Goal: Task Accomplishment & Management: Complete application form

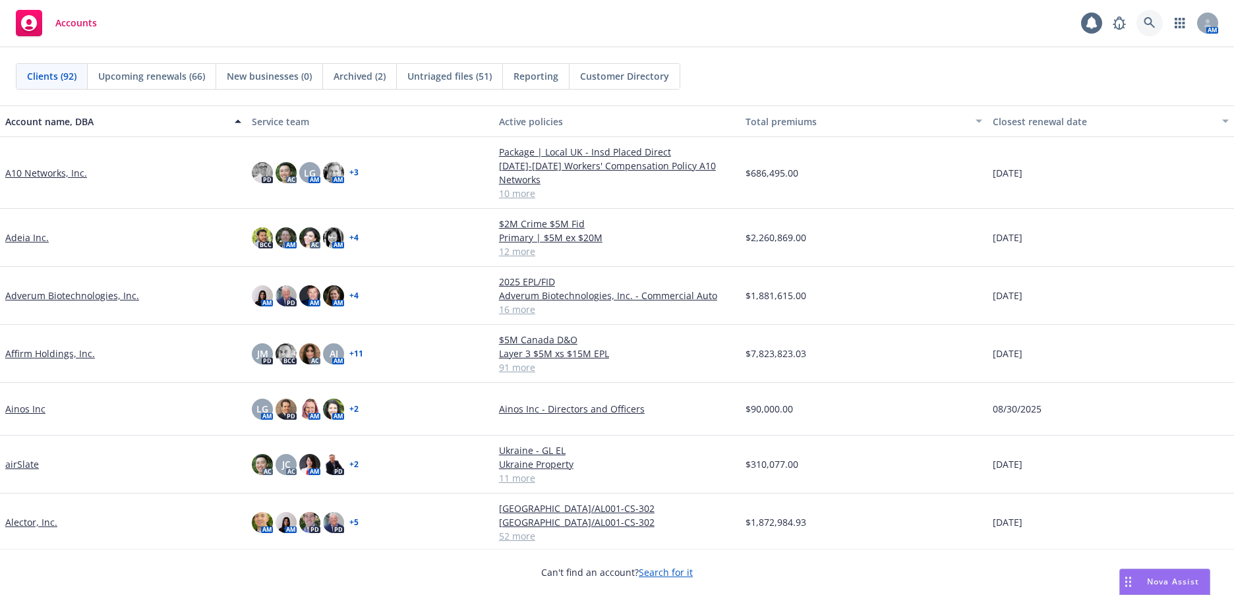
click at [1151, 23] on icon at bounding box center [1149, 22] width 11 height 11
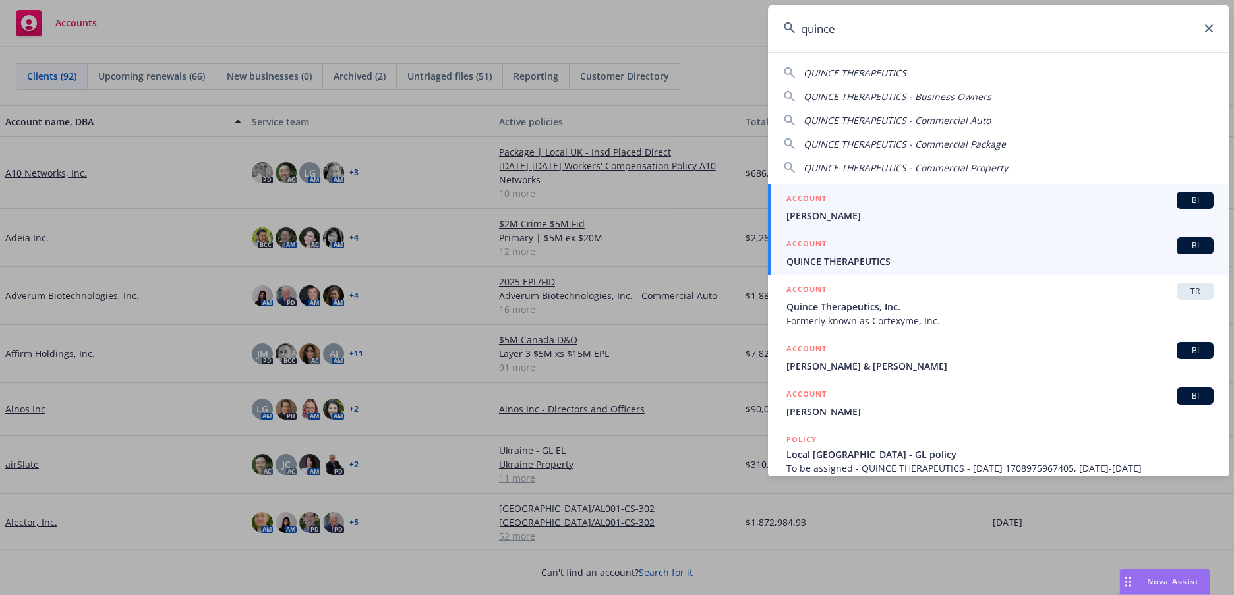
type input "quince"
click at [846, 260] on span "QUINCE THERAPEUTICS" at bounding box center [1000, 262] width 427 height 14
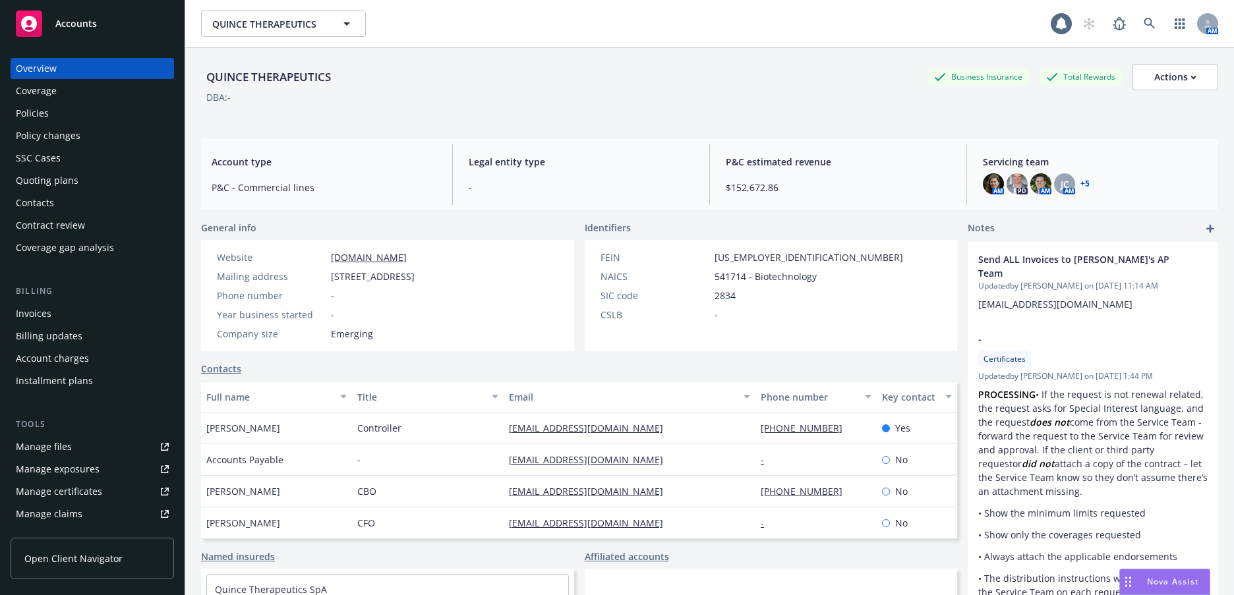
click at [60, 444] on div "Manage files" at bounding box center [44, 447] width 56 height 21
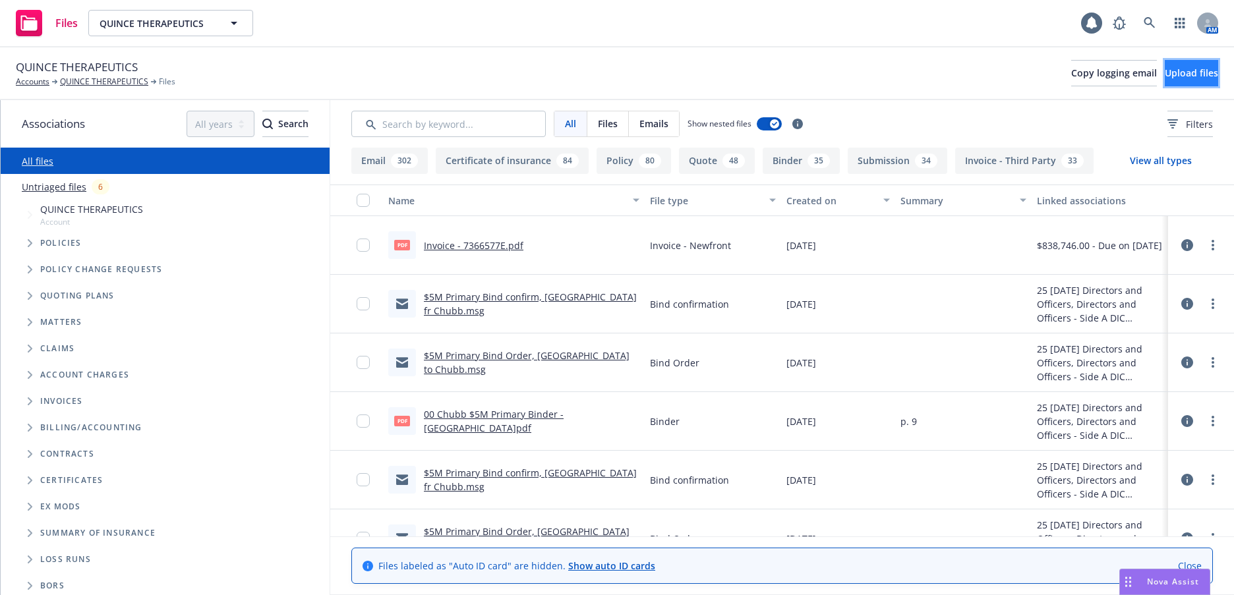
click at [1169, 69] on span "Upload files" at bounding box center [1191, 73] width 53 height 13
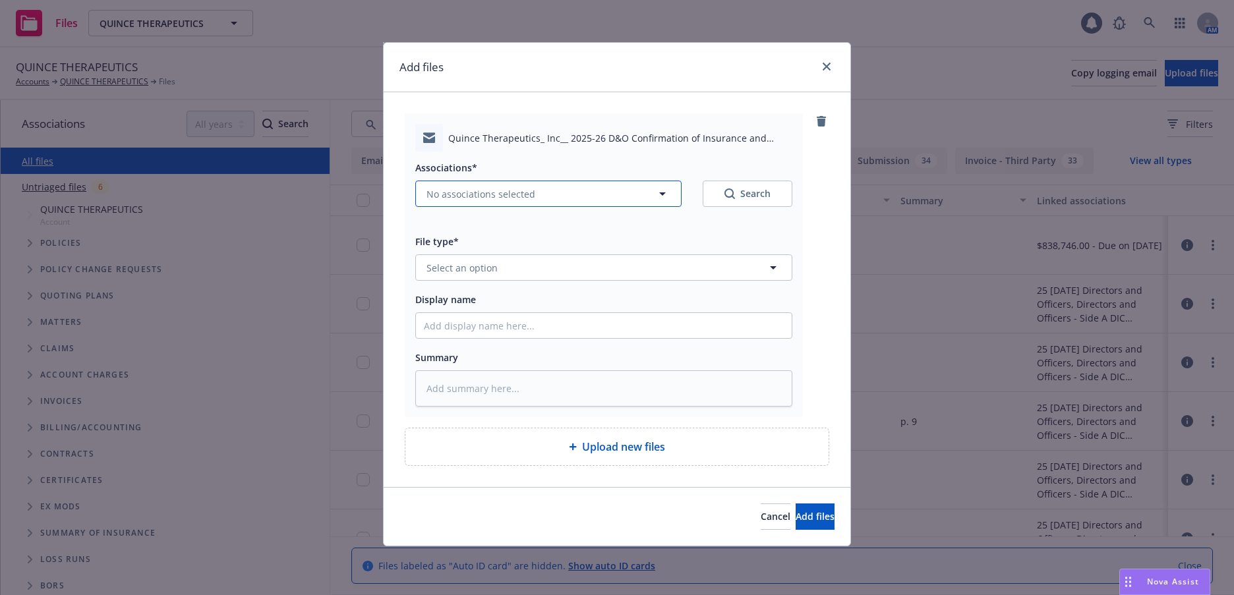
click at [468, 193] on span "No associations selected" at bounding box center [481, 194] width 109 height 14
type textarea "x"
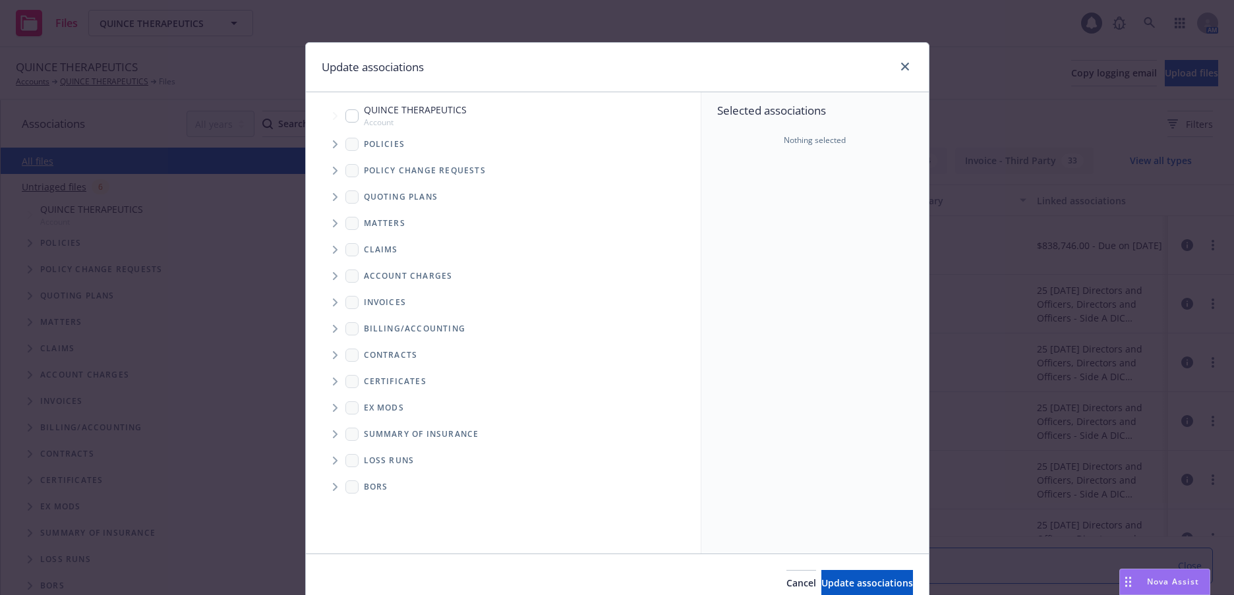
click at [333, 143] on icon "Tree Example" at bounding box center [335, 144] width 5 height 8
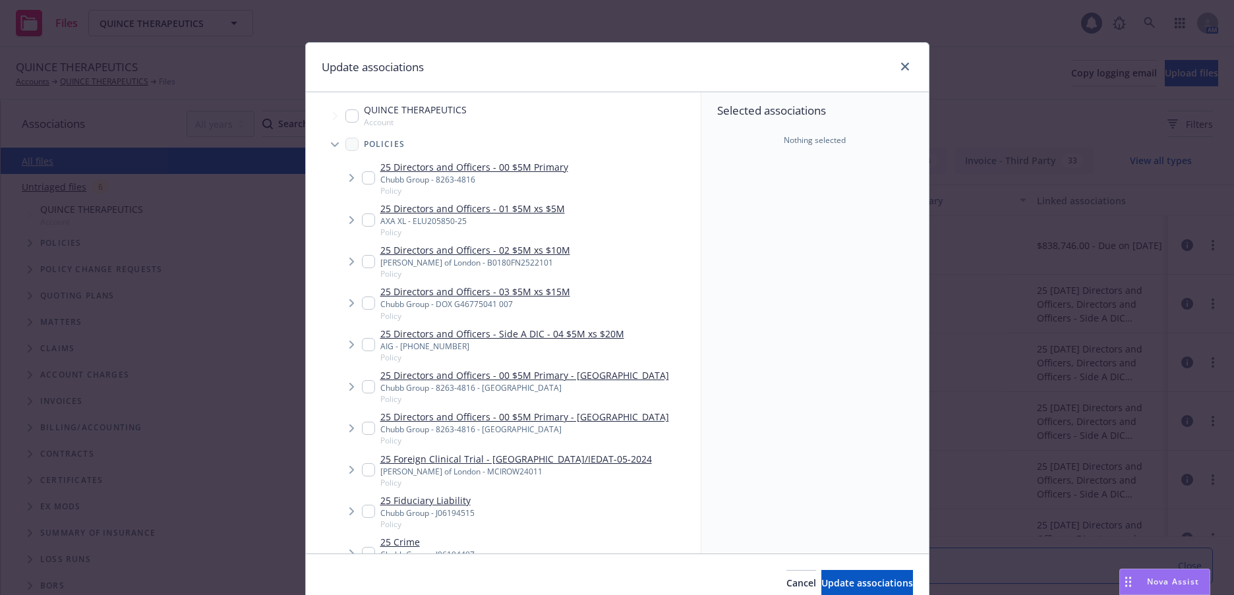
click at [365, 178] on input "Tree Example" at bounding box center [368, 177] width 13 height 13
checkbox input "true"
click at [865, 580] on span "Update associations" at bounding box center [868, 583] width 92 height 13
type textarea "x"
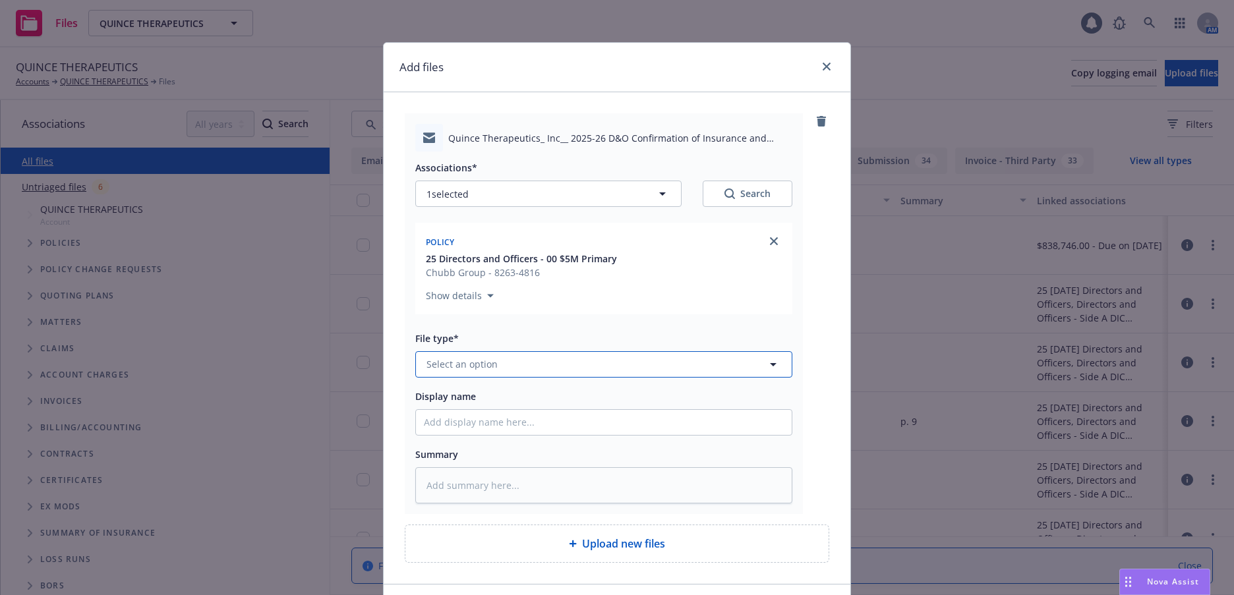
click at [487, 360] on span "Select an option" at bounding box center [462, 364] width 71 height 14
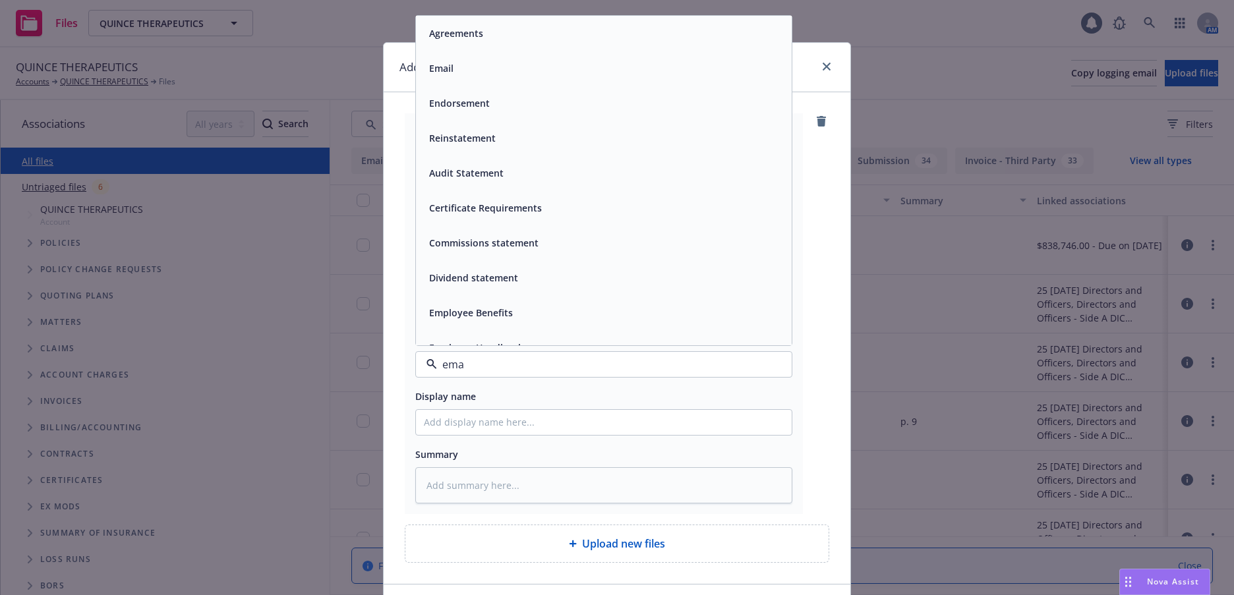
type input "emai"
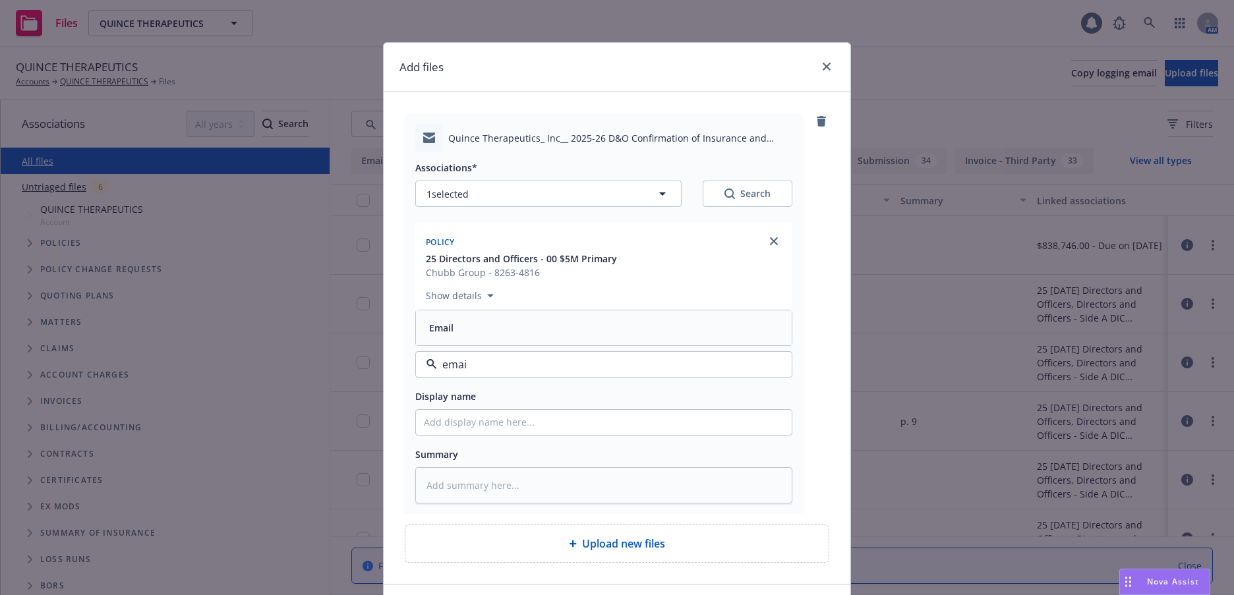
click at [443, 330] on span "Email" at bounding box center [441, 328] width 24 height 14
click at [474, 431] on input "Display name" at bounding box center [604, 422] width 376 height 25
type textarea "x"
type input "2"
type textarea "x"
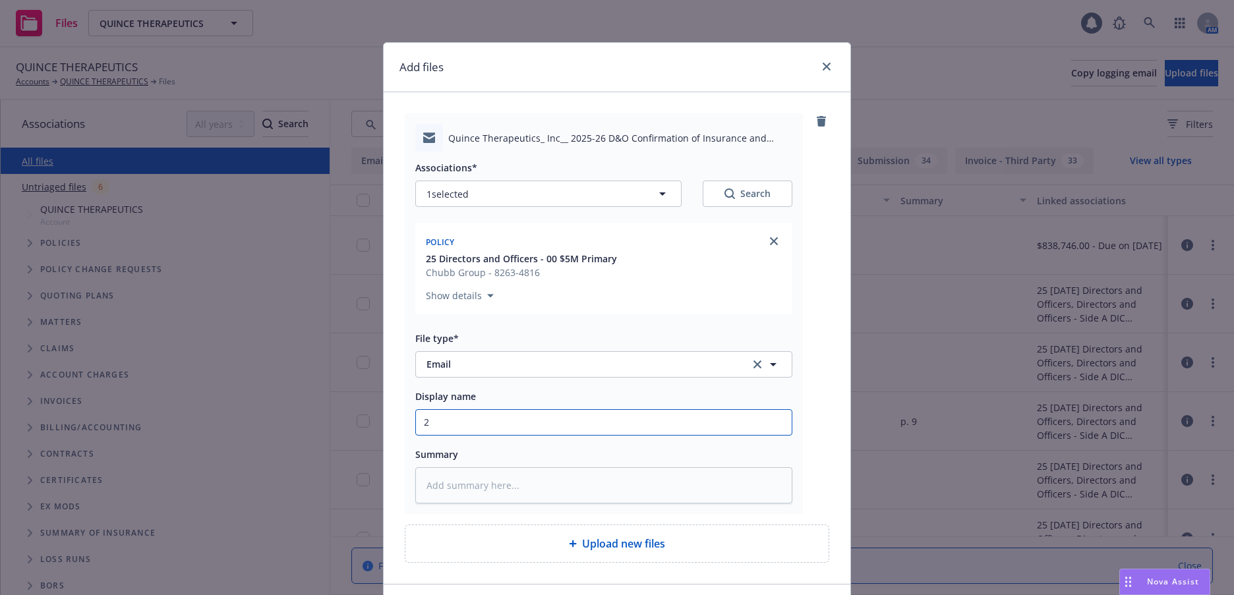
type input "20"
type textarea "x"
type input "202"
type textarea "x"
type input "2025"
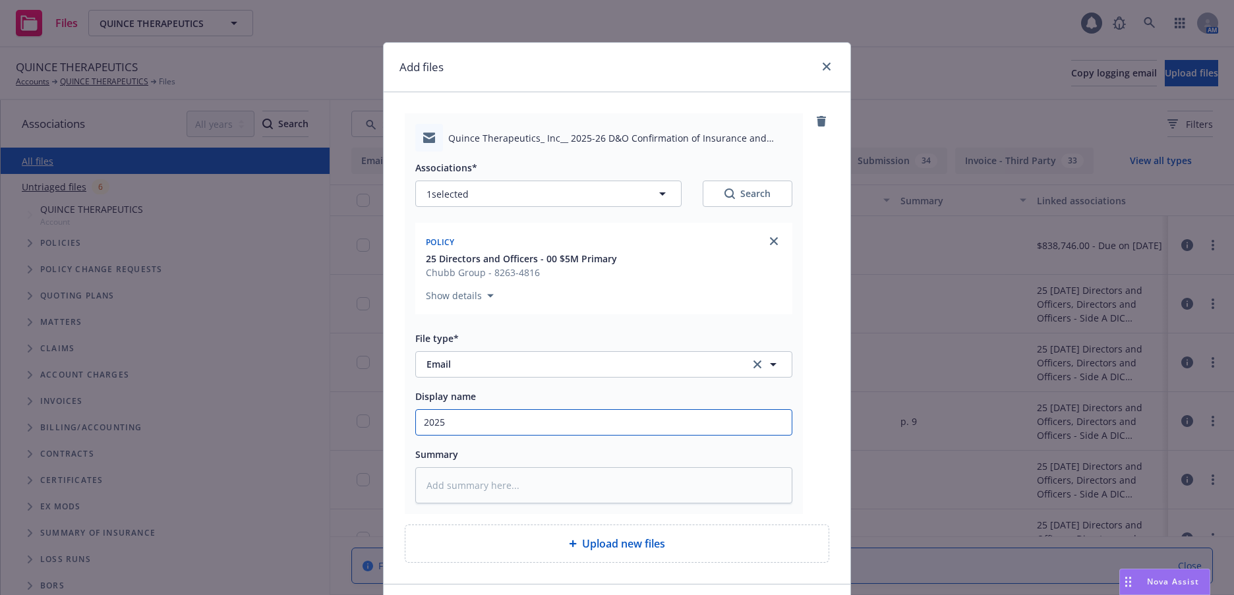
type textarea "x"
type input "2025"
type textarea "x"
type input "2025"
type textarea "x"
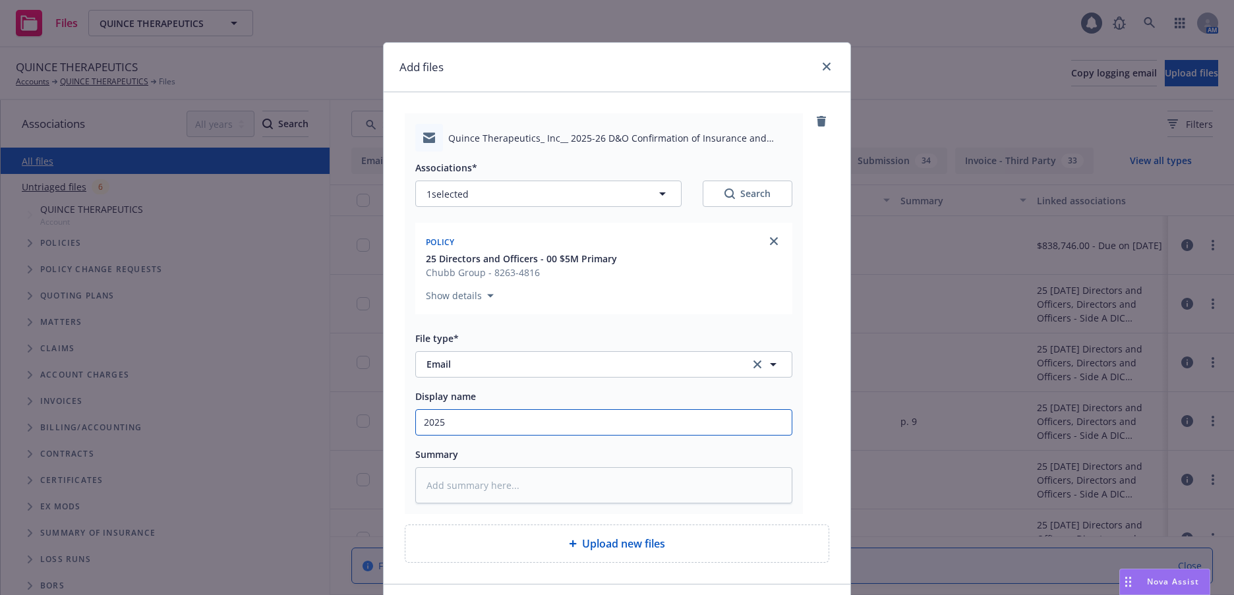
type input "2025-"
type textarea "x"
type input "2025-2"
type textarea "x"
type input "2025-26"
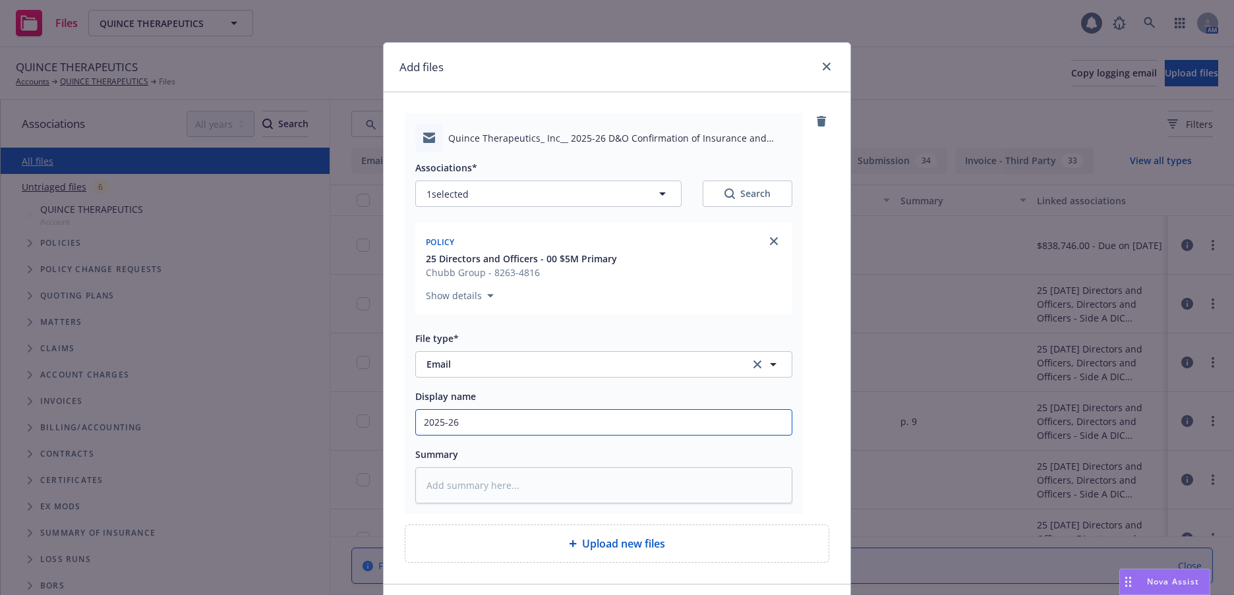
type textarea "x"
type input "2025-26 D"
type textarea "x"
type input "2025-26 D&"
type textarea "x"
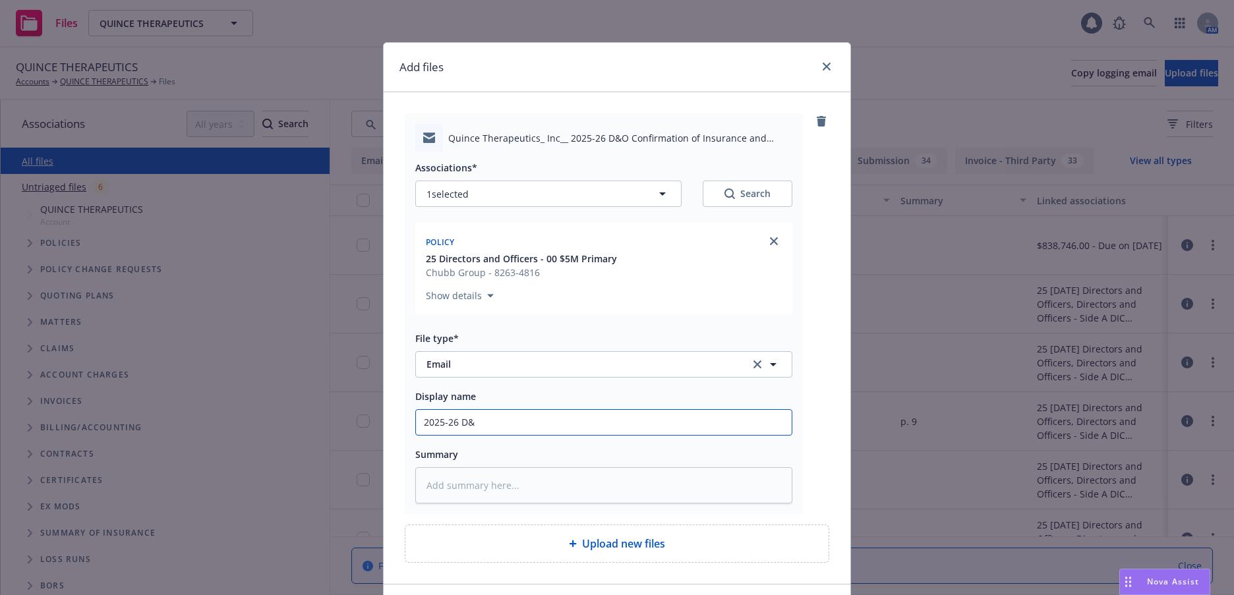
type input "2025-26 D&O"
type textarea "x"
type input "2025-26 D&O"
type textarea "x"
type input "2025-26 D&O C"
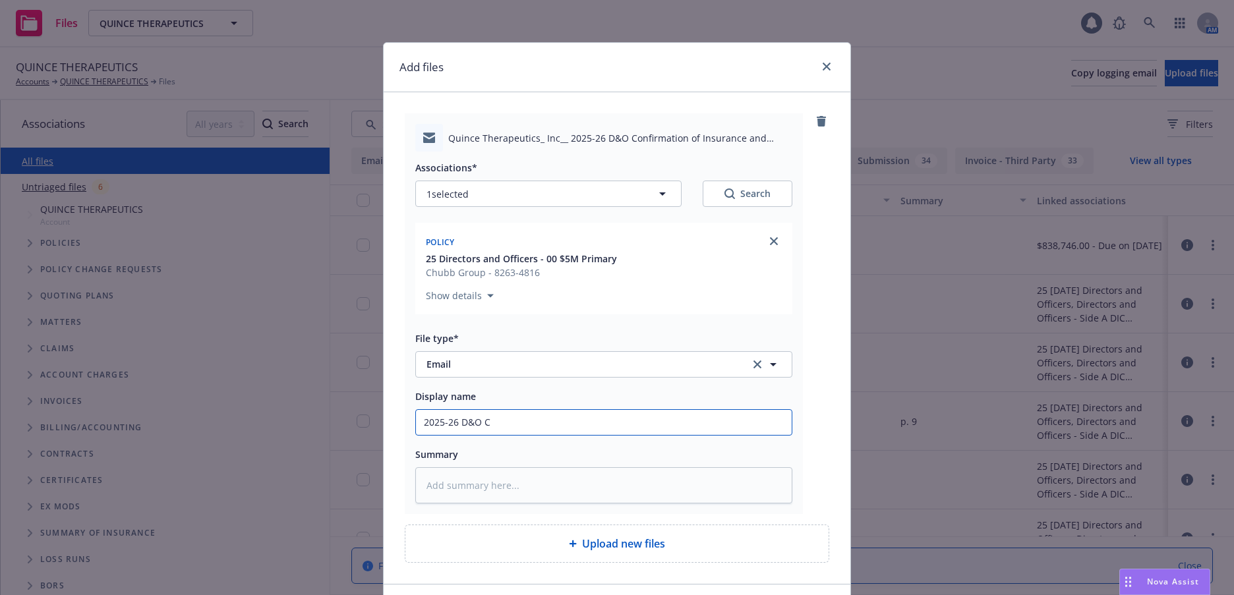
type textarea "x"
type input "2025-26 D&O CO"
type textarea "x"
type input "2025-26 D&O COI"
type textarea "x"
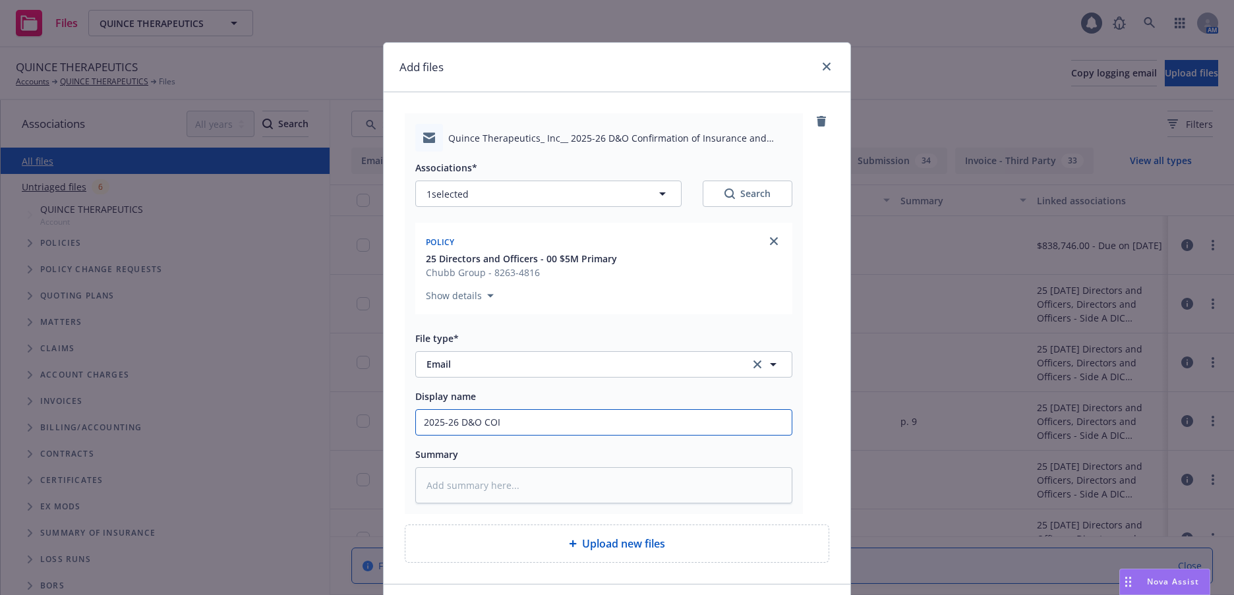
type input "2025-26 D&O COI"
type textarea "x"
type input "2025-26 D&O COI a"
type textarea "x"
type input "2025-26 D&O COI an"
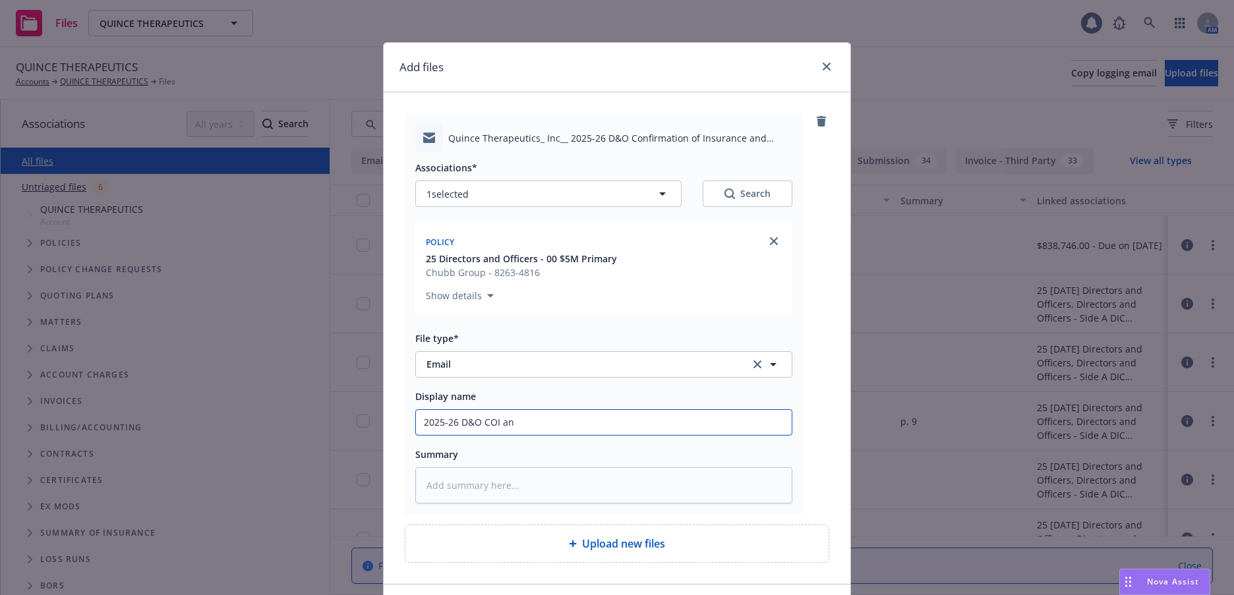
type textarea "x"
type input "2025-26 D&O COI and"
type textarea "x"
type input "2025-26 D&O COI and"
type textarea "x"
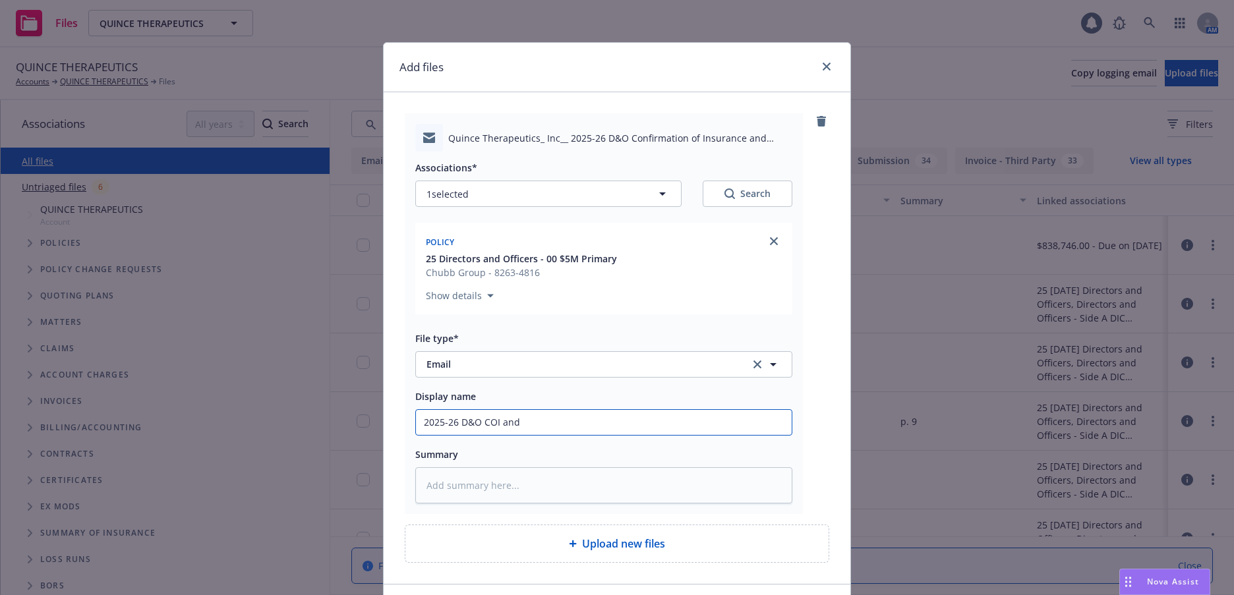
type input "2025-26 D&O COI and B"
type textarea "x"
type input "2025-26 D&O COI and Bi"
type textarea "x"
type input "2025-26 D&O COI and Bil"
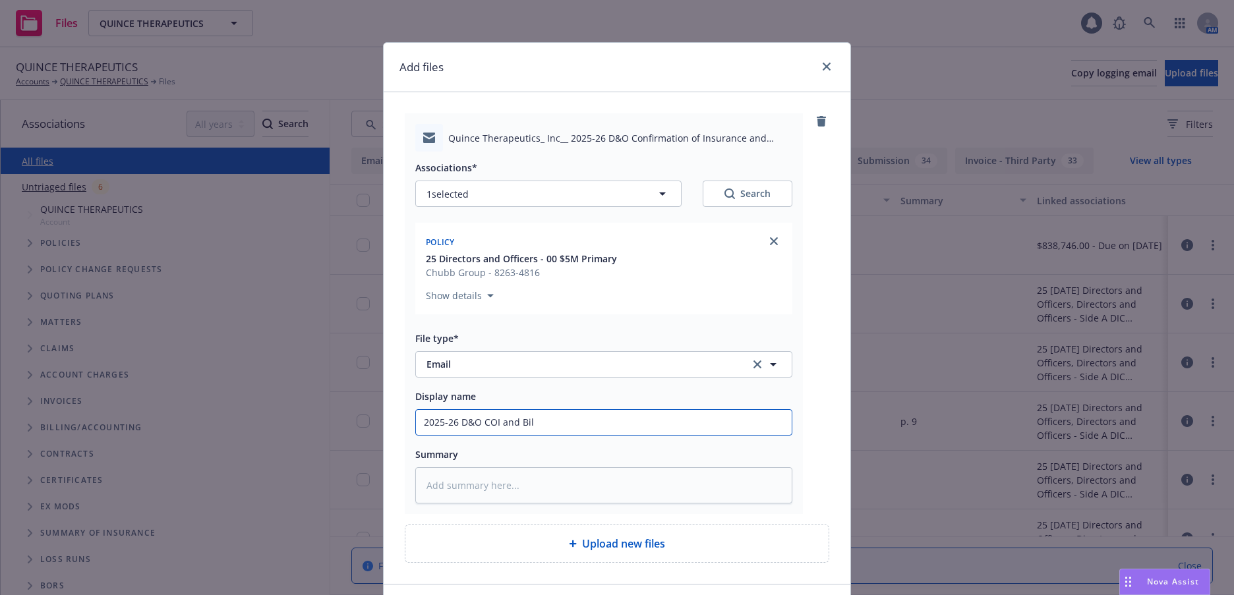
type textarea "x"
type input "2025-26 D&O COI and Bill"
type textarea "x"
type input "2025-26 D&O COI and Billi"
type textarea "x"
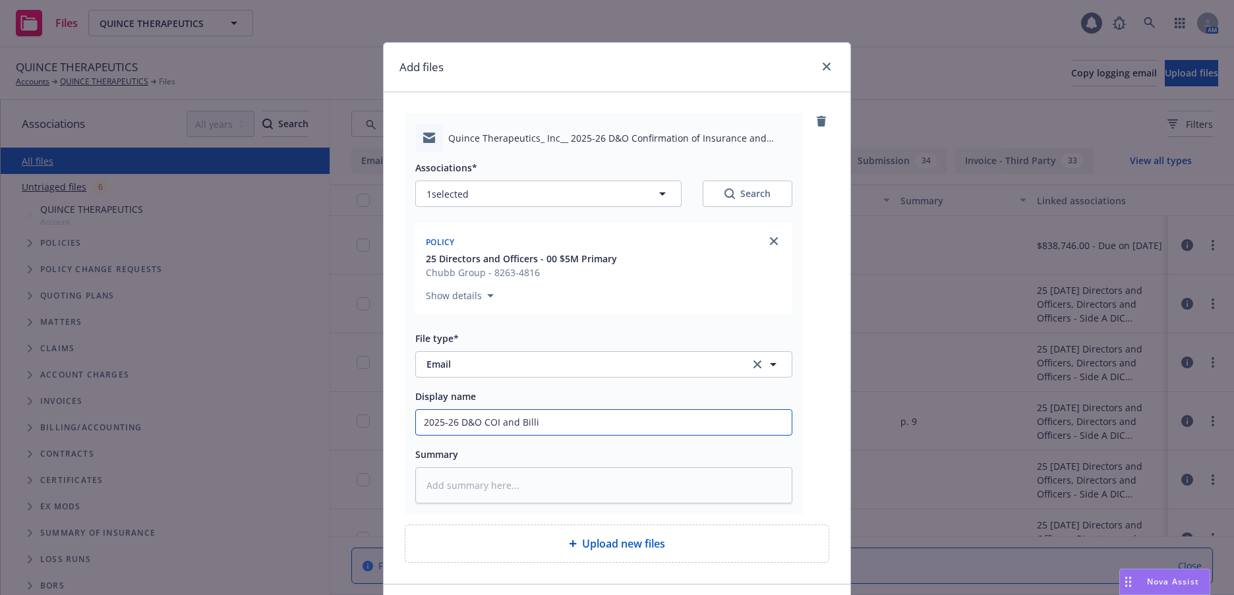
type input "2025-26 D&O COI and Billin"
type textarea "x"
type input "2025-26 D&O COI and Billing"
type textarea "x"
type input "2025-26 D&O COI and Billing"
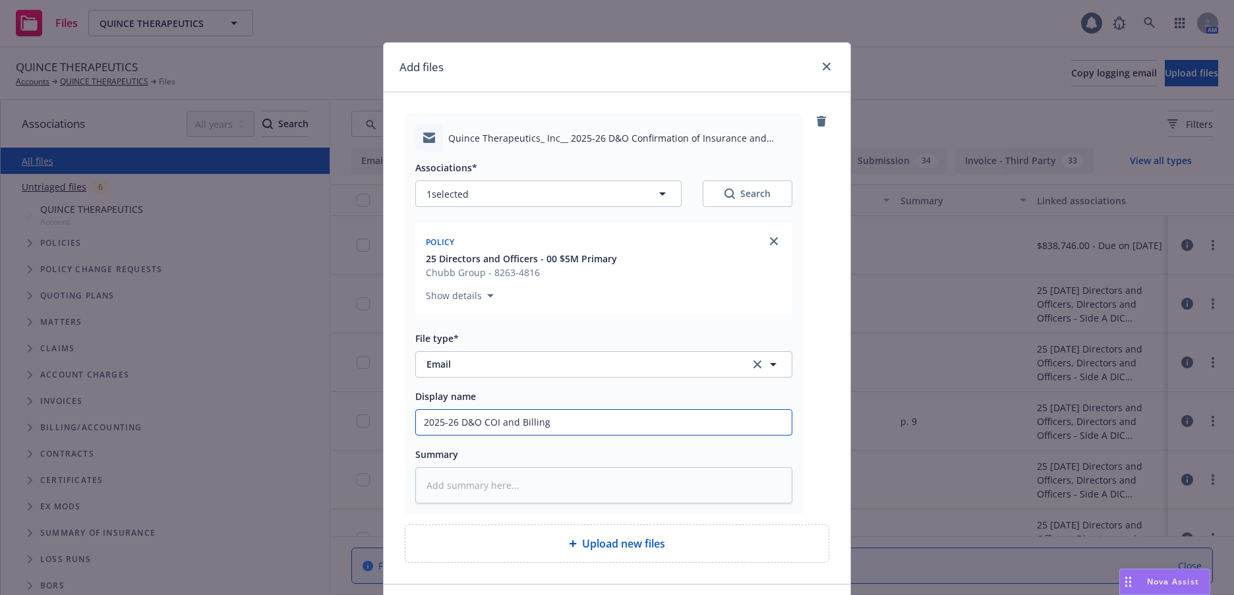
type textarea "x"
type input "2025-26 D&O COI and Billing t"
type textarea "x"
type input "2025-26 D&O COI and Billing to"
type textarea "x"
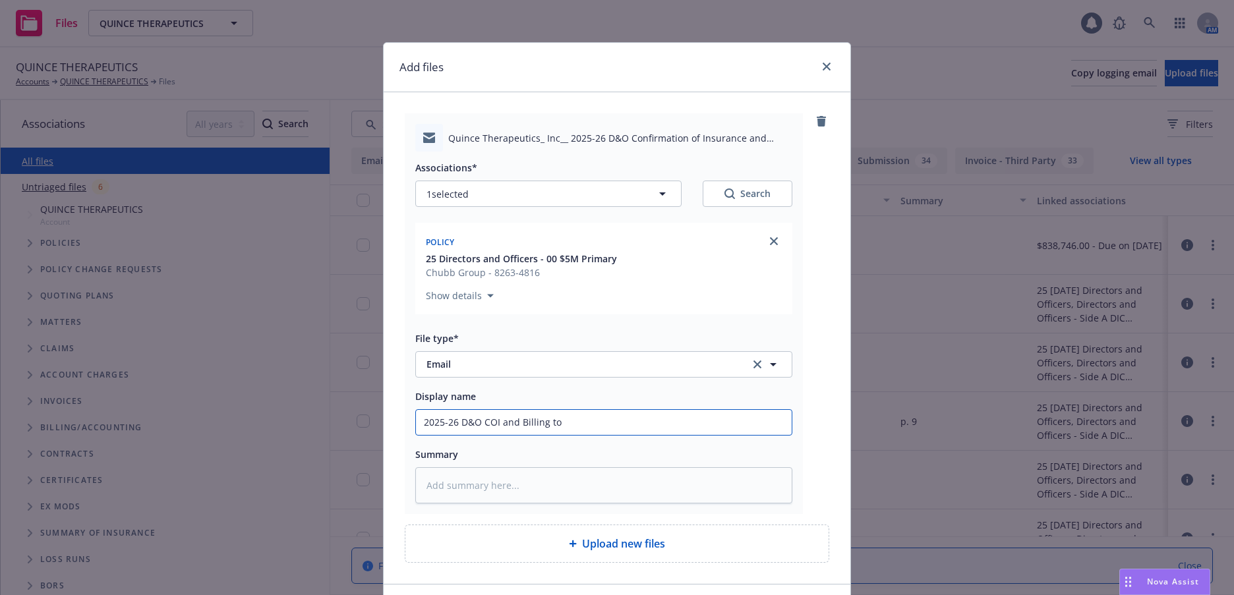
type input "2025-26 D&O COI and Billing to"
type textarea "x"
type input "2025-26 D&O COI and Billing to C"
type textarea "x"
type input "2025-26 D&O COI and Billing to Cli"
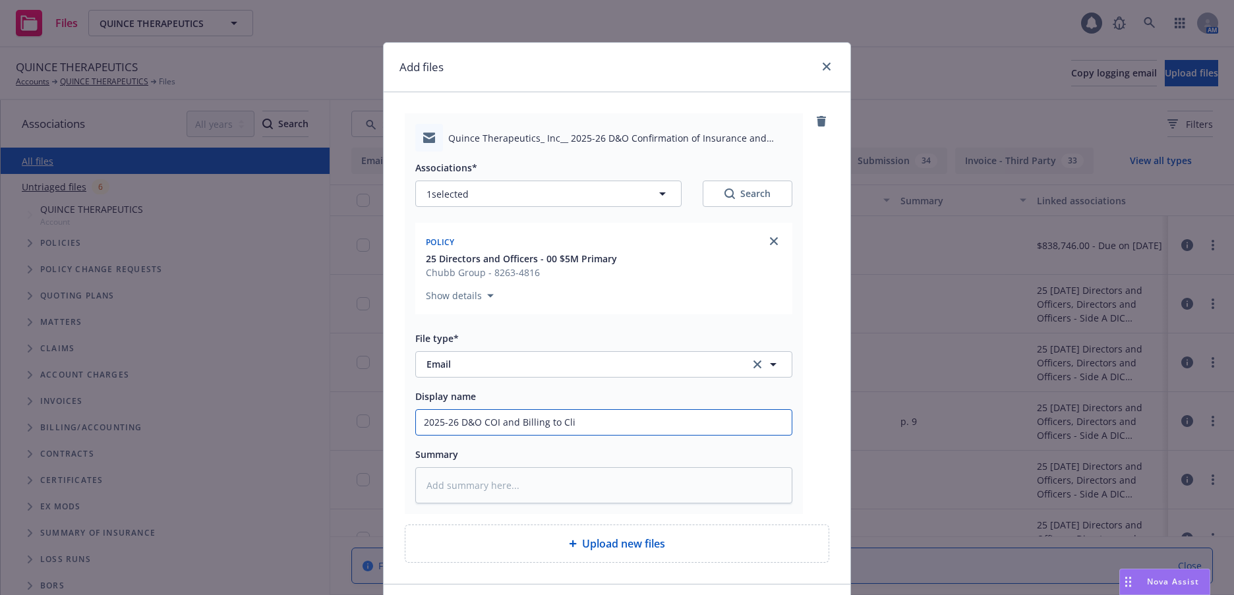
type textarea "x"
type input "2025-26 D&O COI and Billing to Clie"
type textarea "x"
type input "2025-26 D&O COI and Billing to Clien"
type textarea "x"
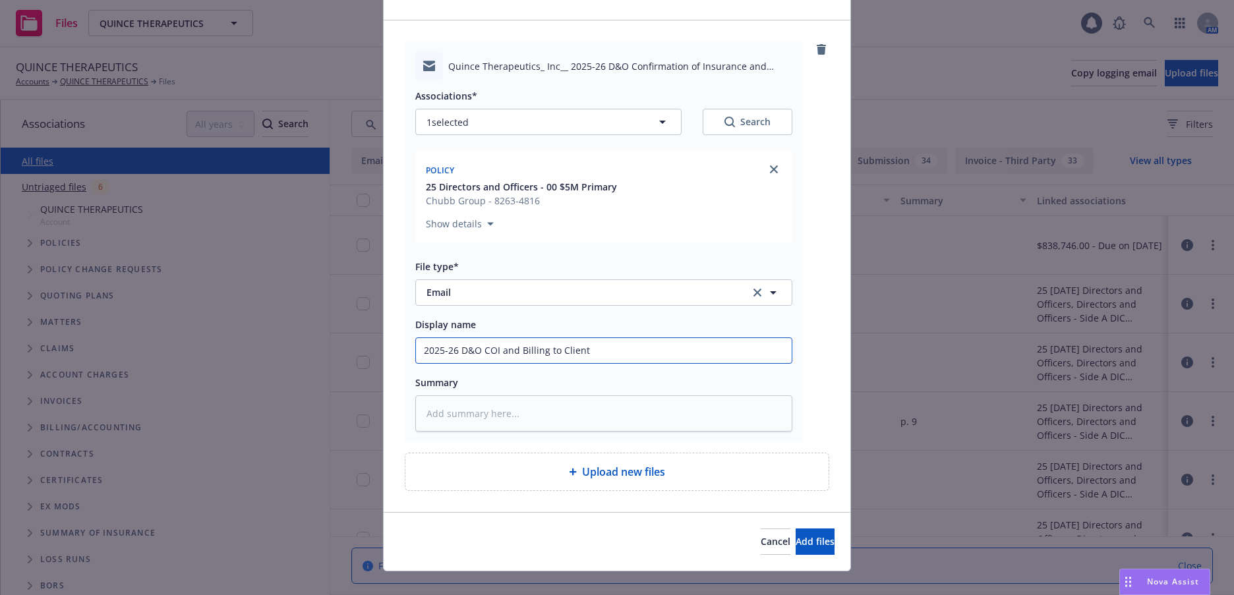
scroll to position [90, 0]
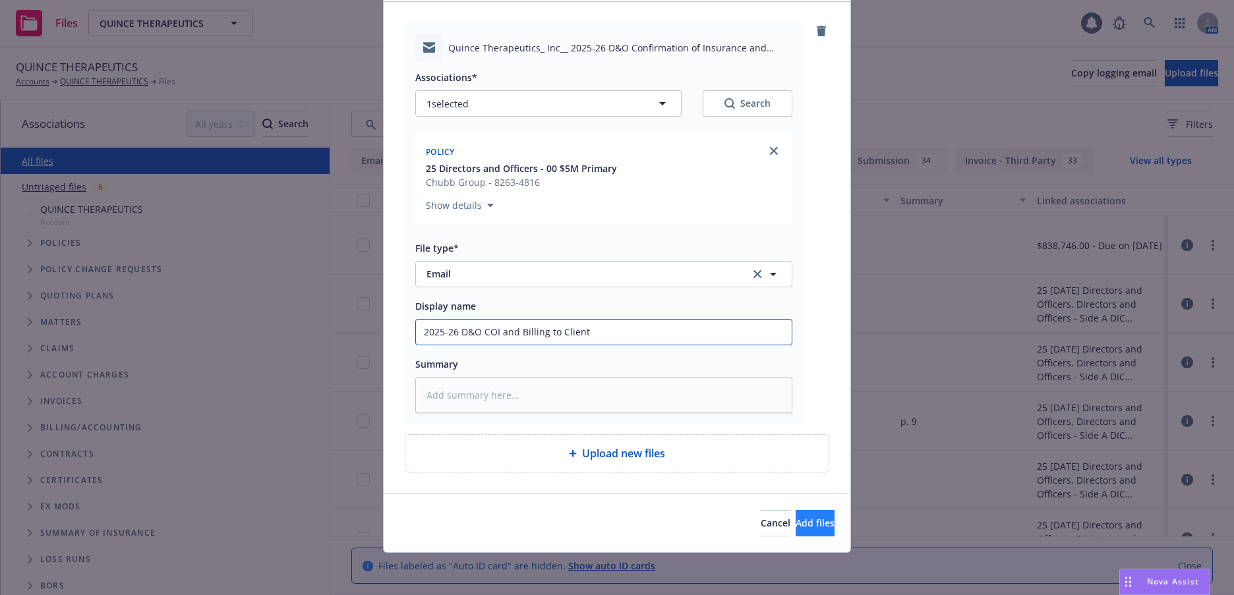
type input "2025-26 D&O COI and Billing to Client"
click at [796, 524] on span "Add files" at bounding box center [815, 523] width 39 height 13
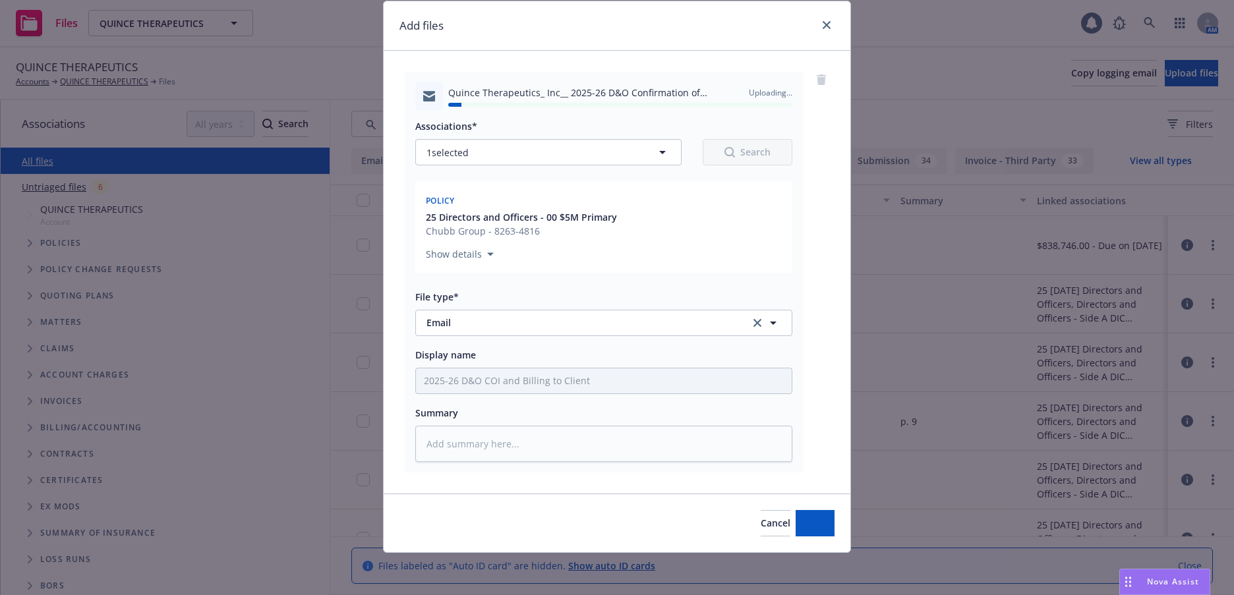
type textarea "x"
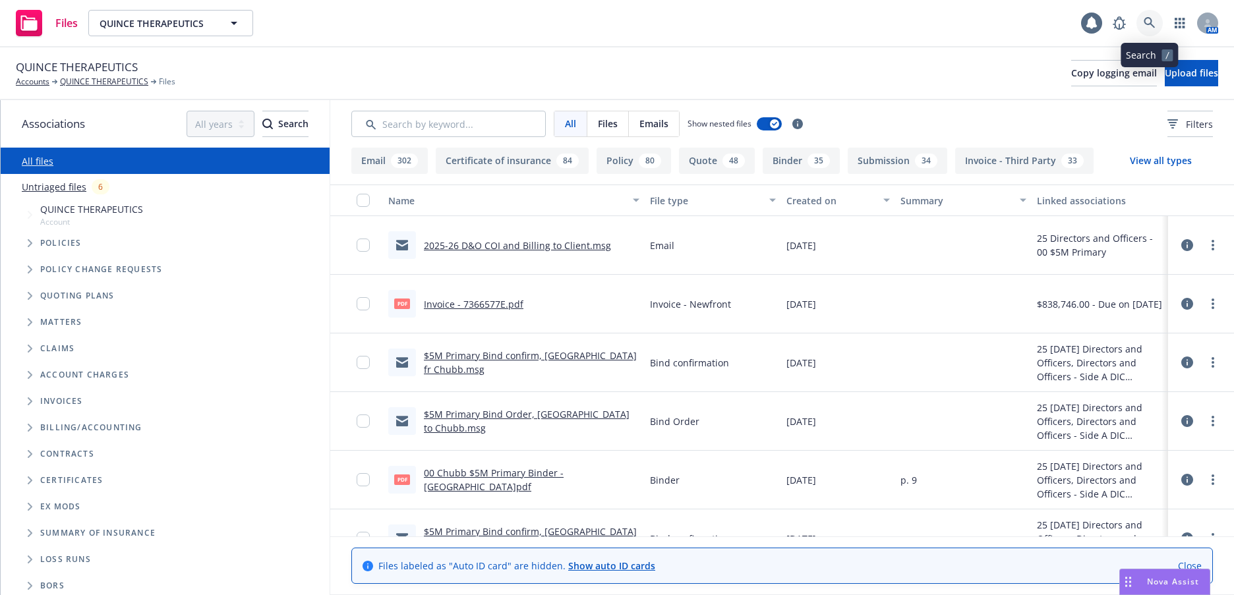
click at [1153, 20] on icon at bounding box center [1150, 23] width 12 height 12
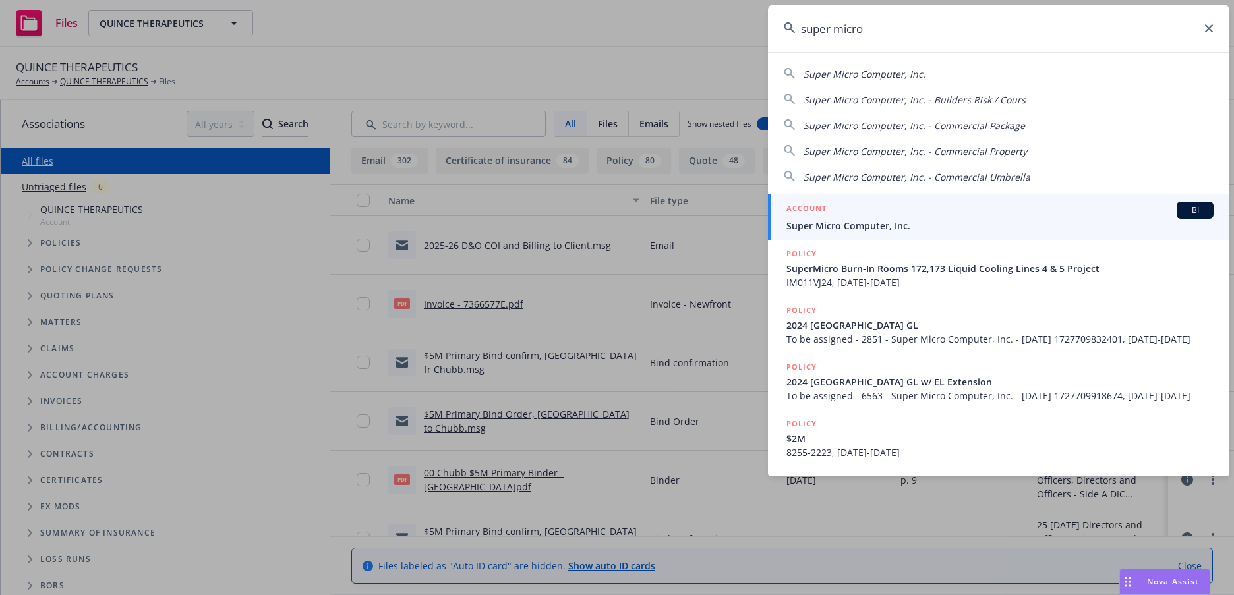
type input "super micro"
click at [876, 224] on span "Super Micro Computer, Inc." at bounding box center [1000, 226] width 427 height 14
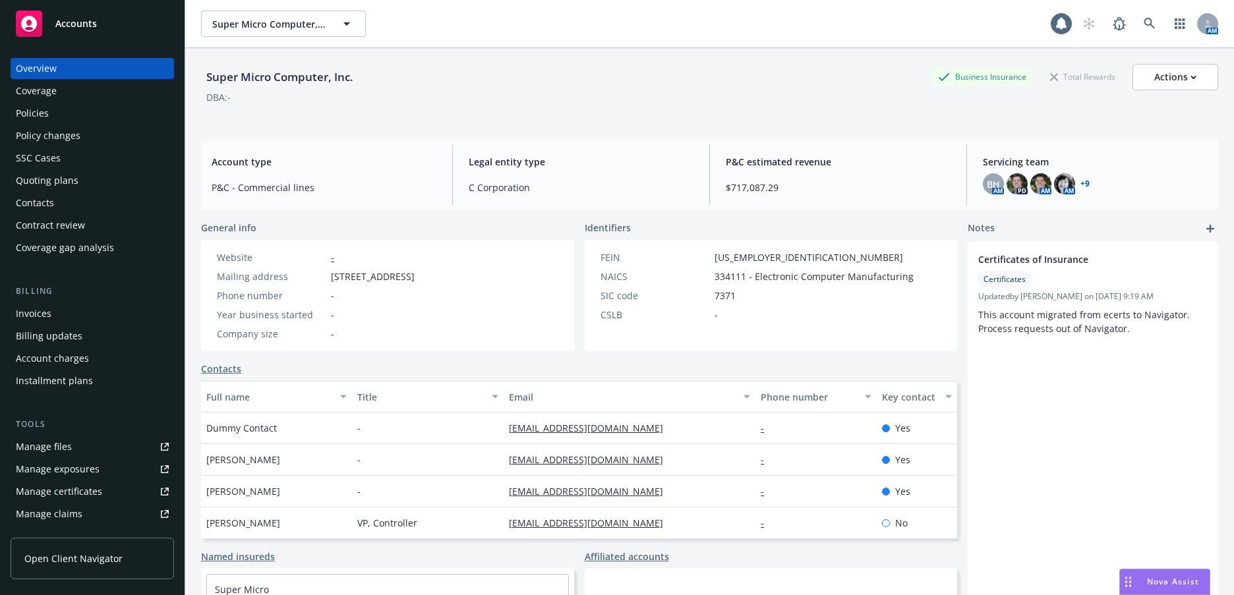
click at [36, 110] on div "Policies" at bounding box center [32, 113] width 33 height 21
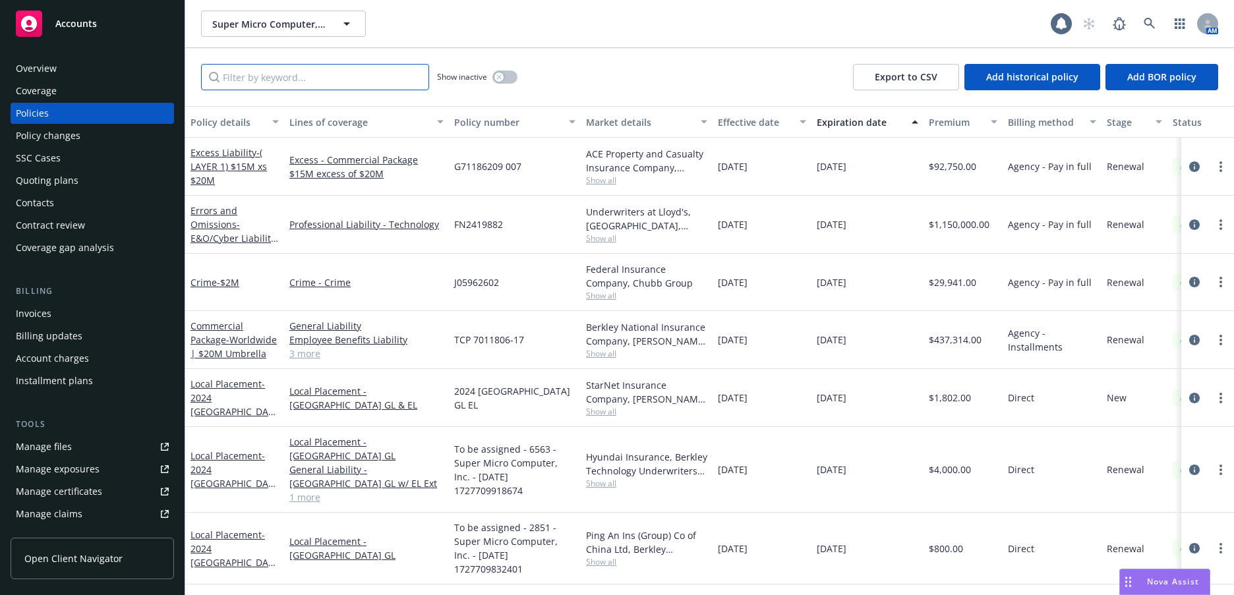
click at [302, 78] on input "Filter by keyword..." at bounding box center [315, 77] width 228 height 26
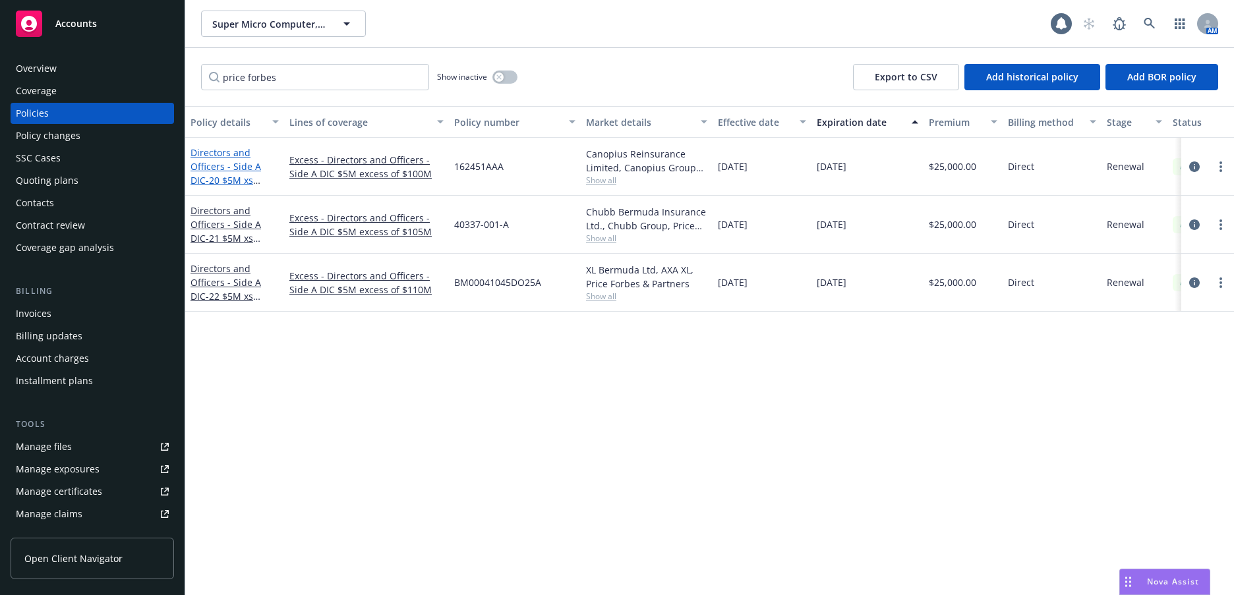
click at [240, 169] on link "Directors and Officers - Side A DIC - 20 $5M xs $100M Excess Side A DIC" at bounding box center [232, 180] width 83 height 68
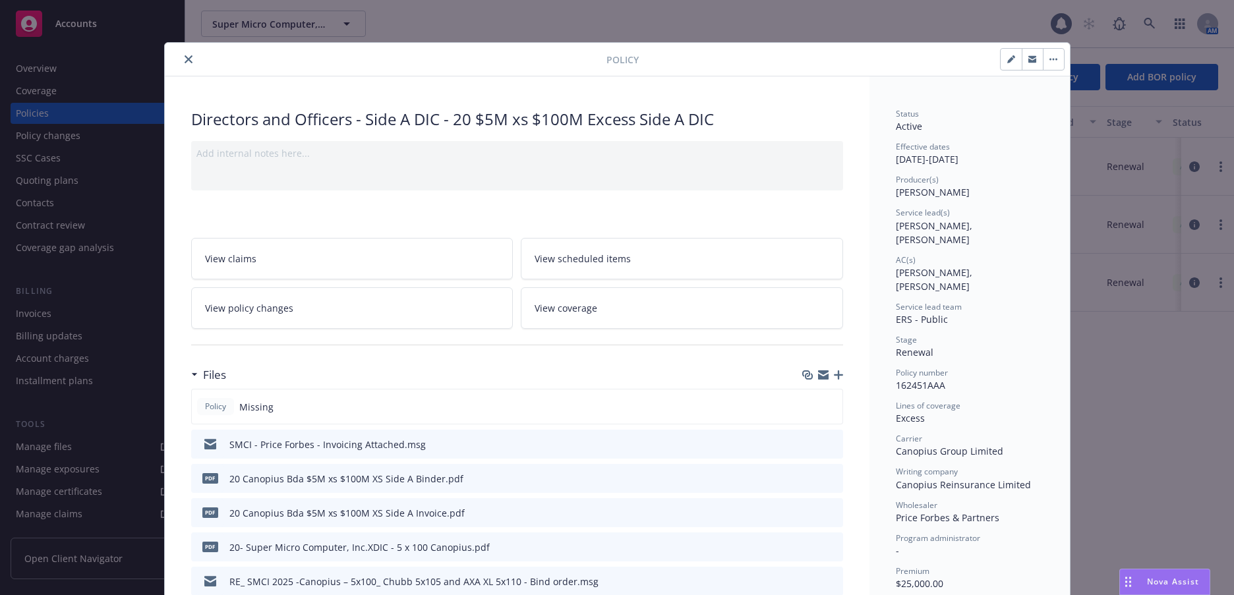
click at [185, 58] on icon "close" at bounding box center [189, 59] width 8 height 8
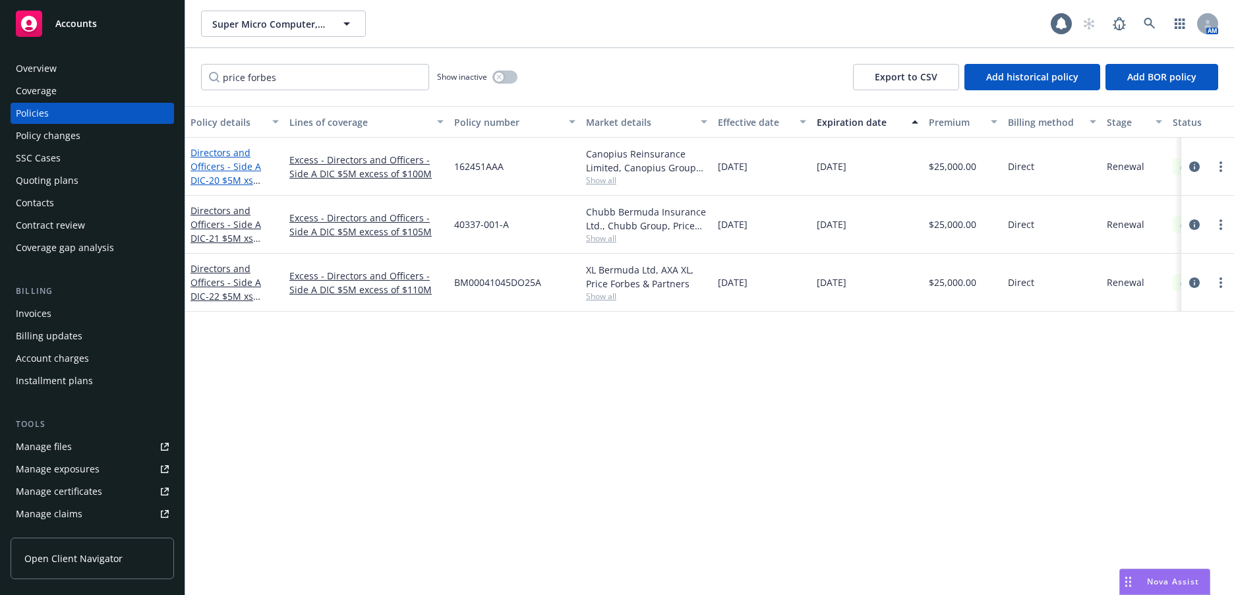
click at [251, 171] on link "Directors and Officers - Side A DIC - 20 $5M xs $100M Excess Side A DIC" at bounding box center [232, 180] width 83 height 68
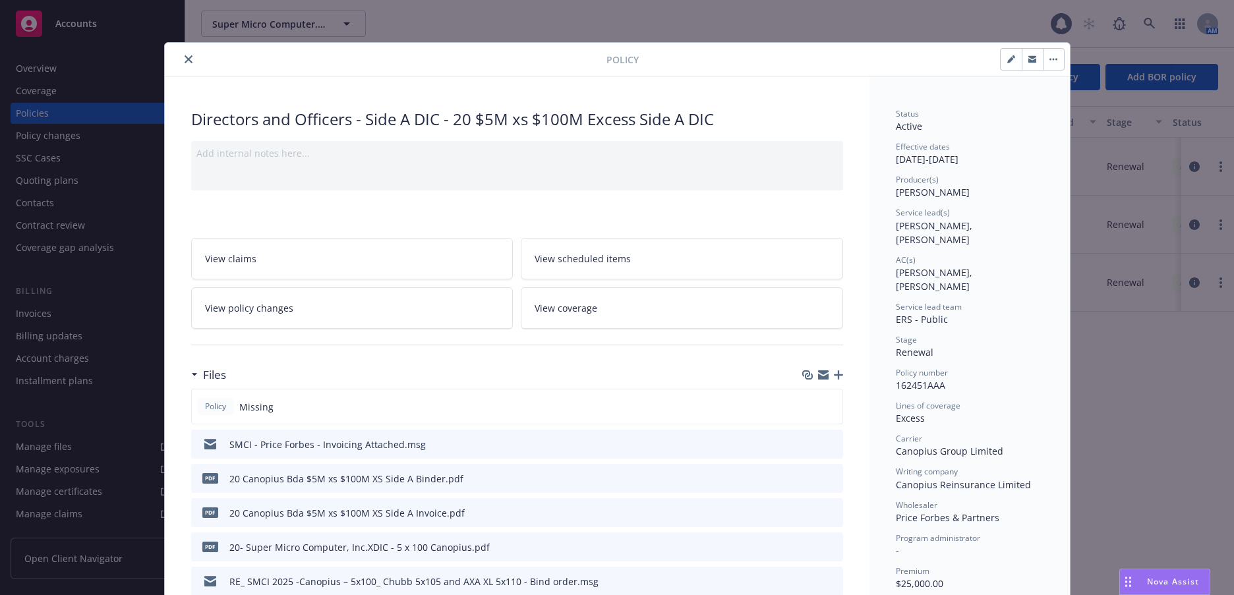
click at [185, 60] on icon "close" at bounding box center [189, 59] width 8 height 8
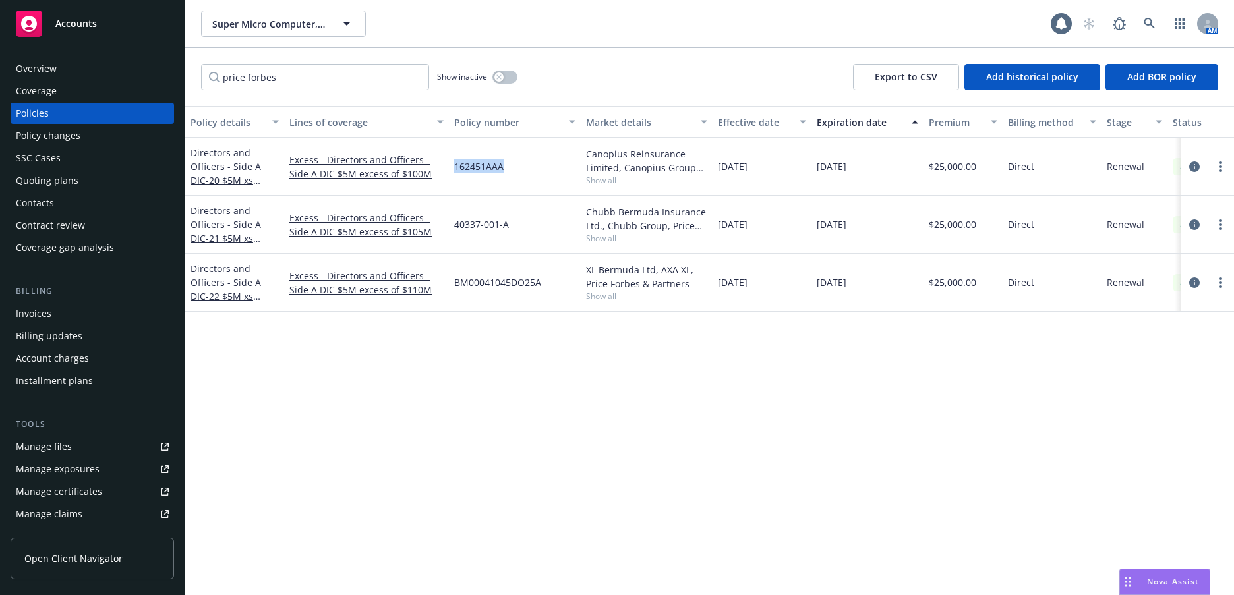
drag, startPoint x: 505, startPoint y: 164, endPoint x: 456, endPoint y: 166, distance: 49.5
click at [456, 166] on div "162451AAA" at bounding box center [515, 167] width 132 height 58
copy span "162451AAA"
click at [450, 220] on div "40337-001-A" at bounding box center [515, 225] width 132 height 58
drag, startPoint x: 512, startPoint y: 221, endPoint x: 456, endPoint y: 228, distance: 55.8
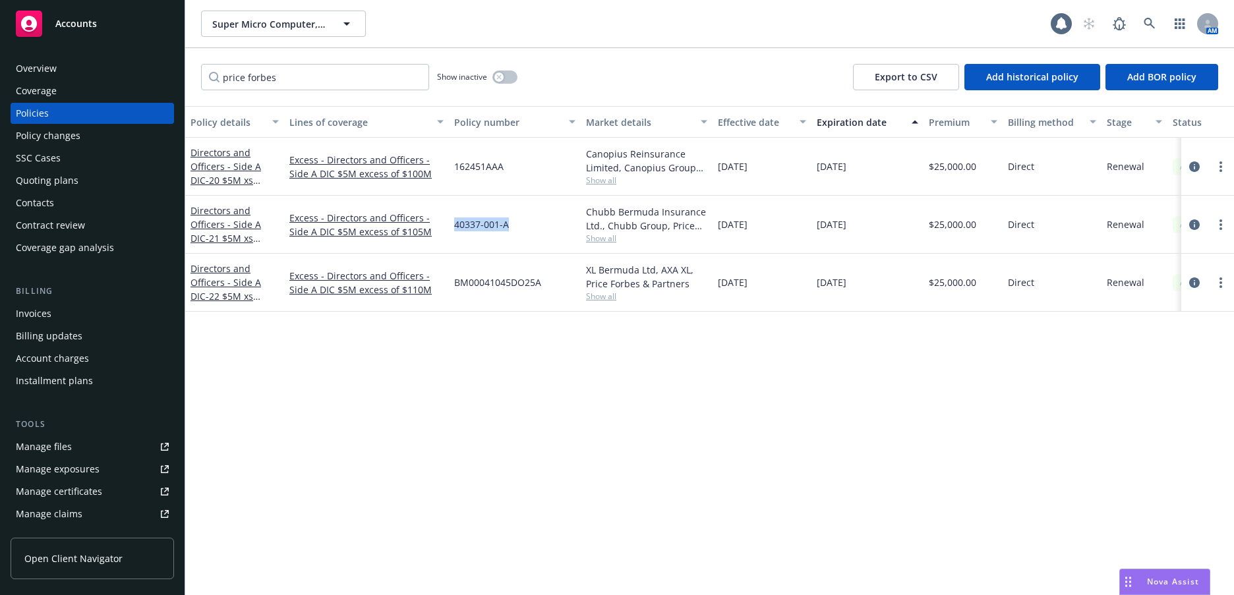
click at [456, 228] on div "40337-001-A" at bounding box center [515, 225] width 132 height 58
copy span "40337-001-A"
click at [520, 283] on span "BM00041045DO25A" at bounding box center [497, 283] width 87 height 14
drag, startPoint x: 543, startPoint y: 282, endPoint x: 456, endPoint y: 282, distance: 87.0
click at [456, 282] on div "BM00041045DO25A" at bounding box center [515, 283] width 132 height 58
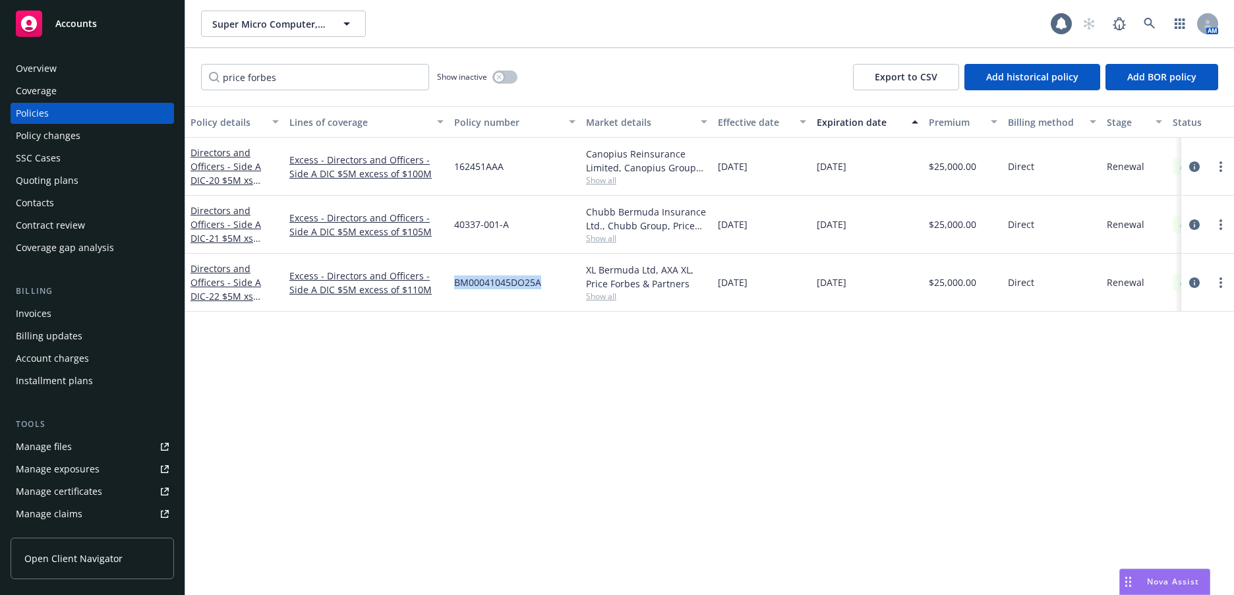
copy span "BM00041045DO25A"
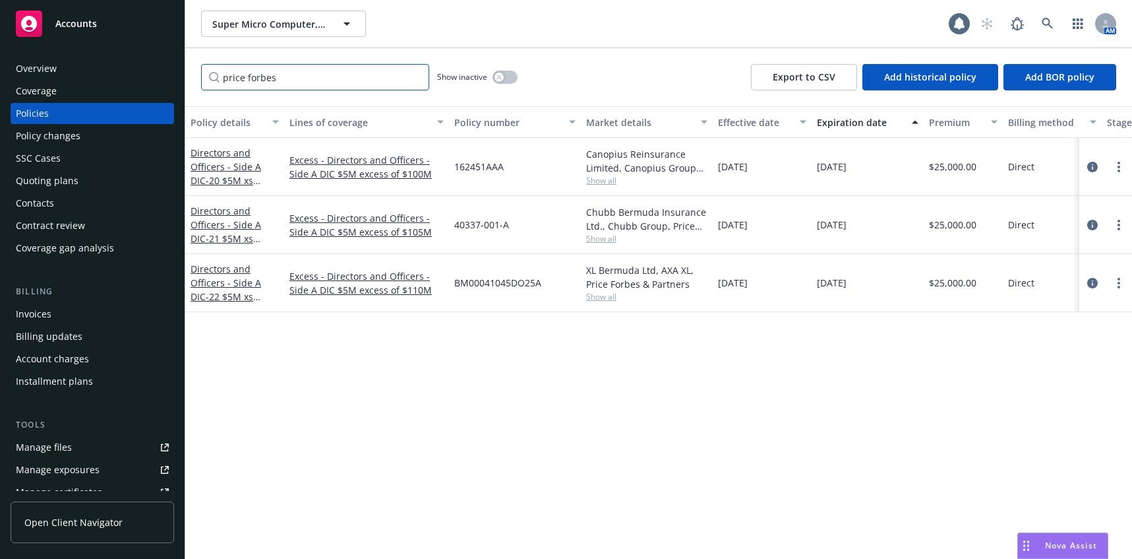
drag, startPoint x: 299, startPoint y: 78, endPoint x: 222, endPoint y: 79, distance: 77.2
click at [222, 79] on input "price forbes" at bounding box center [315, 77] width 228 height 26
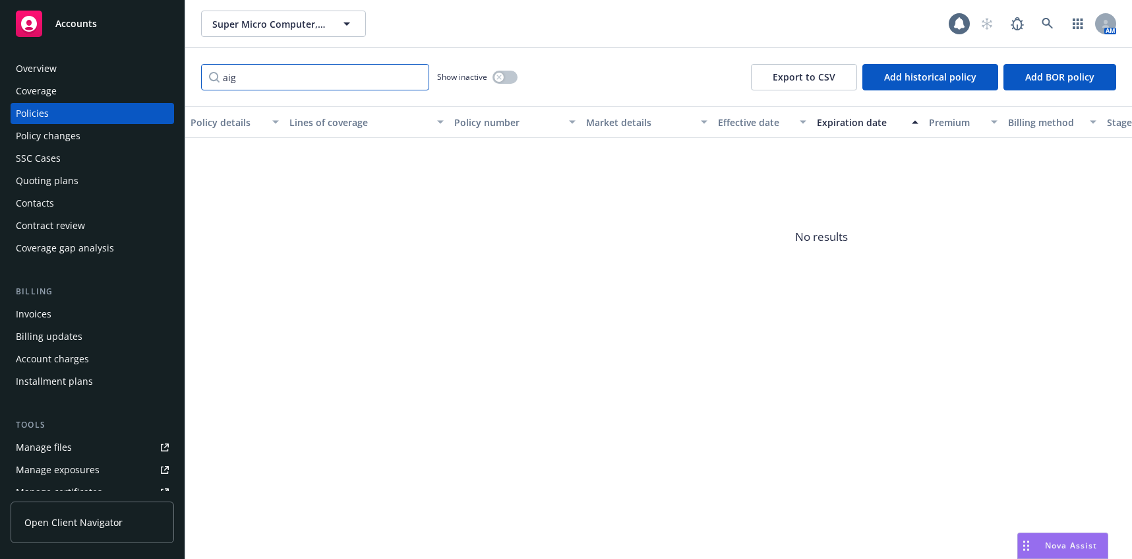
click at [258, 82] on input "aig" at bounding box center [315, 77] width 228 height 26
type input "a"
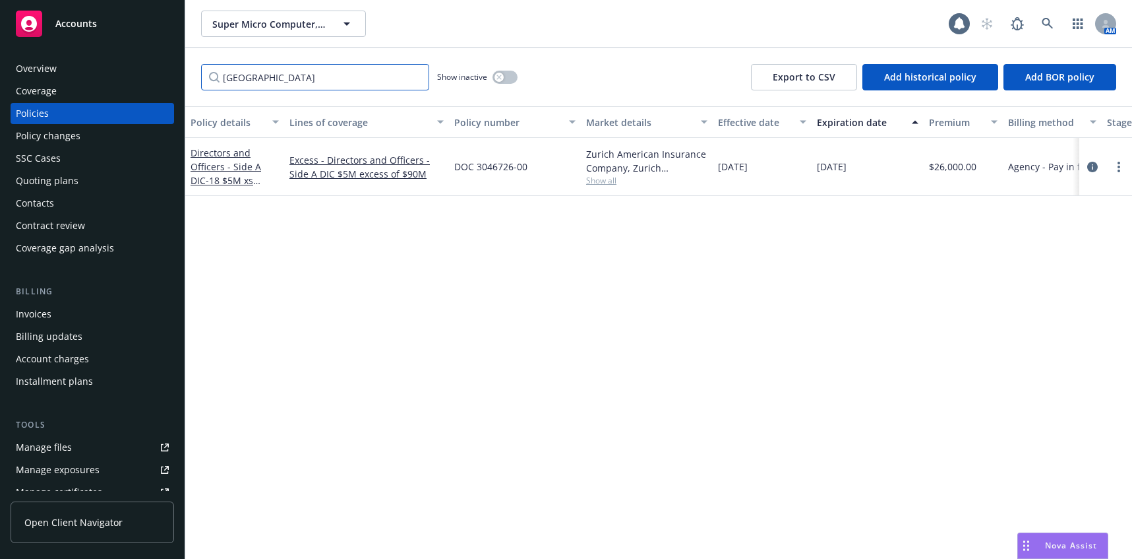
type input "zurich"
click at [241, 173] on div "Directors and Officers - Side A DIC - 18 $5M xs $90M Excess Side A DIC" at bounding box center [235, 167] width 88 height 42
click at [243, 167] on link "Directors and Officers - Side A DIC - 18 $5M xs $90M Excess Side A DIC" at bounding box center [234, 180] width 86 height 68
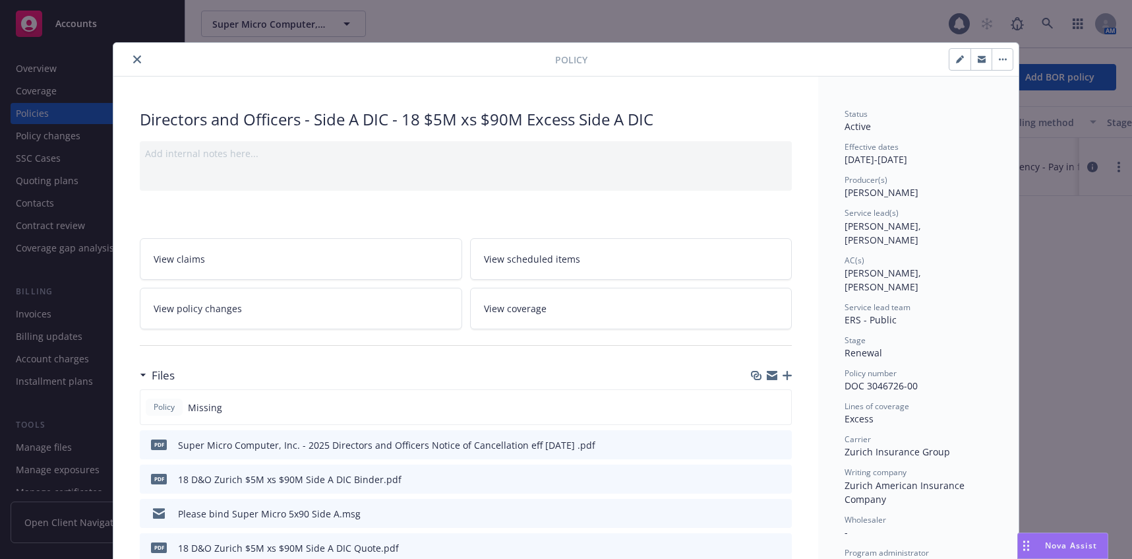
click at [134, 59] on icon "close" at bounding box center [137, 59] width 8 height 8
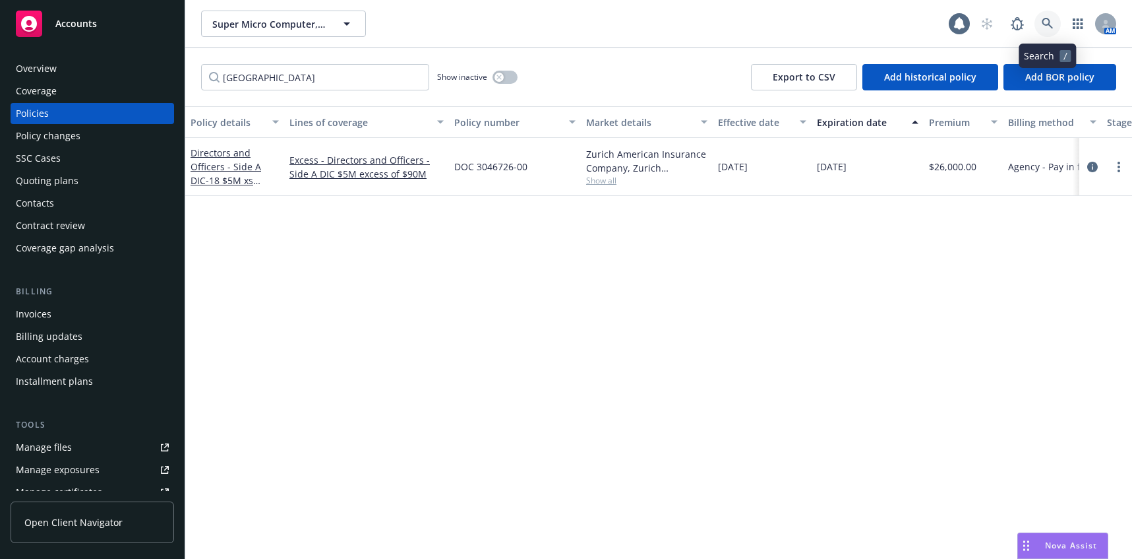
click at [1047, 22] on icon at bounding box center [1048, 24] width 12 height 12
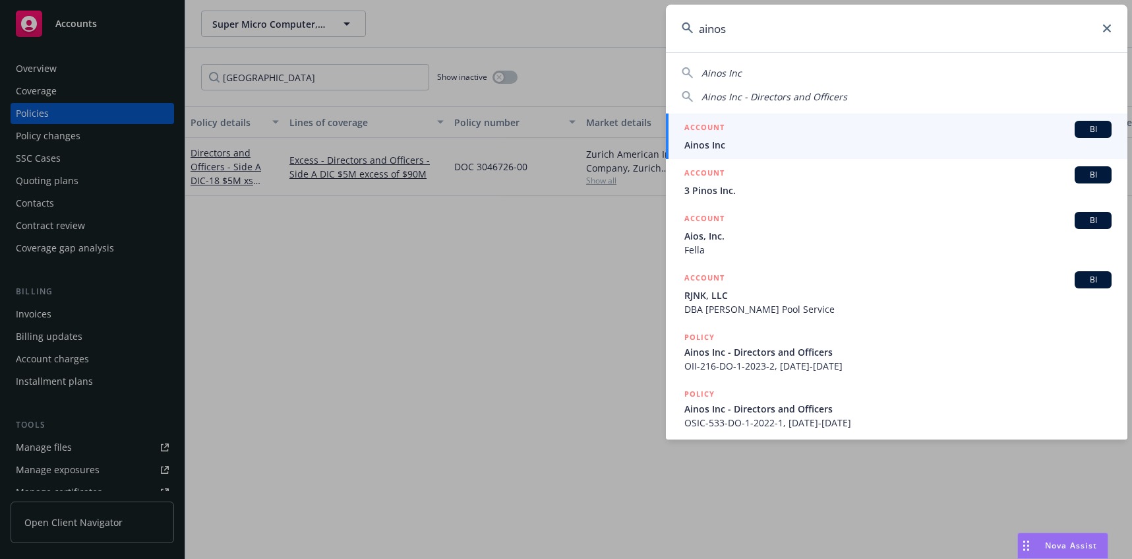
type input "ainos"
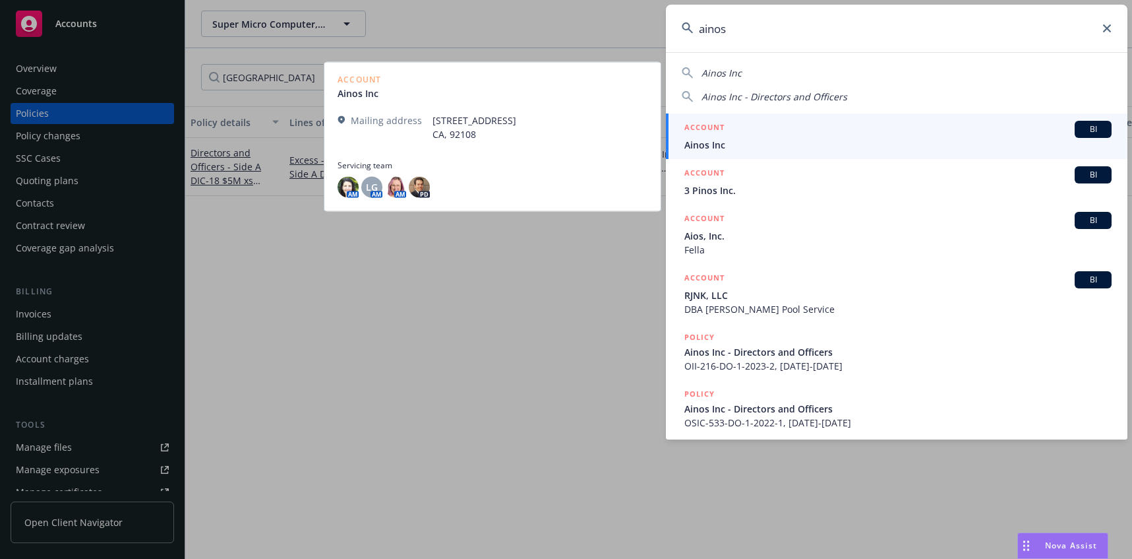
click at [707, 145] on span "Ainos Inc" at bounding box center [897, 145] width 427 height 14
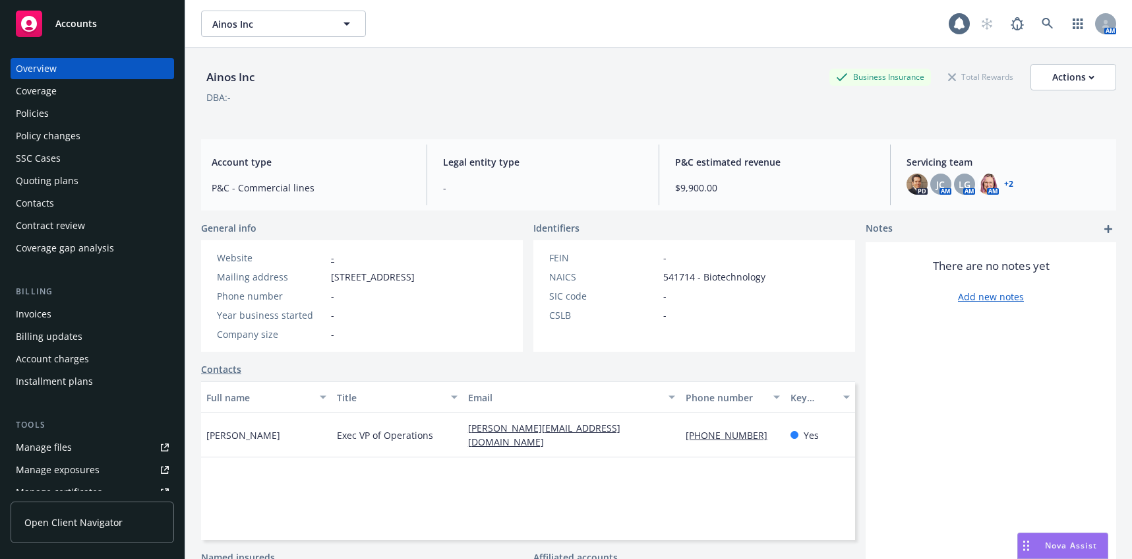
click at [67, 181] on div "Quoting plans" at bounding box center [47, 180] width 63 height 21
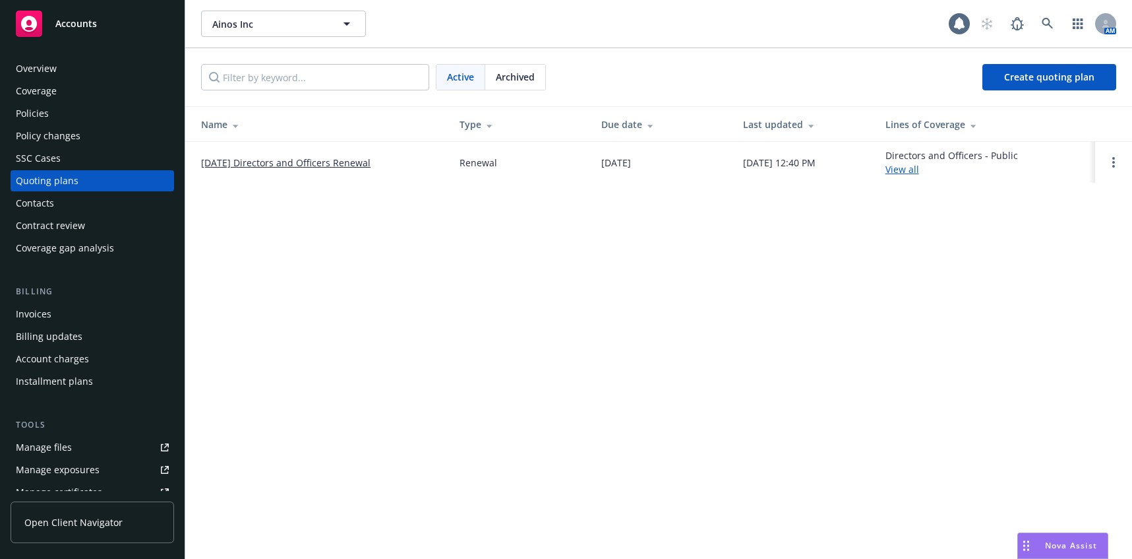
click at [364, 165] on link "08/30/25 Directors and Officers Renewal" at bounding box center [285, 163] width 169 height 14
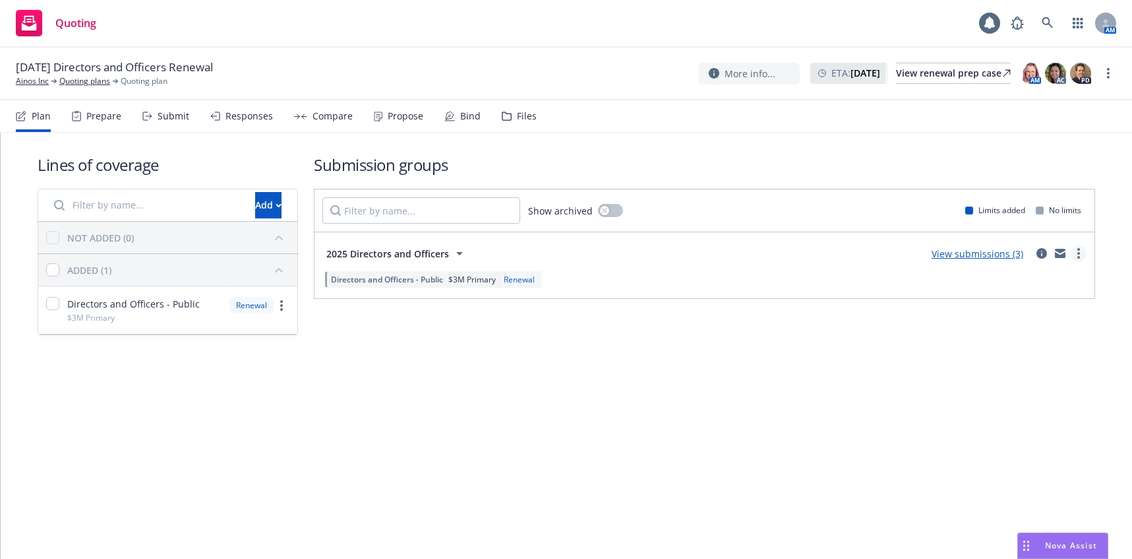
click at [1079, 254] on circle "more" at bounding box center [1079, 253] width 3 height 3
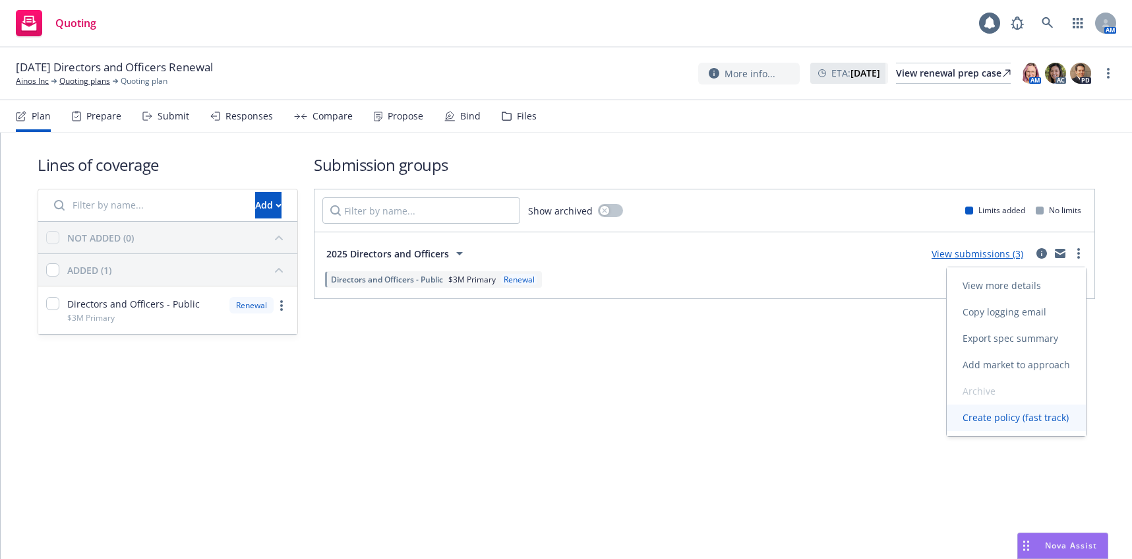
click at [992, 418] on span "Create policy (fast track)" at bounding box center [1016, 417] width 138 height 13
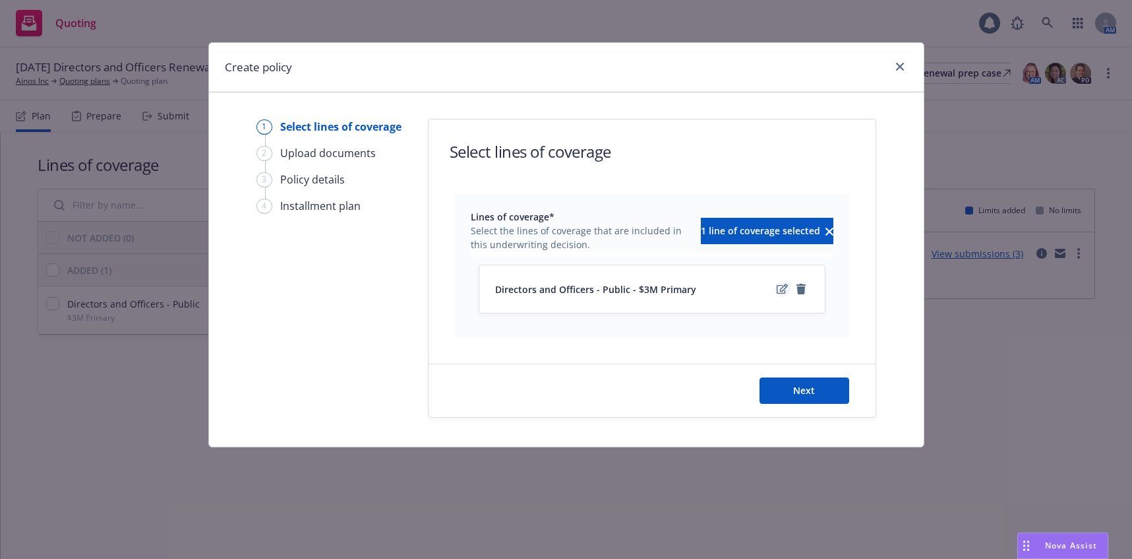
click at [781, 288] on icon "edit" at bounding box center [782, 289] width 11 height 10
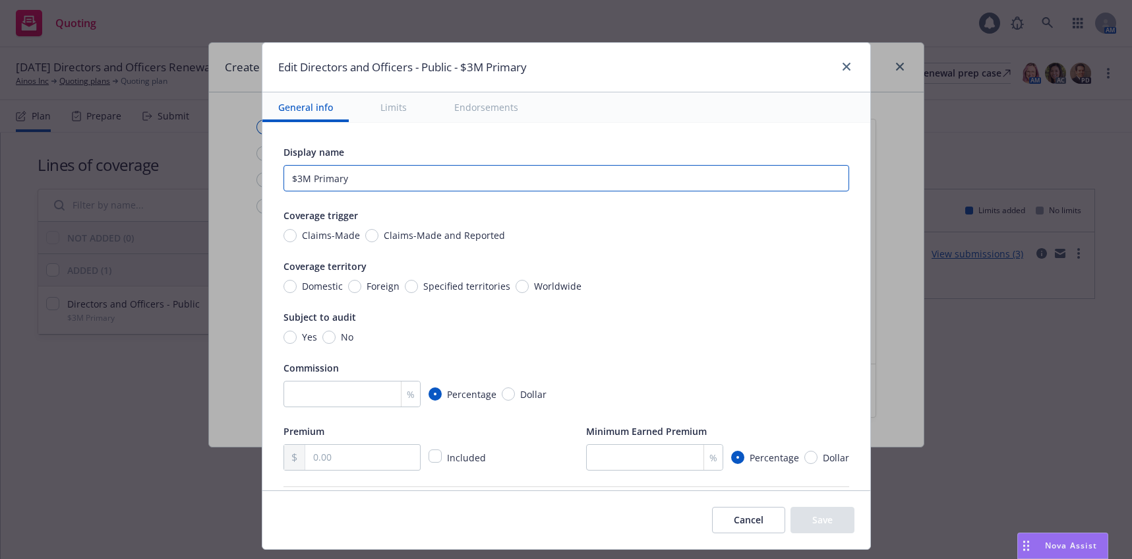
drag, startPoint x: 294, startPoint y: 179, endPoint x: 365, endPoint y: 225, distance: 84.9
click at [296, 180] on input "$3M Primary" at bounding box center [567, 178] width 566 height 26
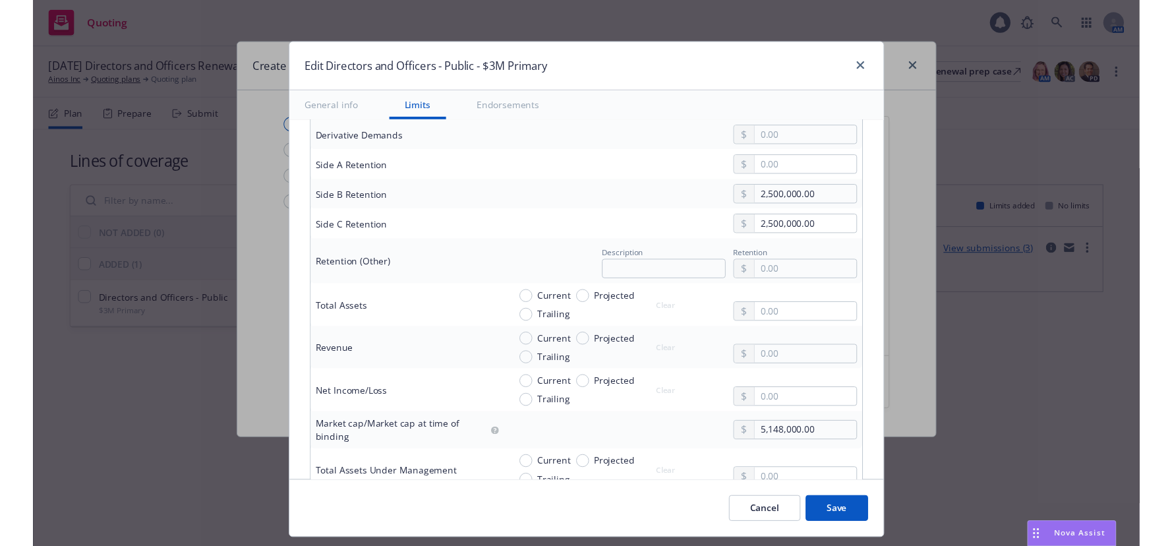
scroll to position [659, 0]
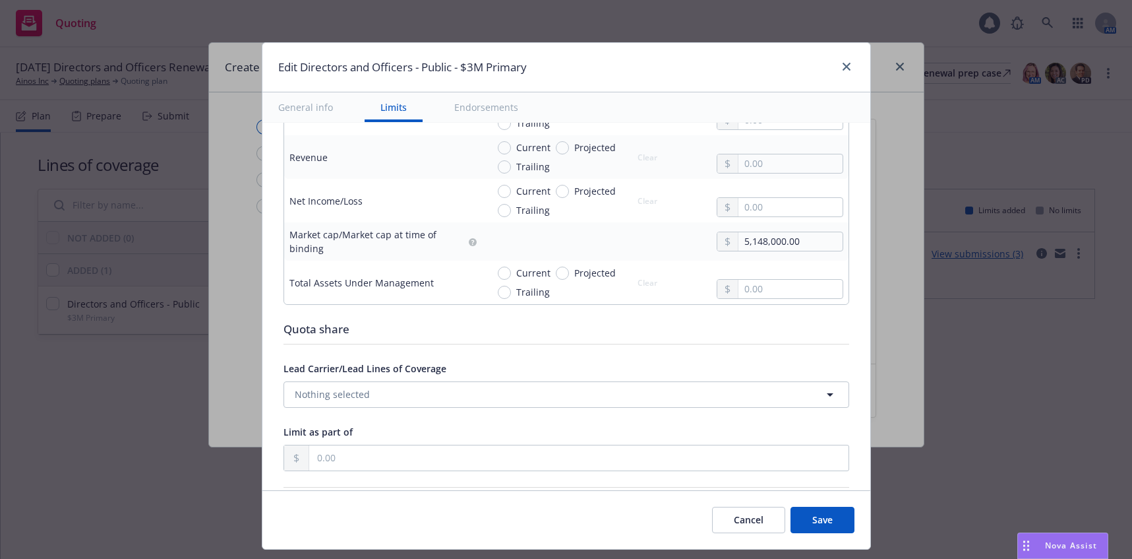
type input "$1M Primary"
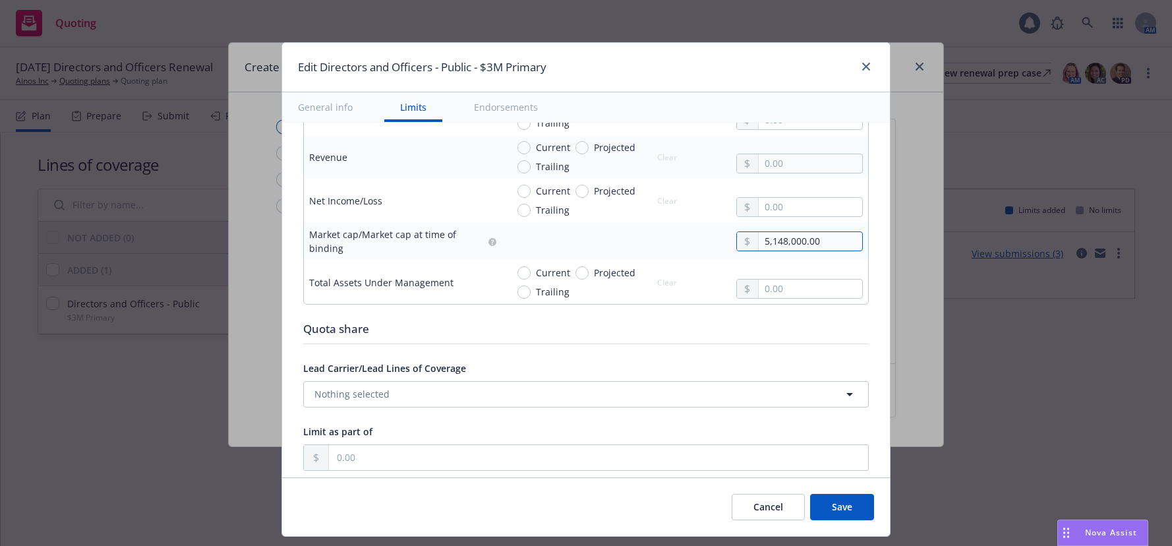
click at [759, 241] on input "5,148,000.00" at bounding box center [811, 241] width 104 height 18
type input "18,259,000.00"
click at [839, 507] on button "Save" at bounding box center [842, 507] width 64 height 26
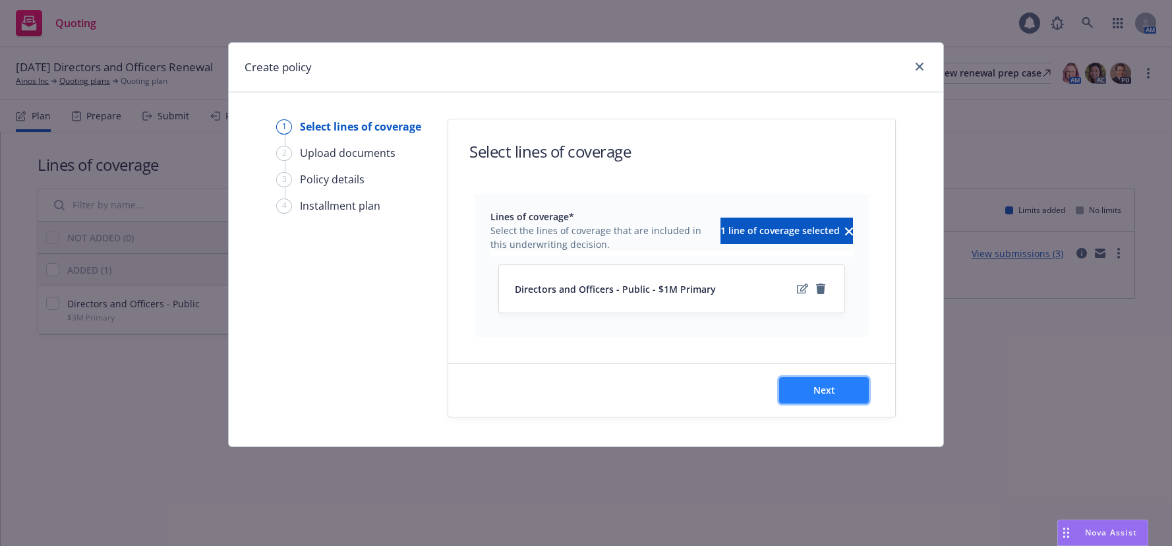
click at [815, 390] on span "Next" at bounding box center [825, 390] width 22 height 13
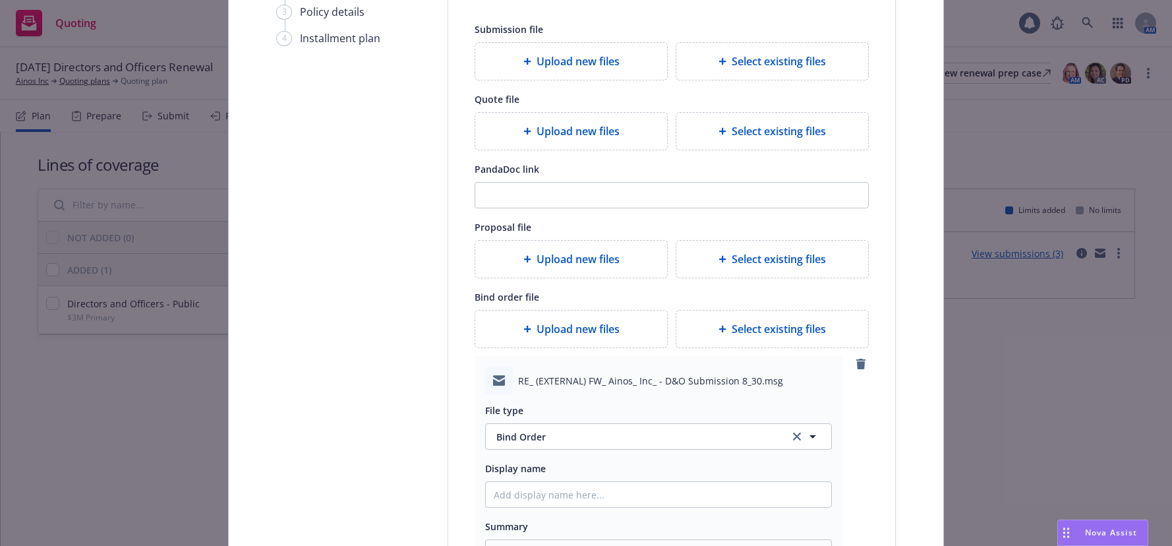
scroll to position [264, 0]
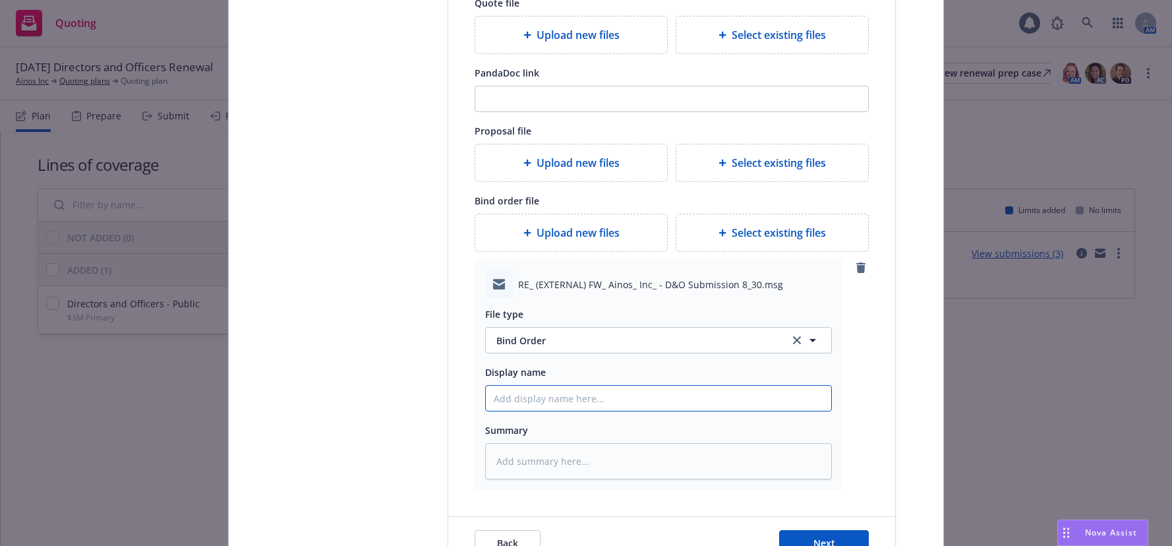
click at [539, 404] on input "Display name" at bounding box center [659, 398] width 346 height 25
type textarea "x"
type input "$"
type textarea "x"
type input "$5"
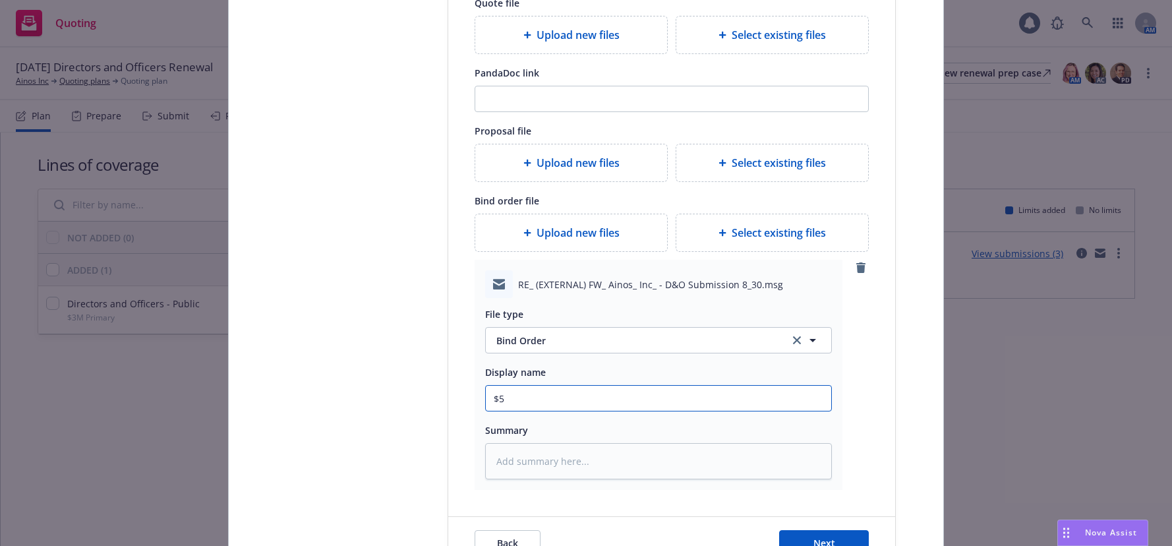
type textarea "x"
type input "$"
type textarea "x"
type input "$1"
type textarea "x"
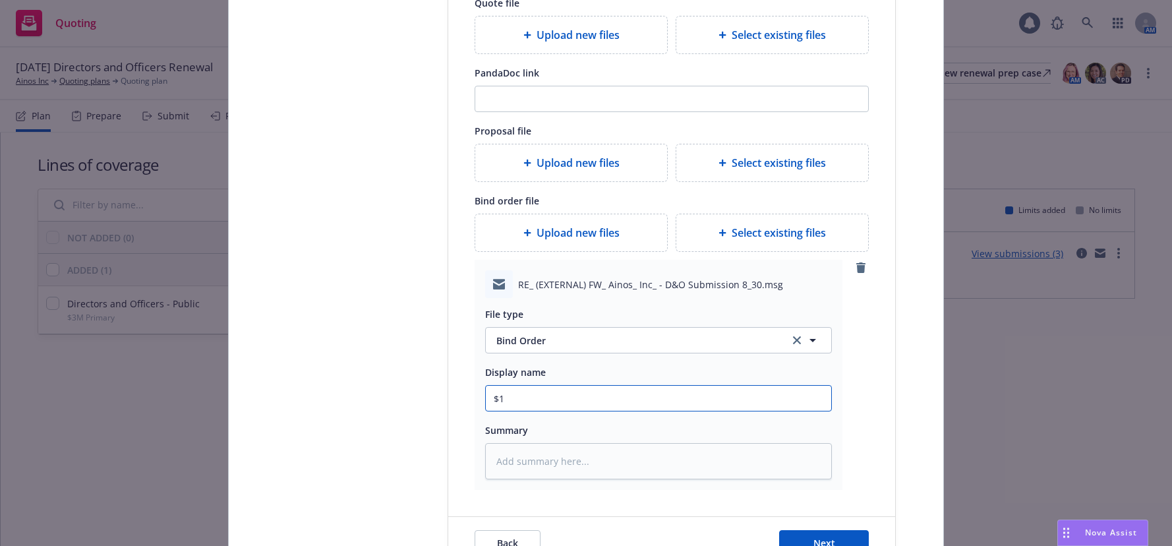
type input "$1M"
type textarea "x"
type input "$1M"
type textarea "x"
type input "$1M B"
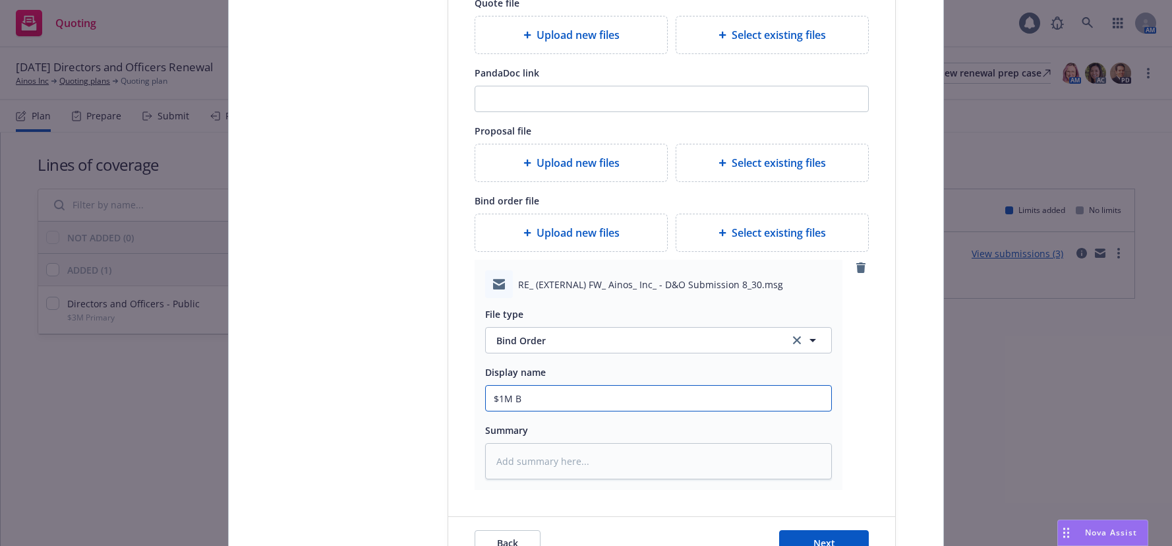
type textarea "x"
type input "$1M Bi"
type textarea "x"
type input "$1M Bin"
type textarea "x"
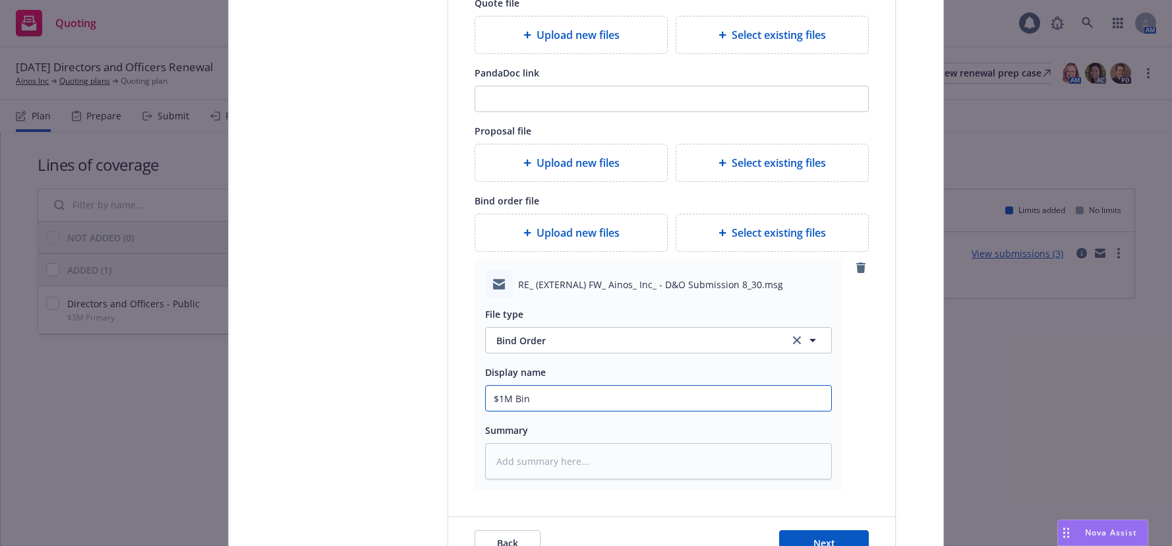
type input "$1M Bino"
type textarea "x"
type input "$1M Bin"
type textarea "x"
type input "$1M Bind"
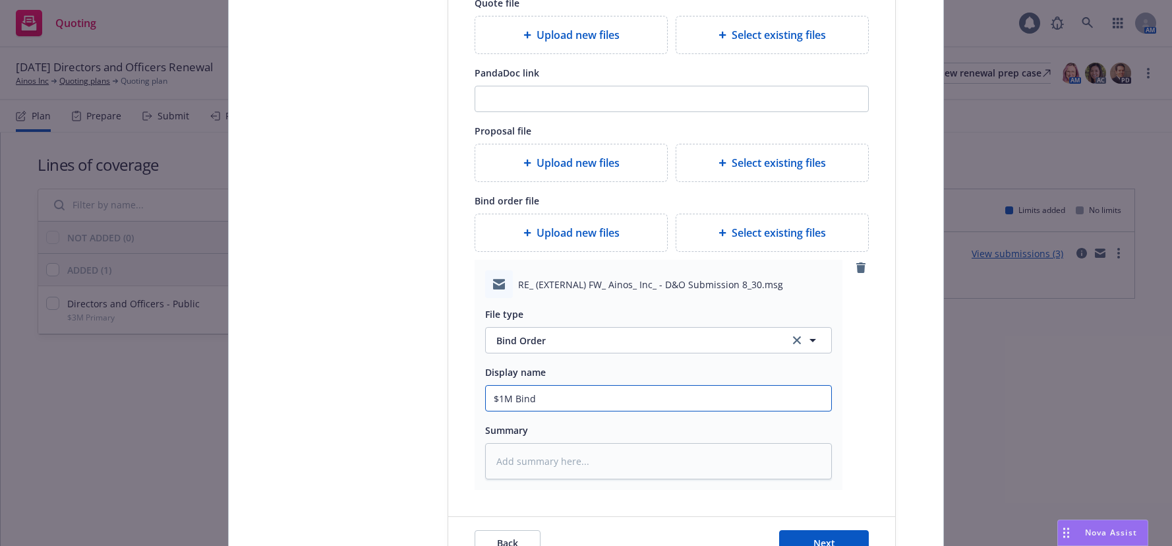
type textarea "x"
type input "$1M Bind"
type textarea "x"
type input "$1M Bind O"
type textarea "x"
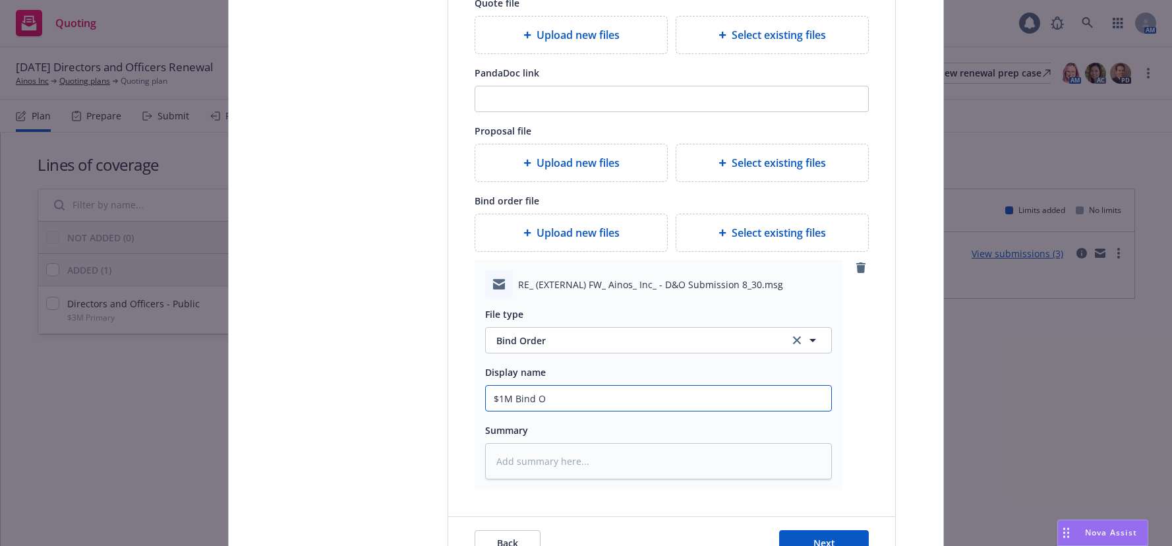
type input "$1M Bind Or"
type textarea "x"
type input "$1M Bind Ord"
type textarea "x"
type input "$1M Bind Orde"
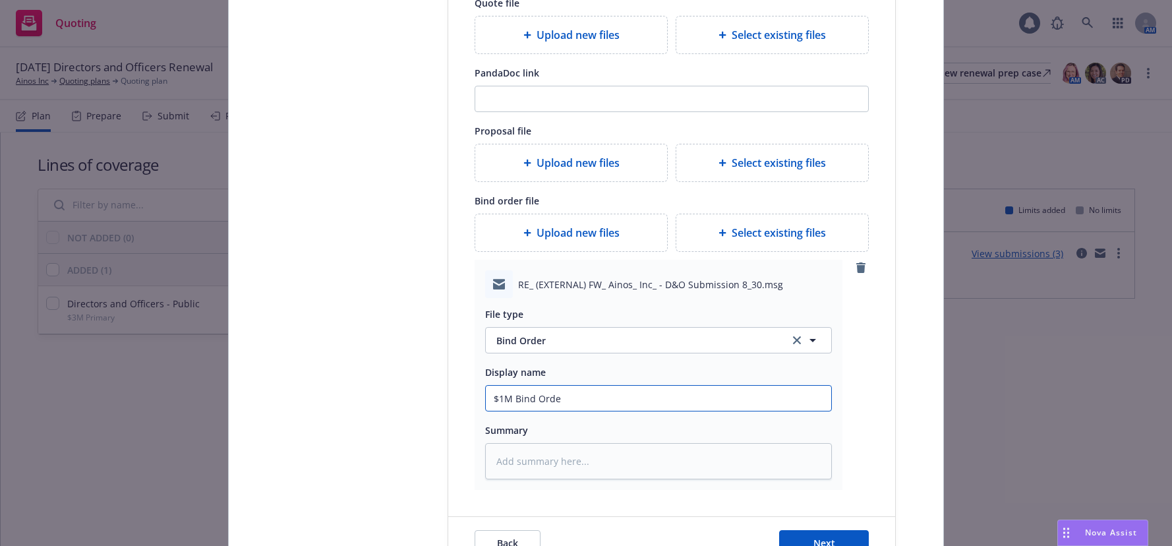
type textarea "x"
type input "$1M Bind Order"
type textarea "x"
type input "$1M Bind Order"
type textarea "x"
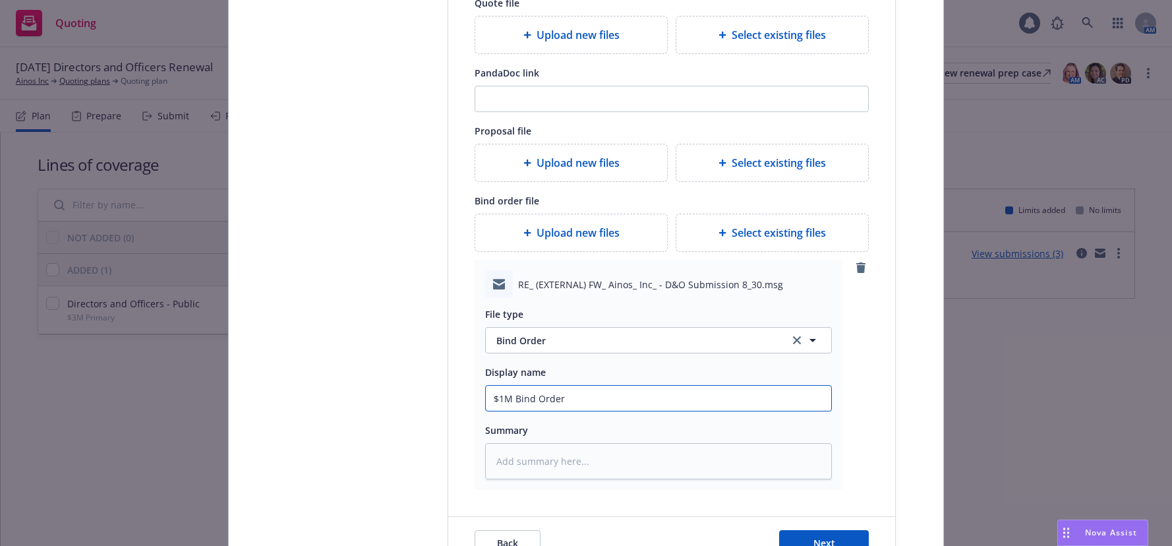
type input "$1M Bind Order t"
type textarea "x"
type input "$1M Bind Order to"
type textarea "x"
type input "$1M Bind Order to"
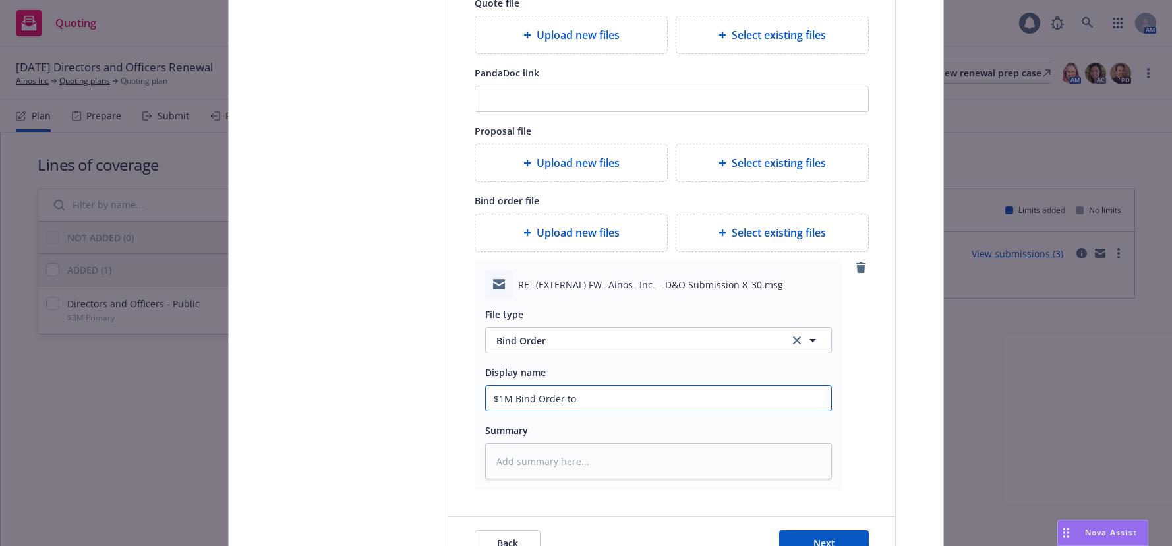
type textarea "x"
type input "$1M Bind Order to O"
type textarea "x"
type input "$1M Bind Order to Or"
type textarea "x"
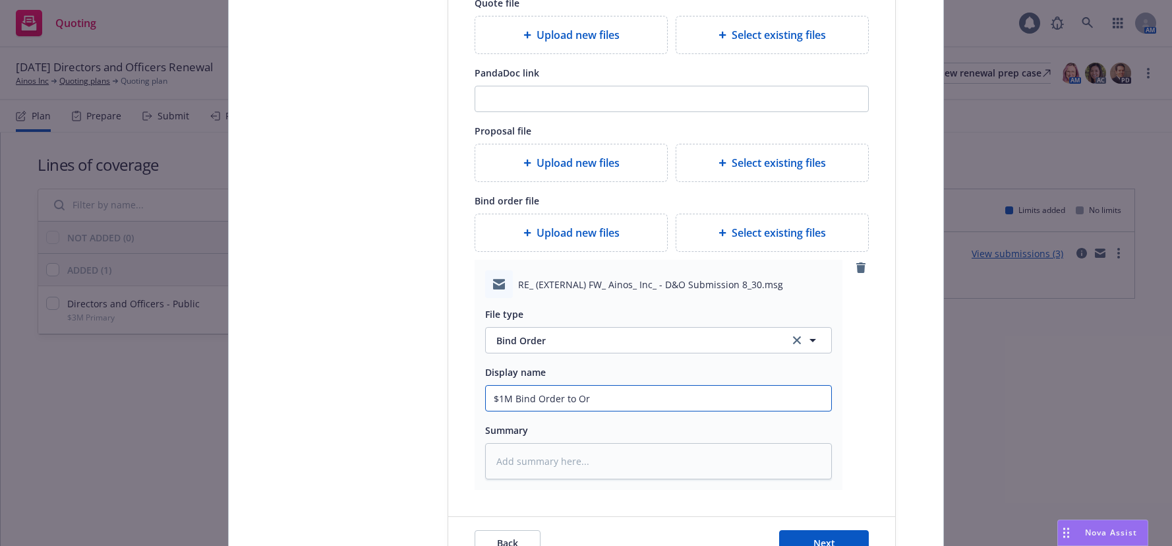
type input "$1M Bind Order to Ori"
type textarea "x"
type input "$1M Bind Order to Orio"
type textarea "x"
type input "$1M Bind Order to Orion"
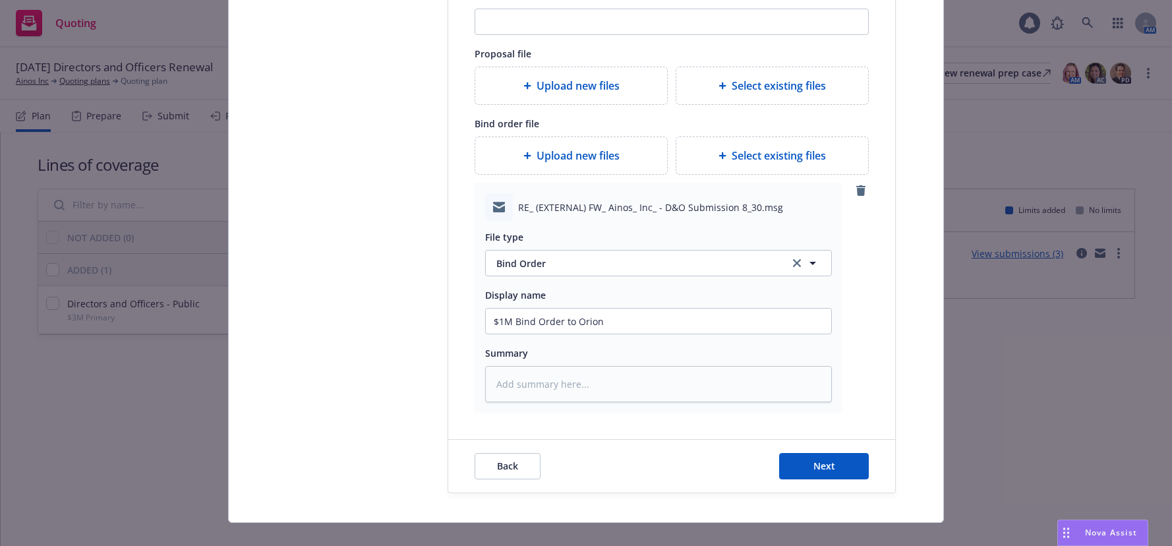
scroll to position [360, 0]
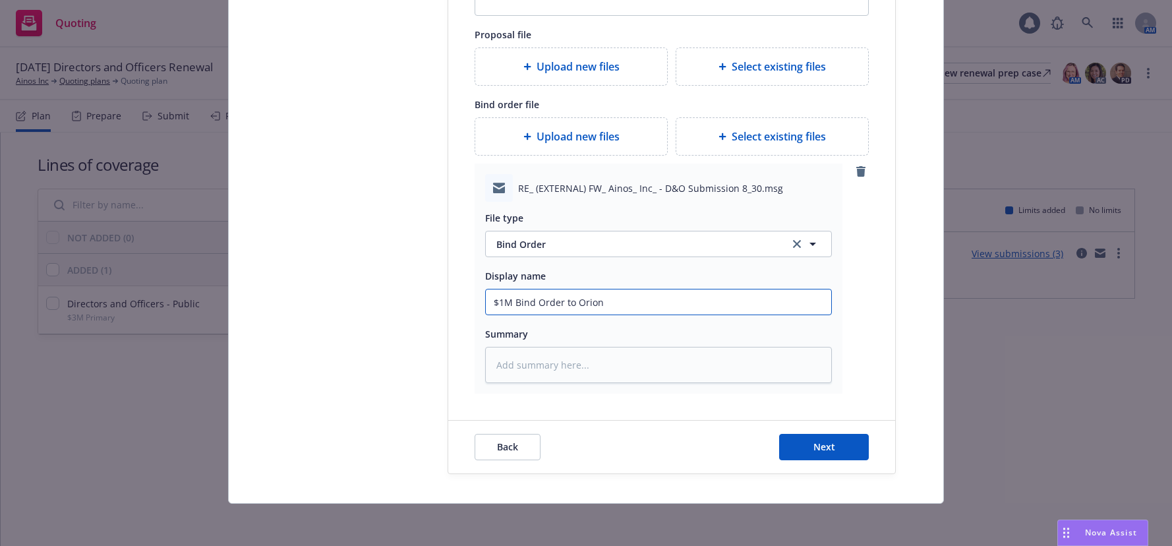
type textarea "x"
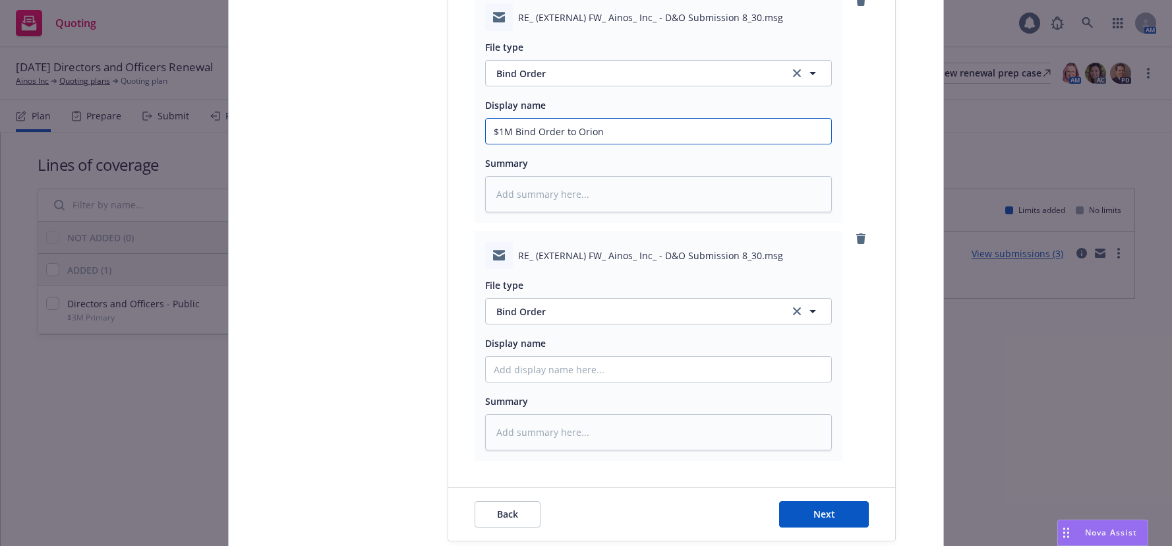
scroll to position [558, 0]
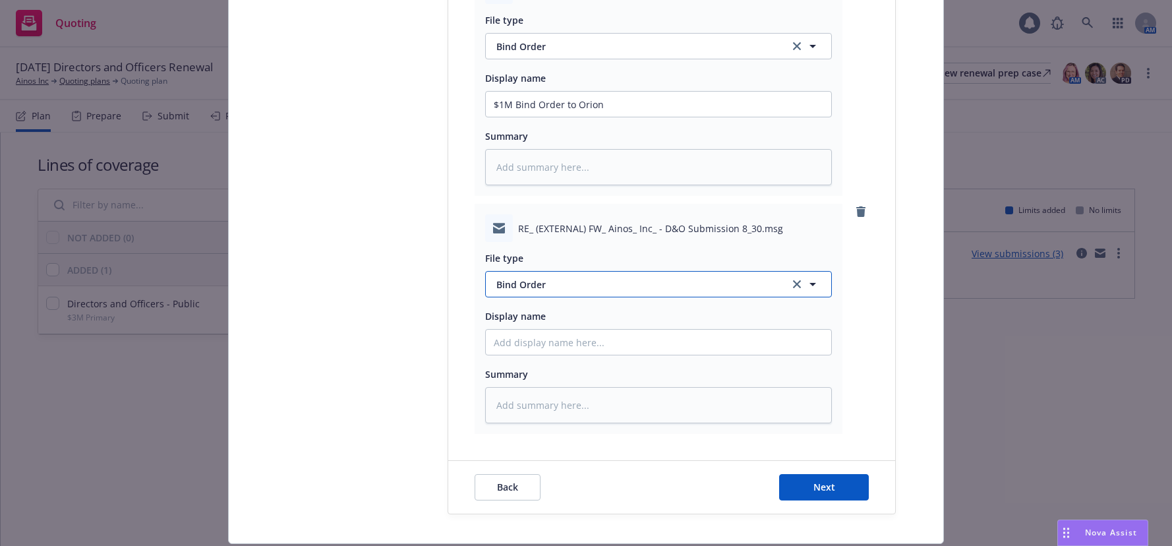
click at [528, 282] on span "Bind Order" at bounding box center [636, 285] width 278 height 14
type input "bind c"
click at [549, 318] on span "Bind confirmation" at bounding box center [540, 321] width 82 height 14
drag, startPoint x: 598, startPoint y: 105, endPoint x: 488, endPoint y: 115, distance: 110.6
click at [488, 115] on input "$1M Bind Order to Orion" at bounding box center [659, 104] width 346 height 25
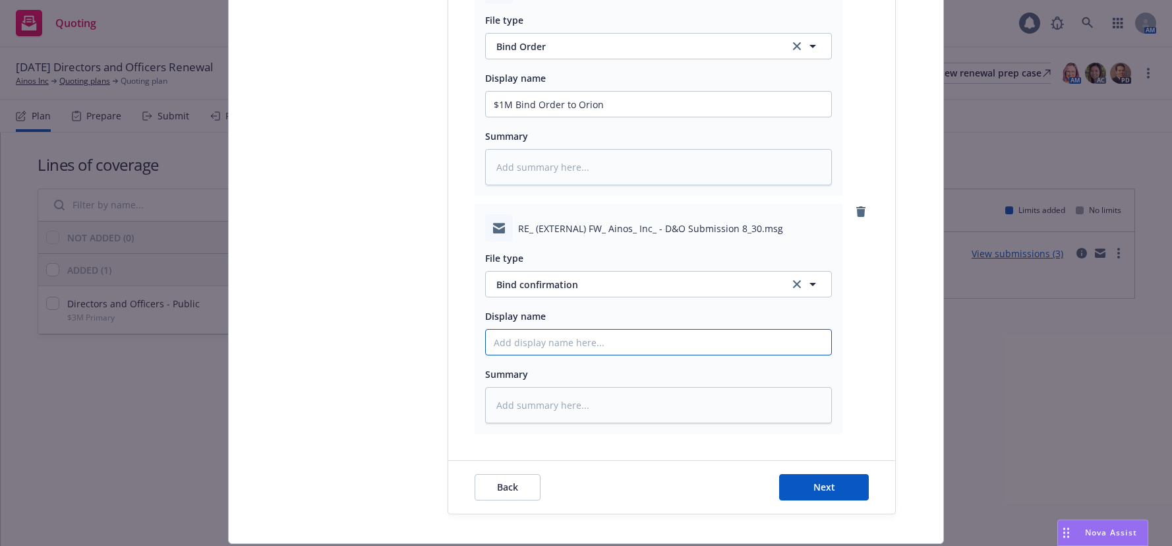
click at [535, 117] on input "Display name" at bounding box center [659, 104] width 346 height 25
paste input "$1M Bind Order to Orion"
type textarea "x"
type input "$1M Bind Order to Orion"
type textarea "x"
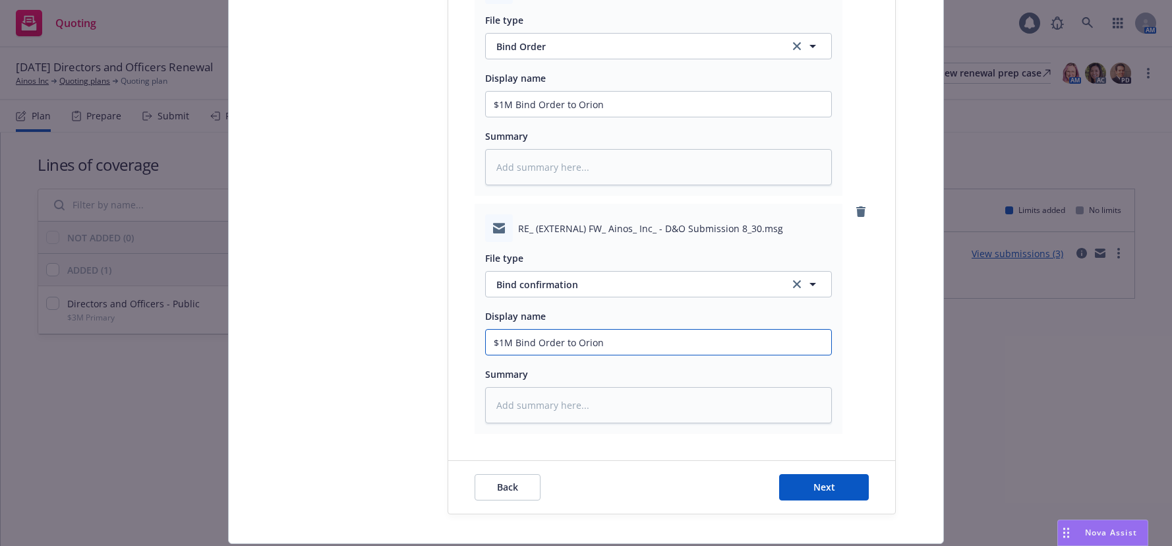
type input "$1M Bind Order t Orion"
type textarea "x"
type input "$1M Bind Order Orion"
type textarea "x"
type input "$1M Bind Order f Orion"
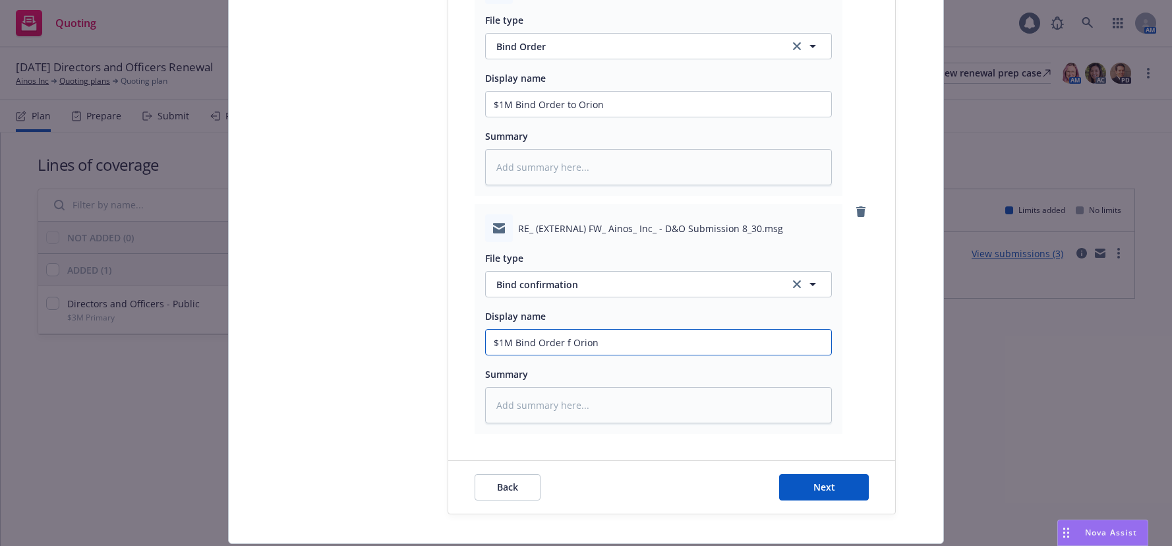
type textarea "x"
type input "$1M Bind Order fr Orion"
type textarea "x"
type input "$1M Bind Orde fr Orion"
type textarea "x"
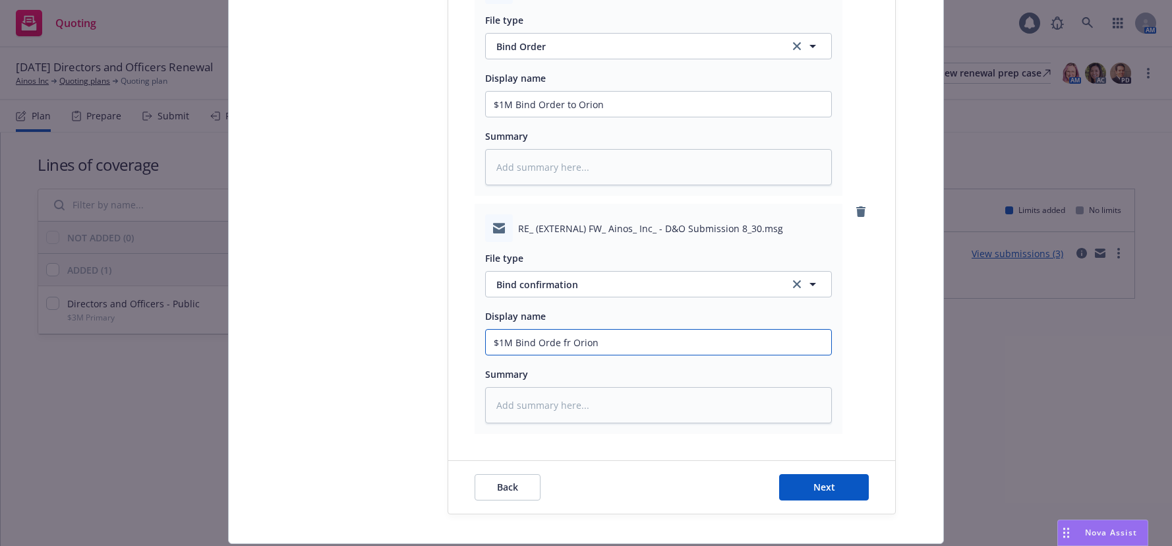
type input "$1M Bind Ord fr Orion"
type textarea "x"
type input "$1M Bind Or fr Orion"
type textarea "x"
type input "$1M Bind O fr Orion"
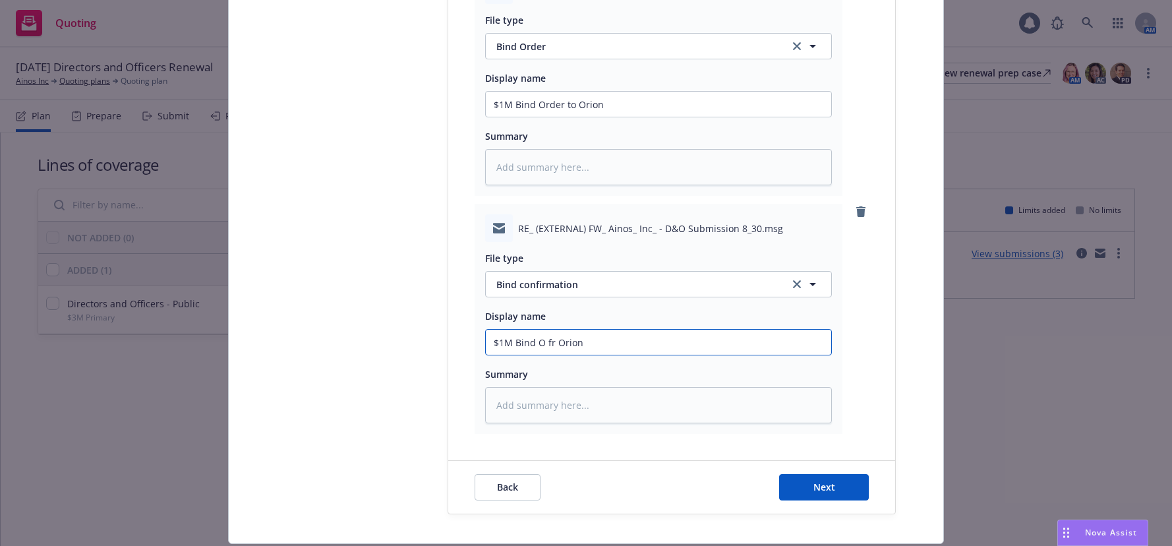
type textarea "x"
type input "$1M Bind fr Orion"
type textarea "x"
type input "$1M Bind c fr Orion"
type textarea "x"
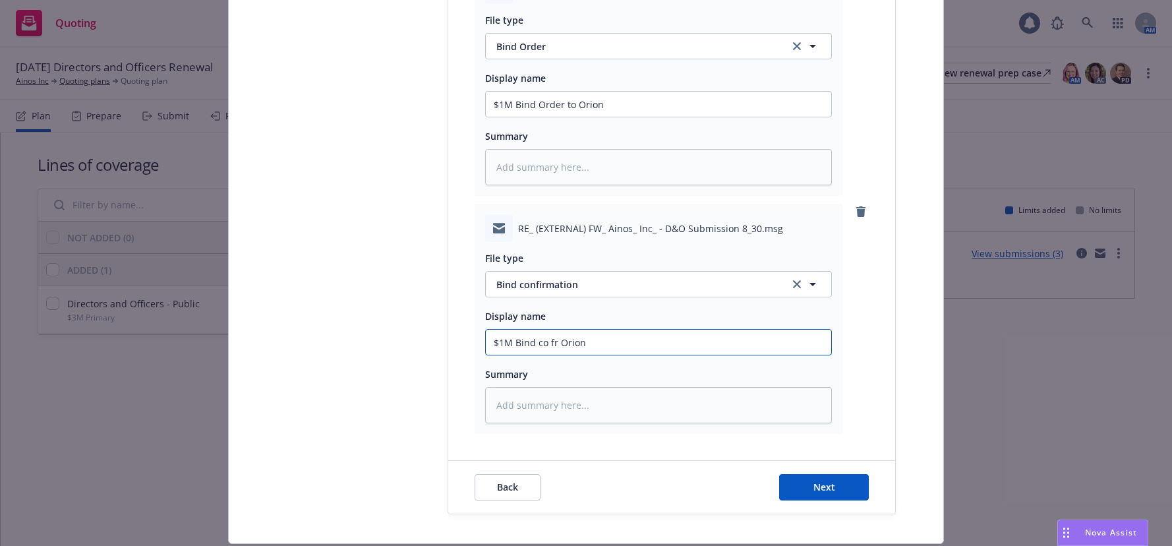
type input "$1M Bind con fr Orion"
type textarea "x"
type input "$1M Bind conf fr Orion"
type textarea "x"
type input "$1M Bind confi fr Orion"
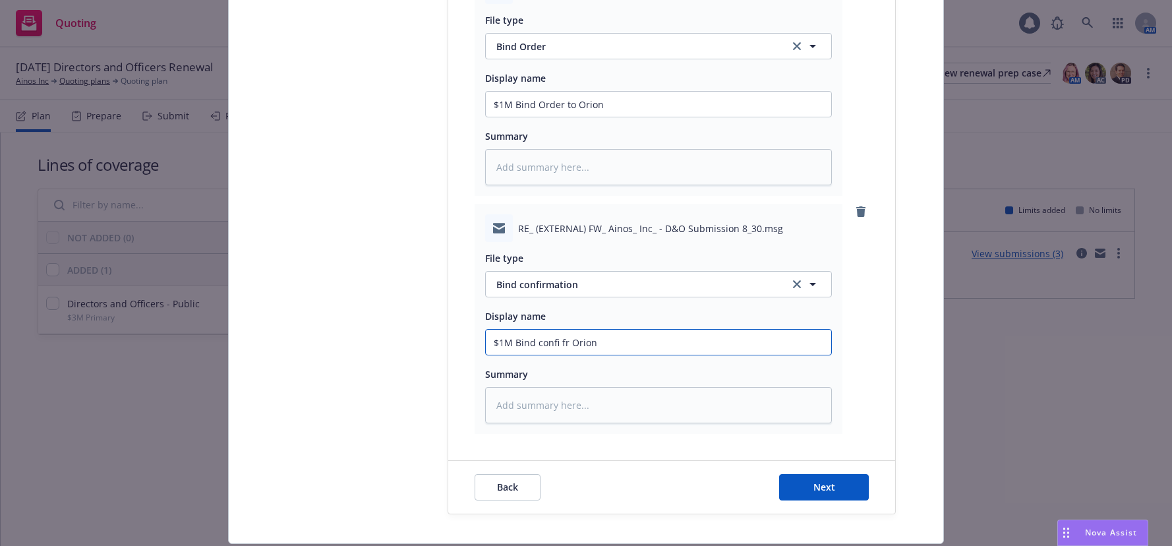
type textarea "x"
type input "$1M Bind confir fr Orion"
type textarea "x"
type input "$1M Bind confirm fr Orion"
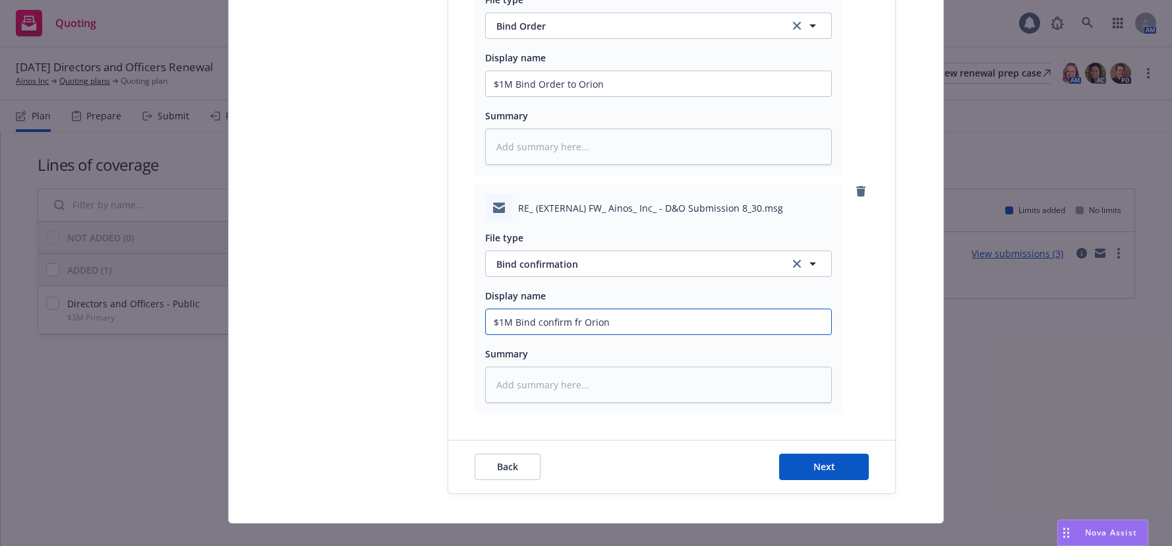
scroll to position [598, 0]
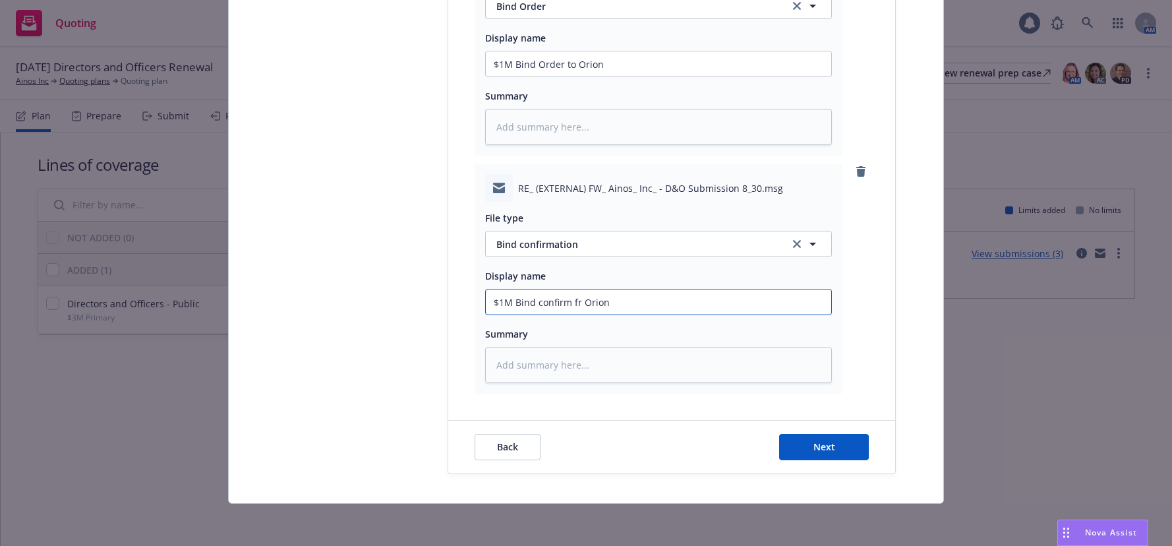
click at [578, 76] on input "$1M Bind confirm fr Orion" at bounding box center [659, 63] width 346 height 25
type textarea "x"
type input "$1M Bind confirm fr ROrion"
type textarea "x"
type input "$1M Bind confirm fr RTOrion"
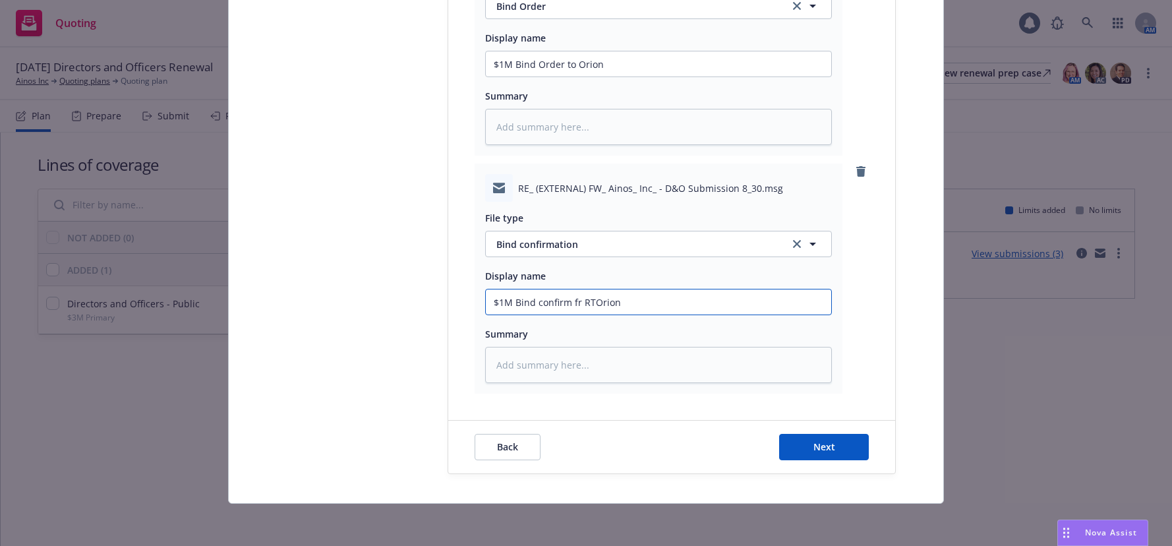
type textarea "x"
type input "$1M Bind confirm fr RT/Orion"
click at [823, 447] on span "Next" at bounding box center [825, 446] width 22 height 13
type textarea "x"
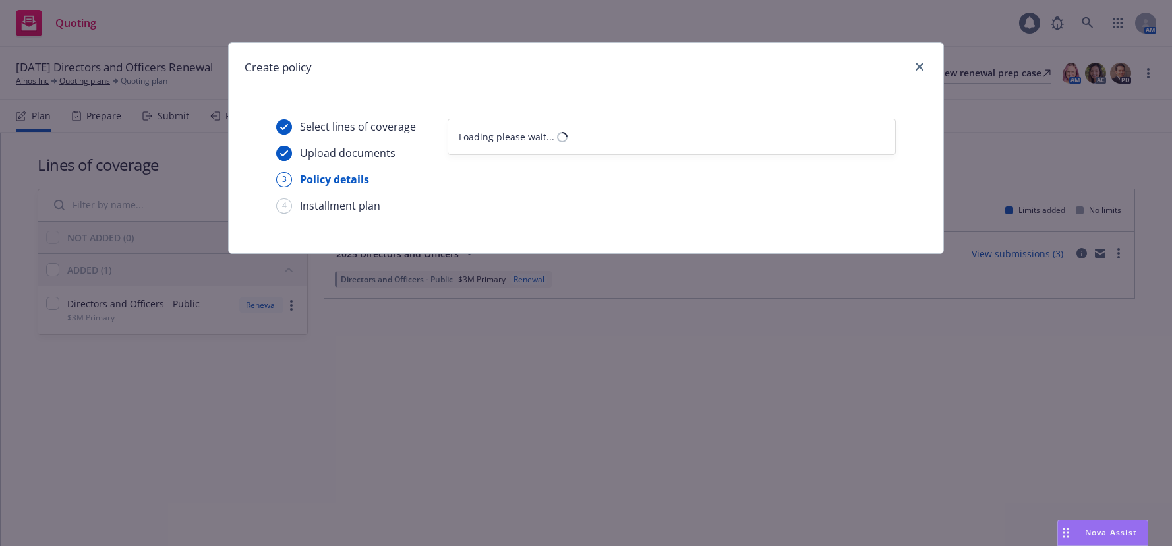
select select "12"
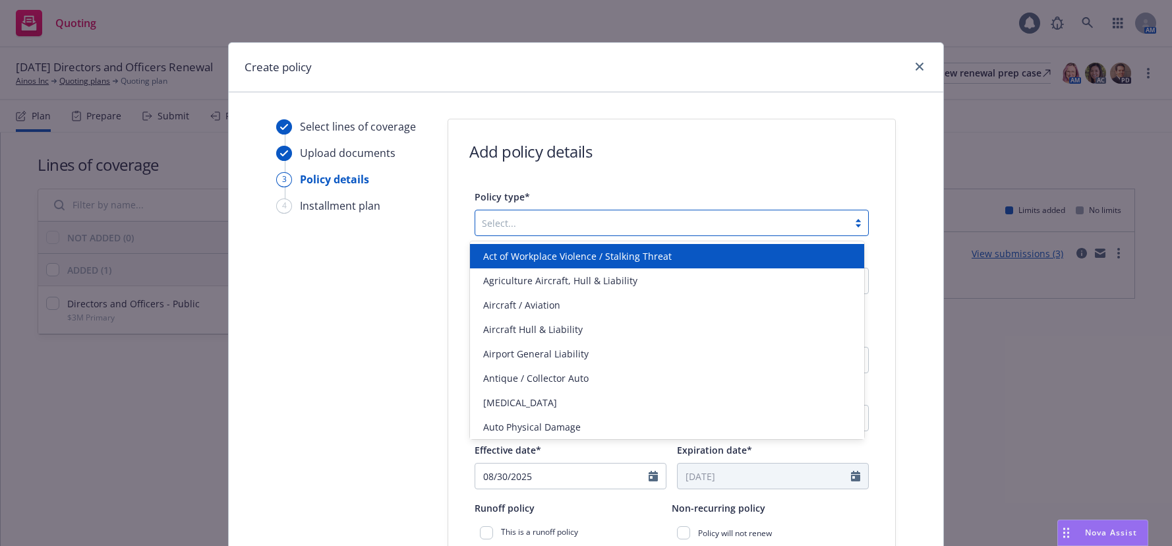
click at [853, 226] on div at bounding box center [859, 223] width 20 height 11
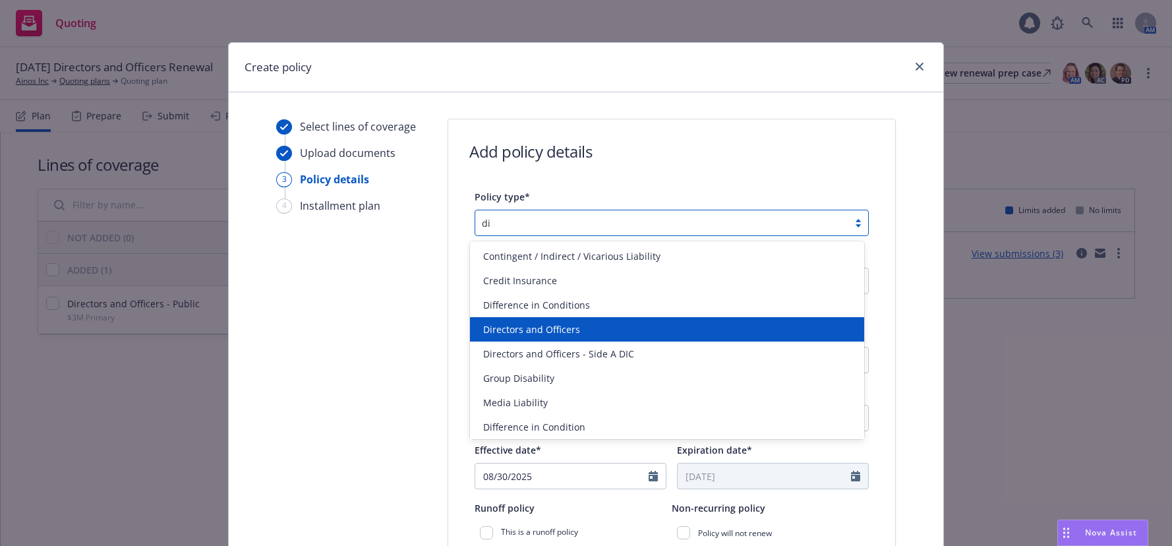
click at [560, 326] on span "Directors and Officers" at bounding box center [531, 329] width 97 height 14
type input "di"
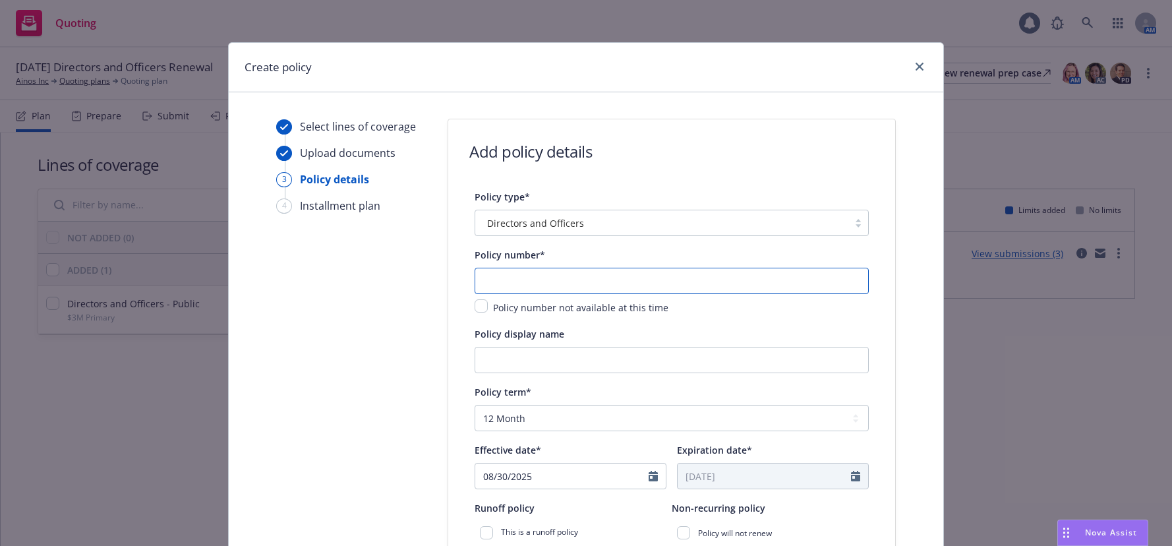
click at [581, 281] on input "text" at bounding box center [672, 281] width 394 height 26
click at [497, 284] on input "text" at bounding box center [672, 281] width 394 height 26
paste input "OII-822-DO-1-2025-4-P"
type input "OII-822-DO-1-2025-4-P"
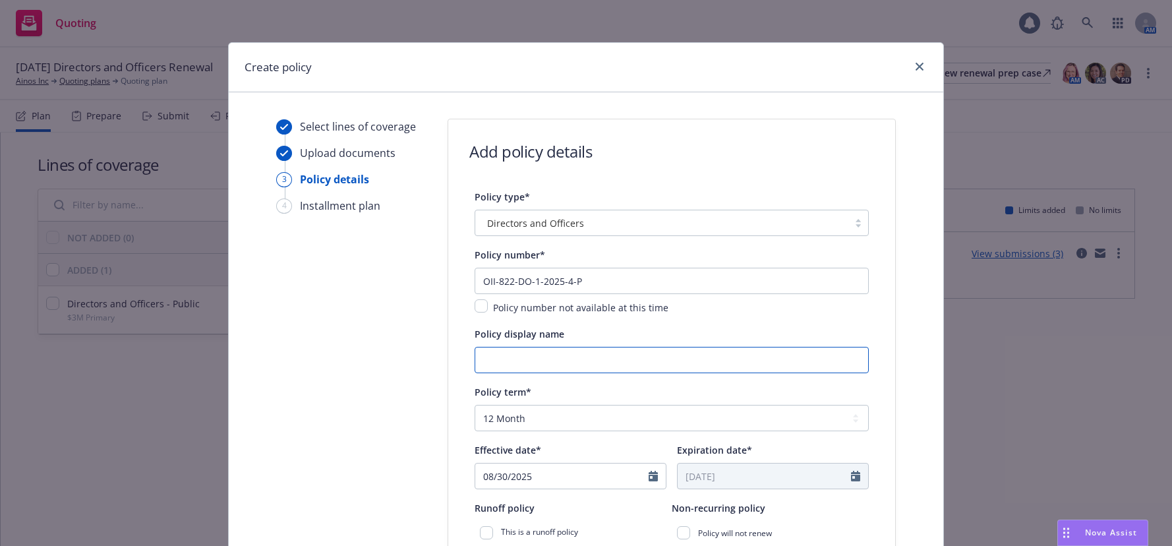
click at [603, 361] on input "Policy display name" at bounding box center [672, 360] width 394 height 26
click at [605, 359] on input "00 $1M" at bounding box center [672, 360] width 394 height 26
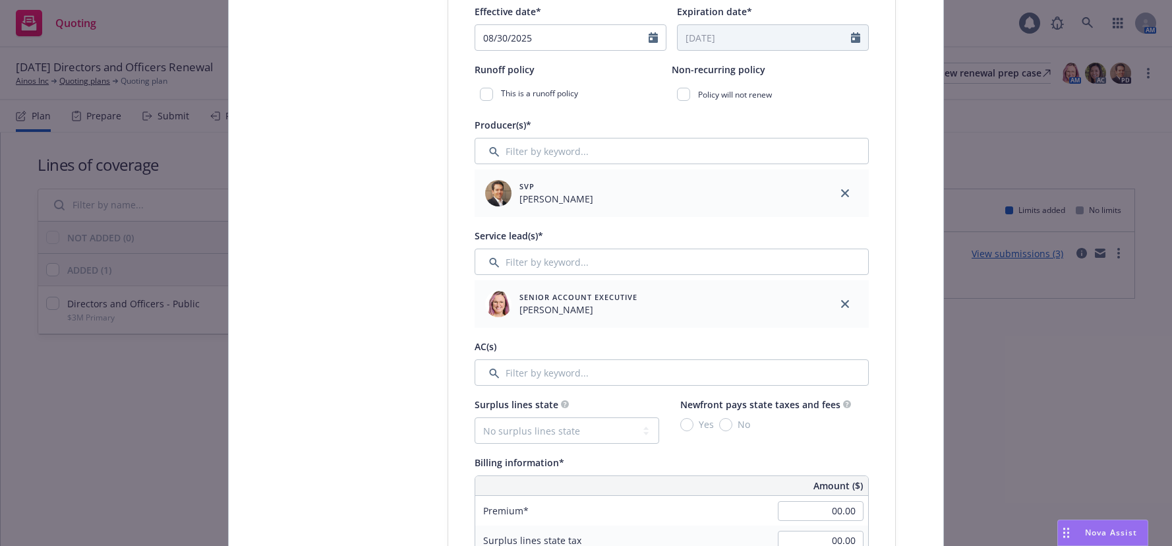
scroll to position [462, 0]
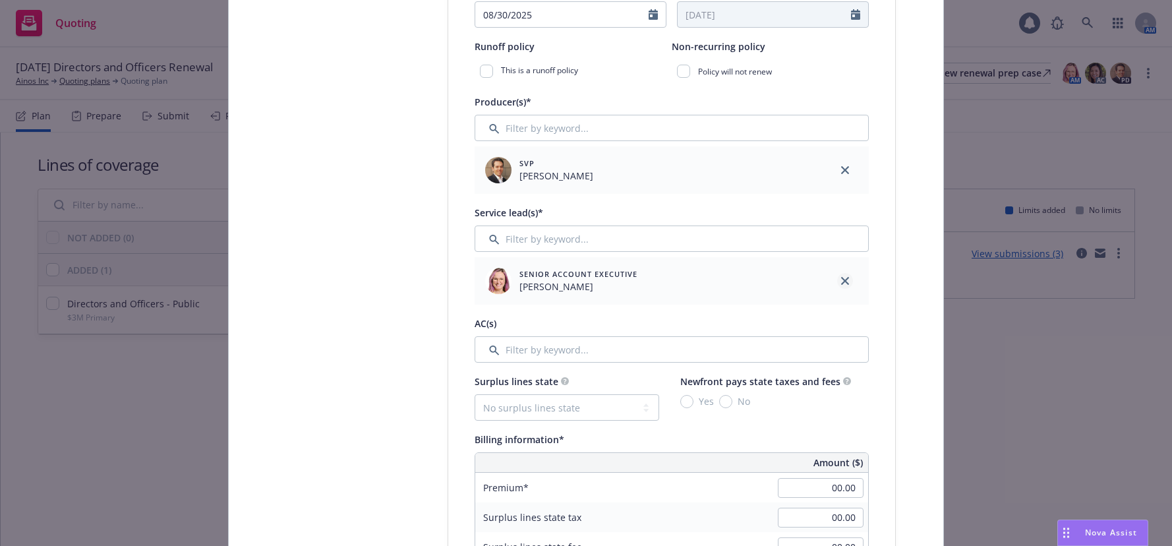
type input "00 $1M Primary"
click at [842, 282] on icon "close" at bounding box center [845, 281] width 8 height 8
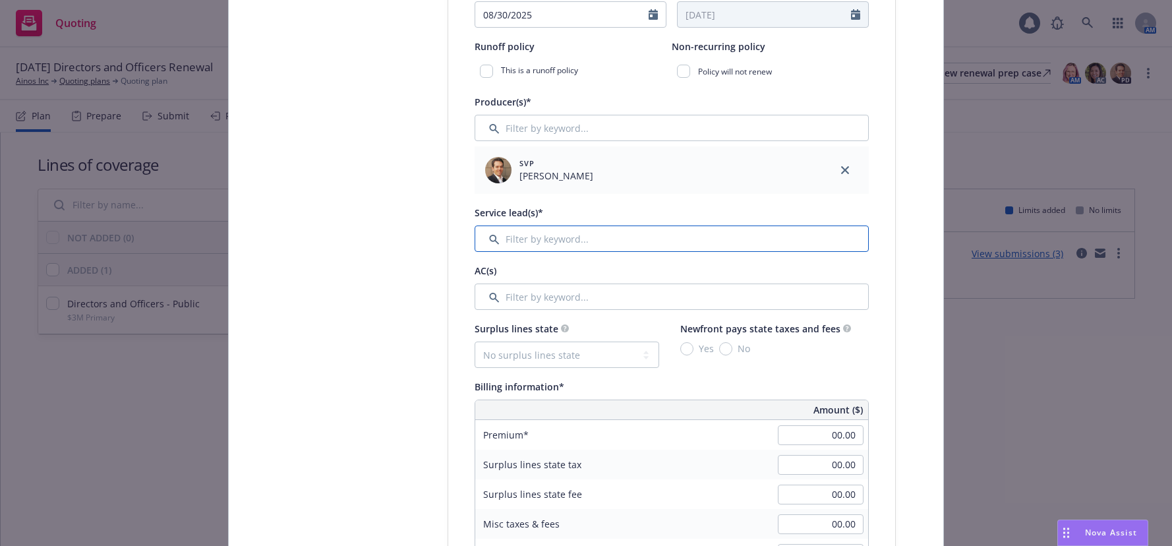
click at [646, 245] on input "Filter by keyword..." at bounding box center [672, 239] width 394 height 26
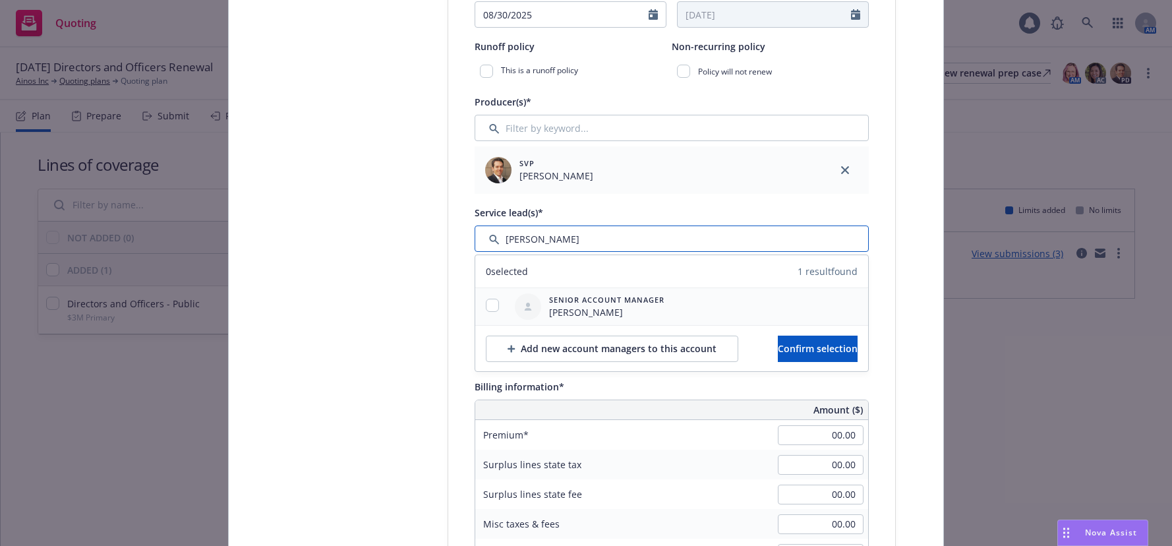
type input "leigh"
click at [489, 307] on input "checkbox" at bounding box center [492, 305] width 13 height 13
checkbox input "true"
click at [778, 349] on span "Confirm selection" at bounding box center [818, 348] width 80 height 13
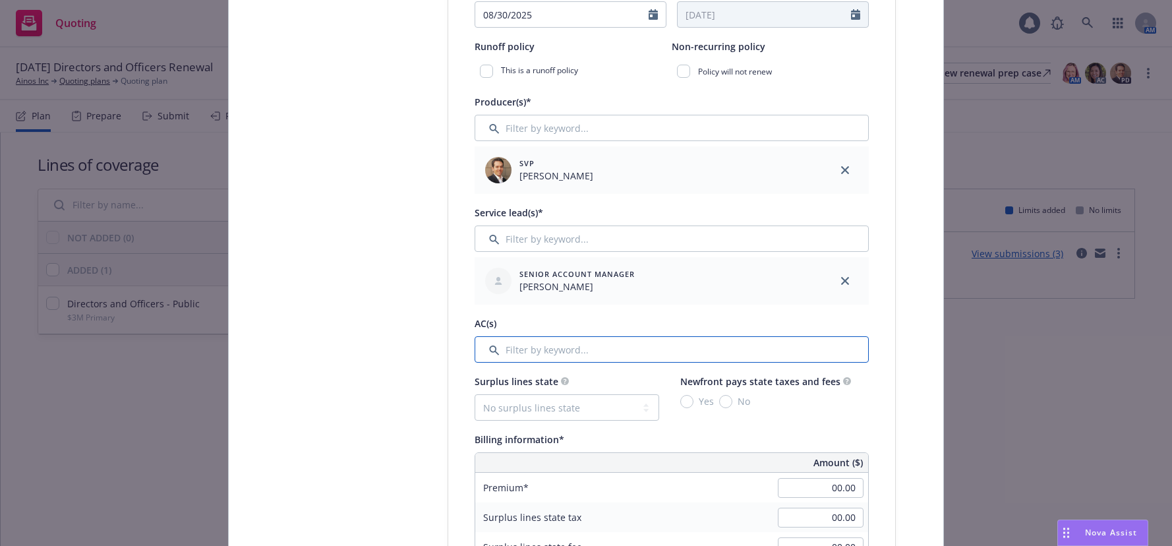
click at [553, 349] on input "Filter by keyword..." at bounding box center [672, 349] width 394 height 26
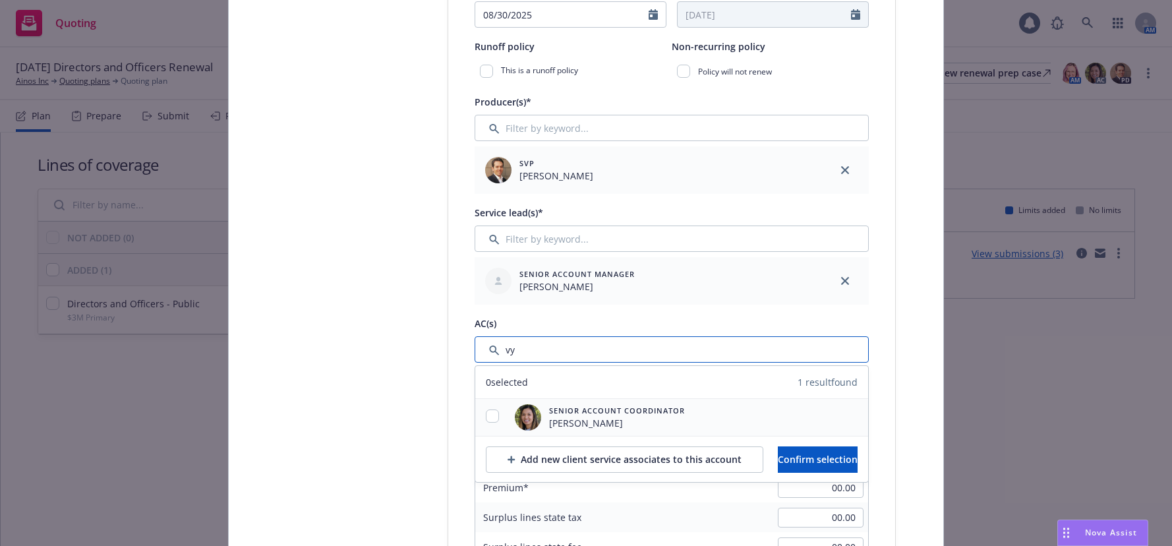
type input "vy"
click at [491, 420] on input "checkbox" at bounding box center [492, 416] width 13 height 13
checkbox input "true"
click at [801, 458] on span "Confirm selection" at bounding box center [818, 459] width 80 height 13
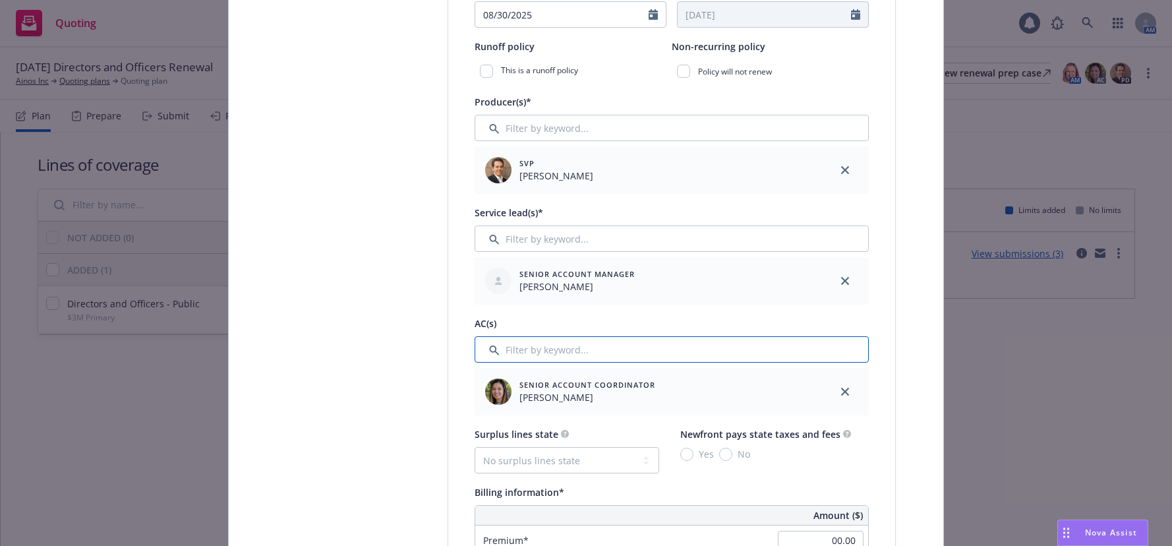
click at [572, 348] on input "Filter by keyword..." at bounding box center [672, 349] width 394 height 26
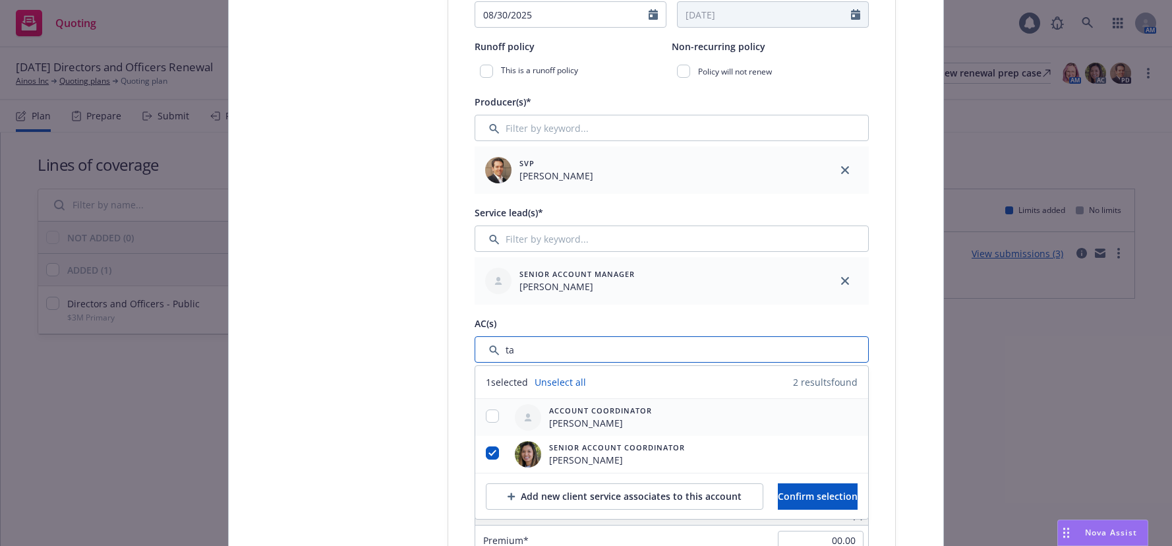
type input "ta"
click at [491, 417] on input "checkbox" at bounding box center [492, 416] width 13 height 13
checkbox input "true"
click at [808, 495] on span "Confirm selection" at bounding box center [818, 496] width 80 height 13
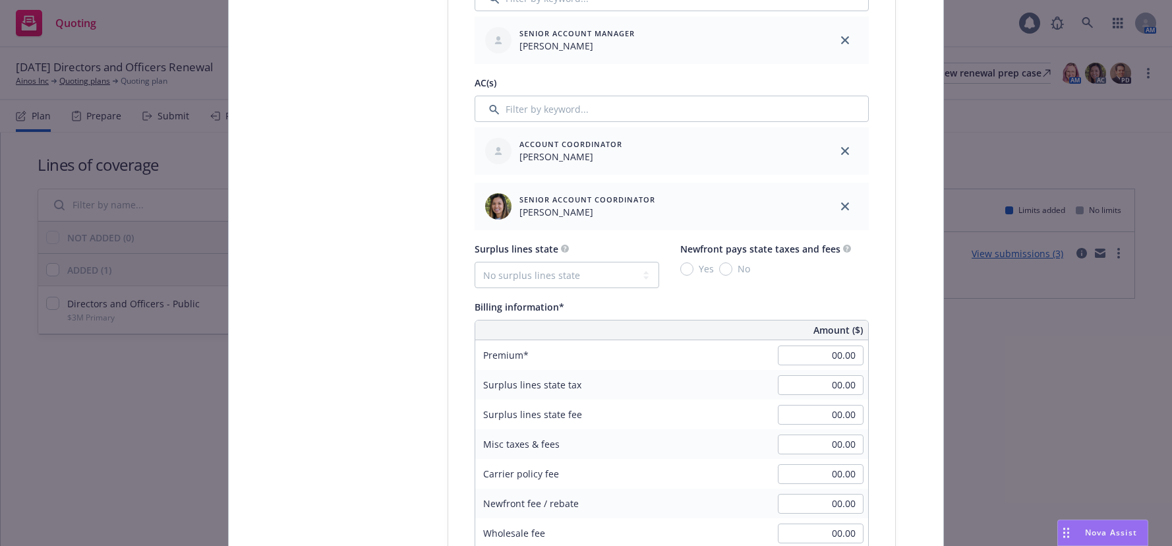
scroll to position [725, 0]
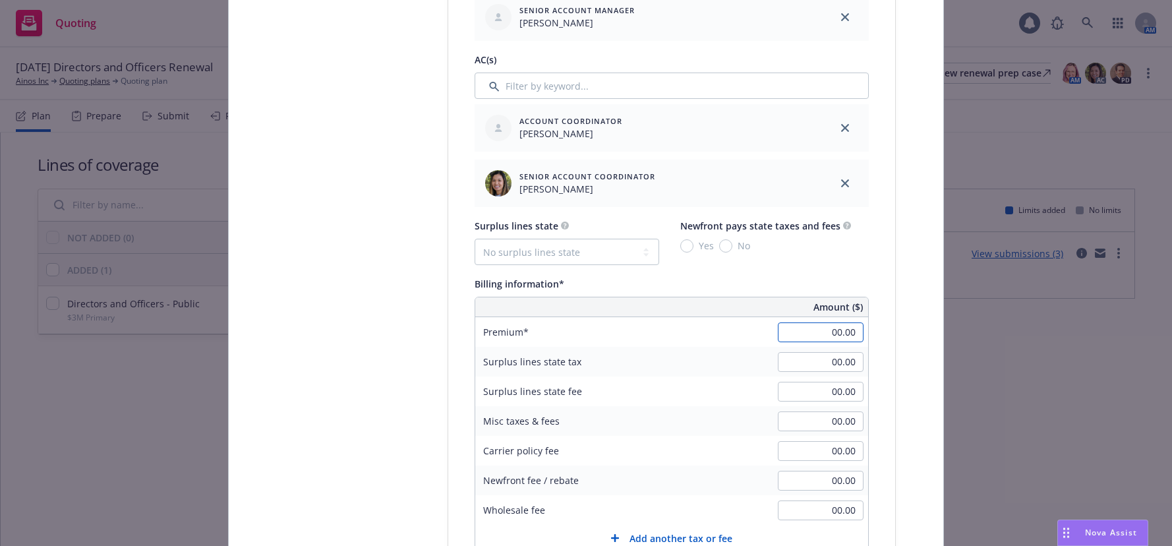
click at [820, 332] on input "00.00" at bounding box center [821, 332] width 86 height 20
type input "44,759.00"
click at [640, 253] on select "No surplus lines state Alaska Alabama Arkansas Arizona California Colorado Conn…" at bounding box center [567, 252] width 185 height 26
select select "CA"
click at [475, 239] on select "No surplus lines state Alaska Alabama Arkansas Arizona California Colorado Conn…" at bounding box center [567, 252] width 185 height 26
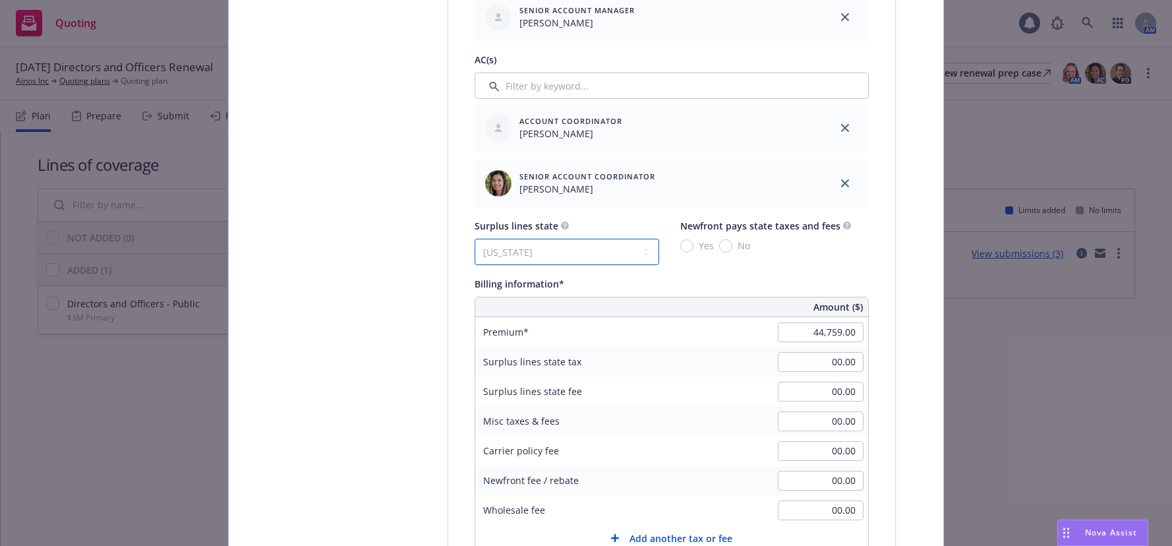
type input "1,342.77"
type input "80.57"
click at [723, 247] on input "No" at bounding box center [725, 245] width 13 height 13
radio input "true"
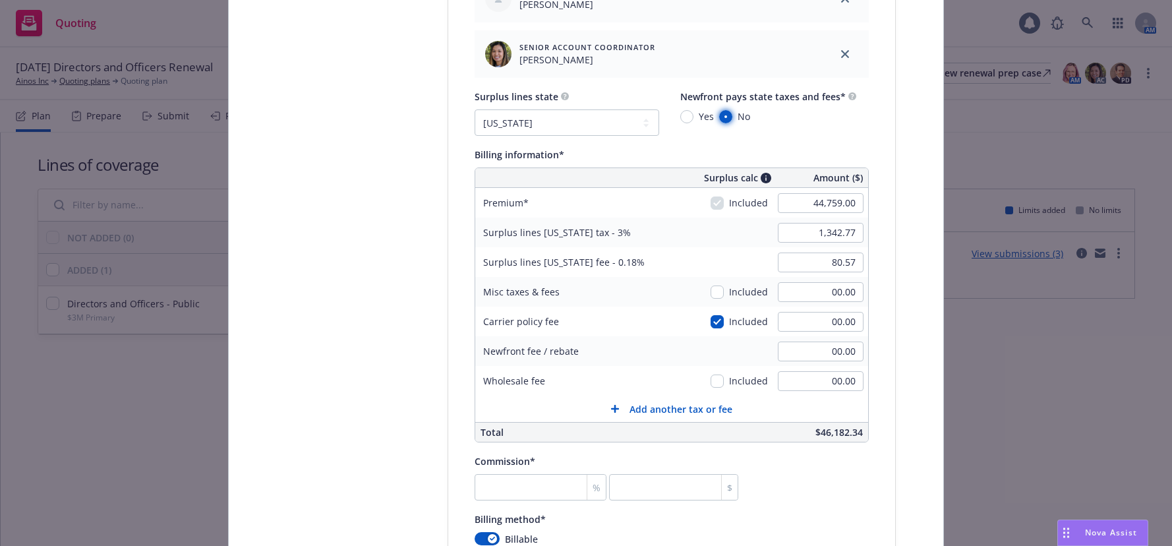
scroll to position [857, 0]
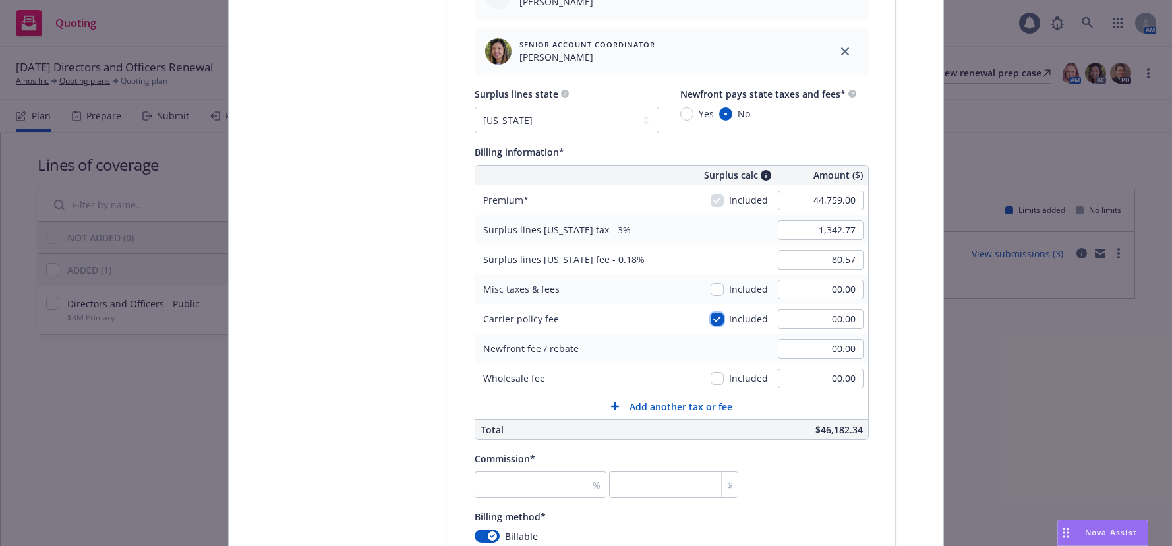
drag, startPoint x: 714, startPoint y: 320, endPoint x: 727, endPoint y: 320, distance: 12.5
click at [714, 320] on input "checkbox" at bounding box center [717, 319] width 13 height 13
checkbox input "false"
click at [827, 320] on input "00.00" at bounding box center [821, 319] width 86 height 20
type input "250.00"
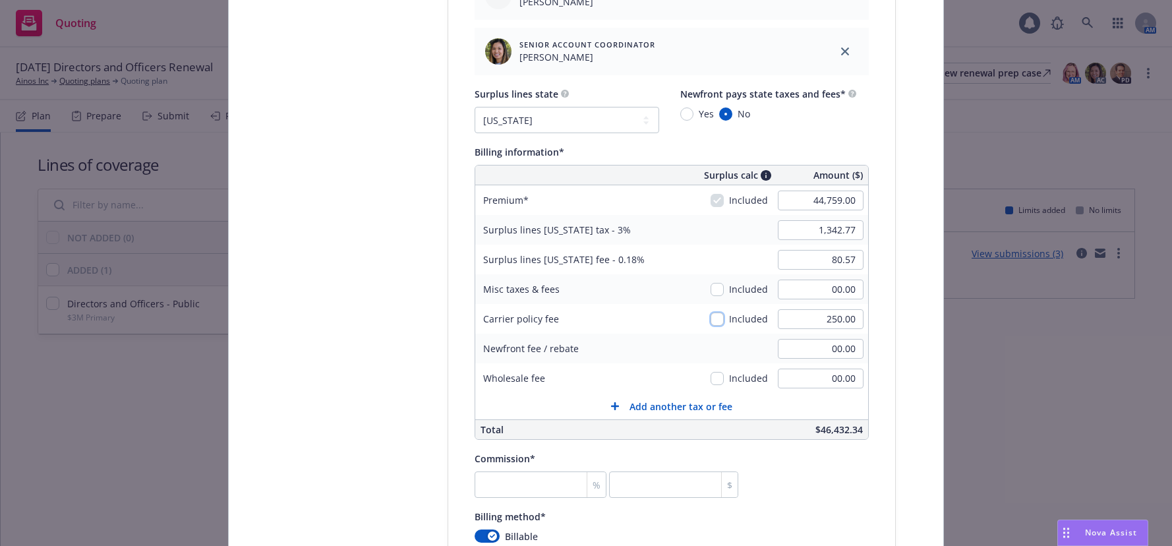
click at [718, 318] on input "checkbox" at bounding box center [717, 319] width 13 height 13
checkbox input "true"
type input "1,350.27"
type input "81.02"
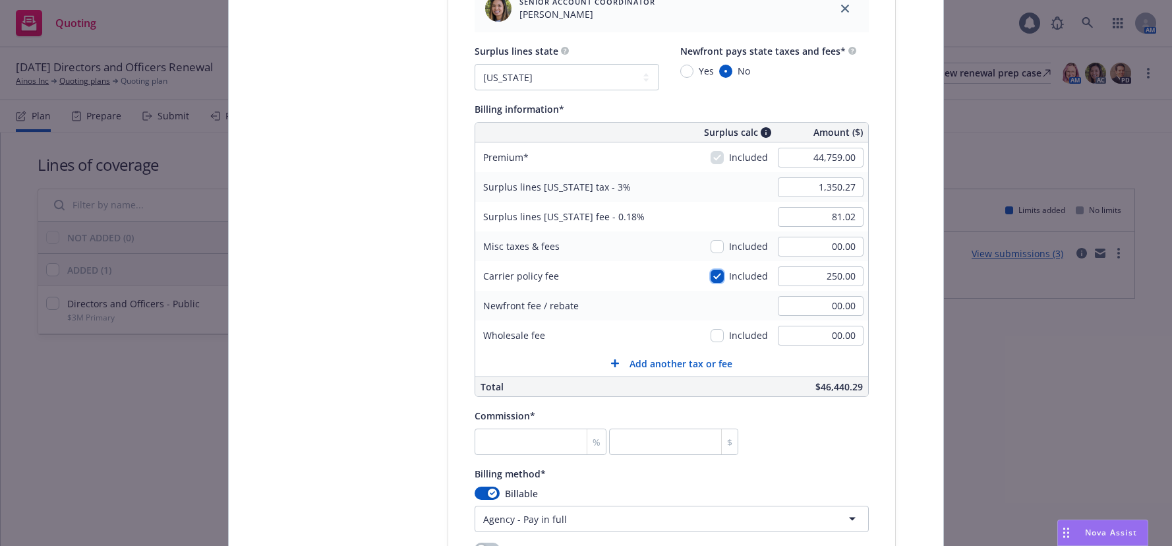
scroll to position [923, 0]
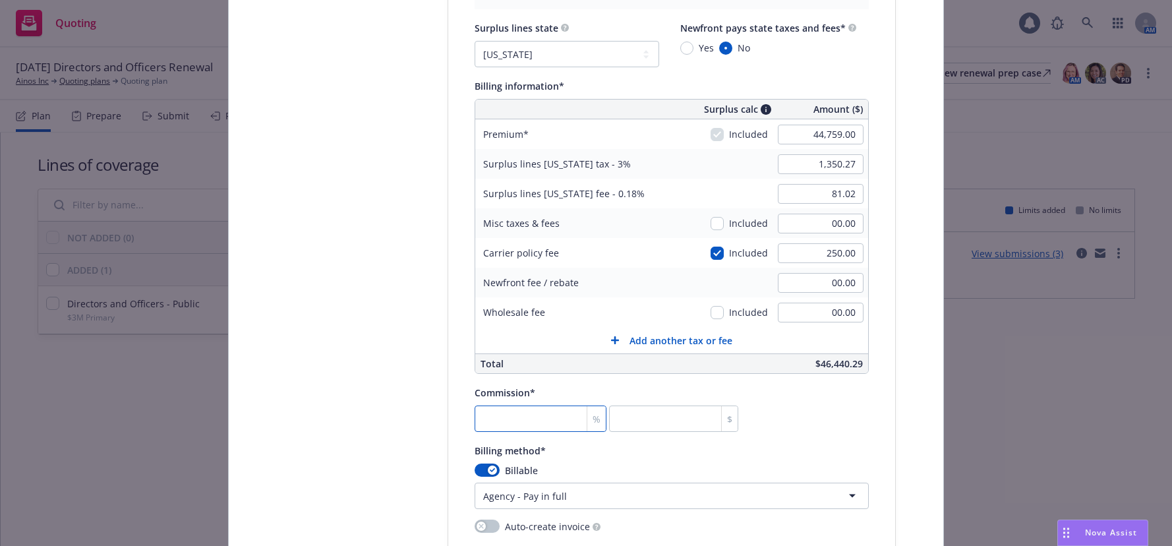
click at [540, 417] on input "number" at bounding box center [541, 419] width 132 height 26
type input "1"
type input "447.59"
type input "11"
type input "4923.49"
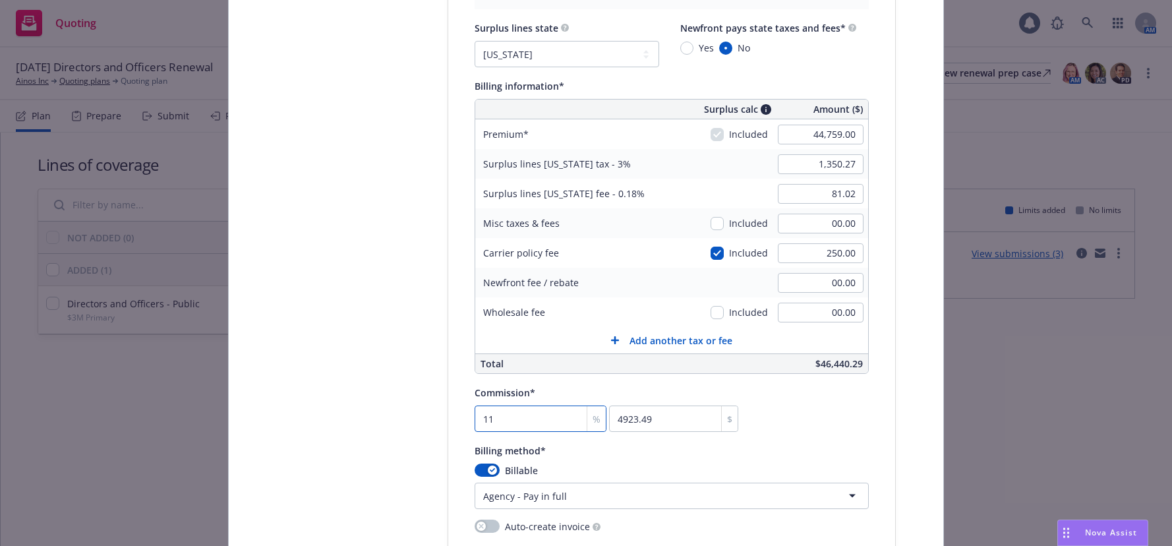
type input "11"
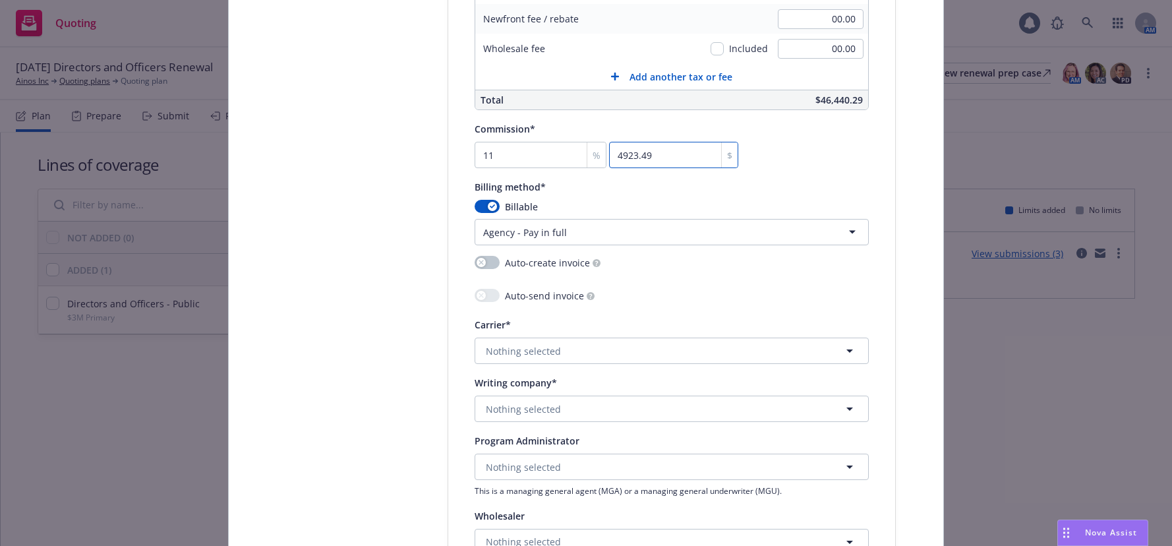
scroll to position [1253, 0]
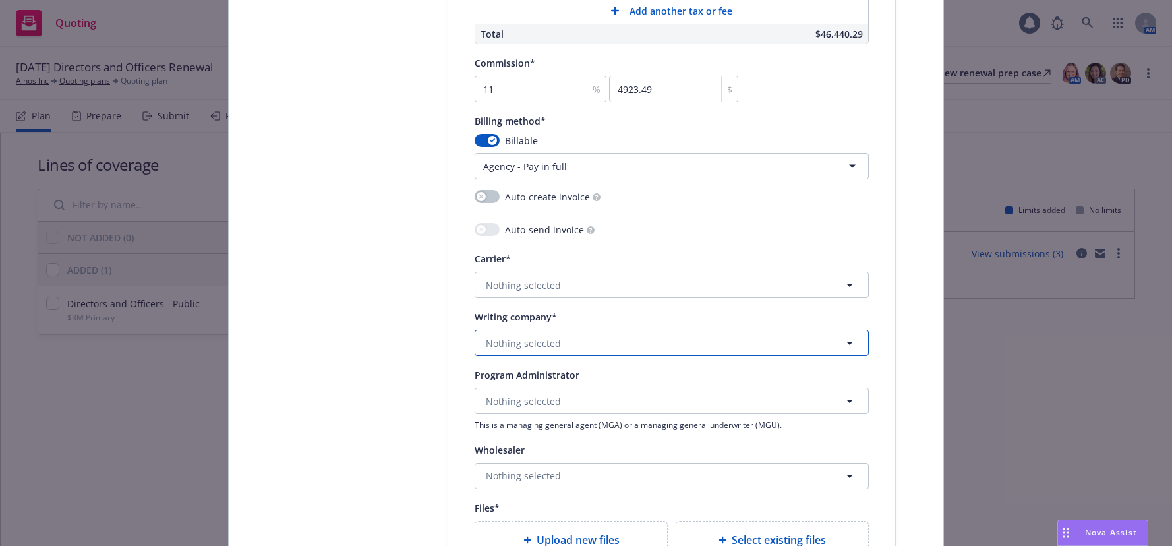
click at [540, 341] on span "Nothing selected" at bounding box center [523, 343] width 75 height 14
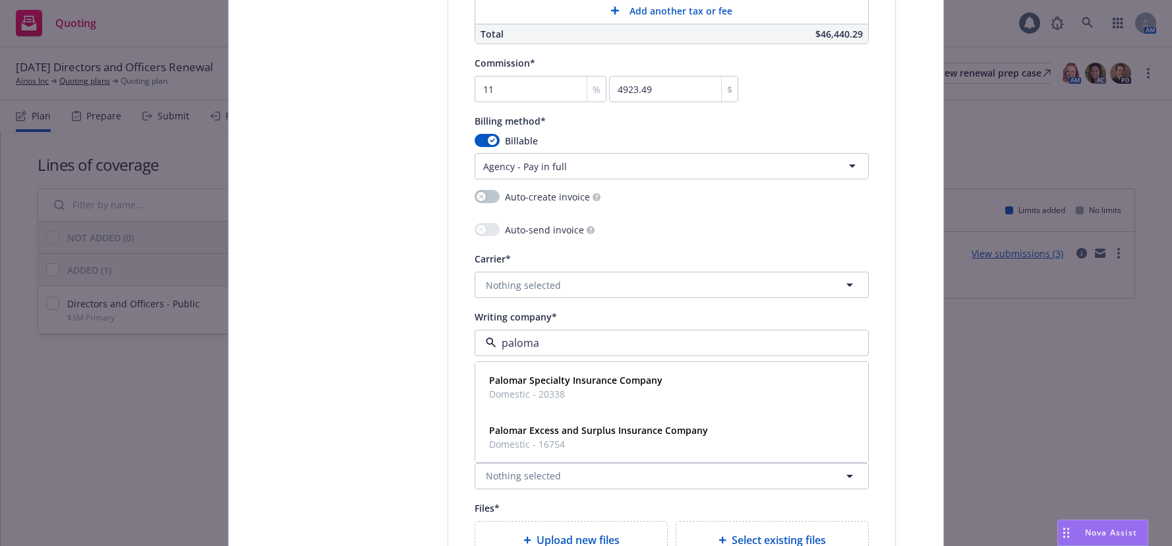
type input "palomar"
click at [577, 428] on strong "Palomar Excess and Surplus Insurance Company" at bounding box center [598, 430] width 219 height 13
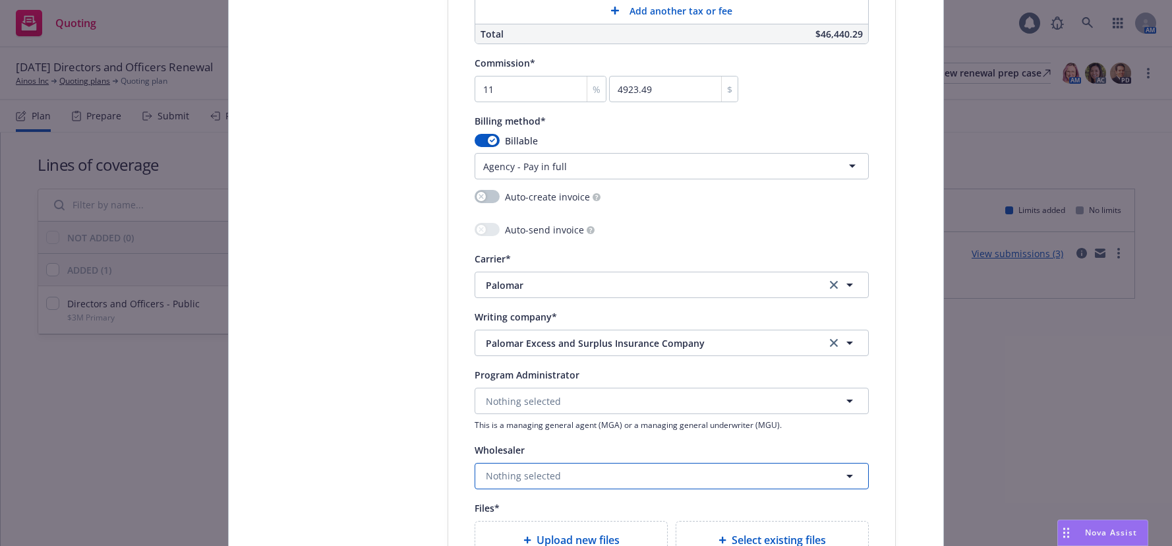
click at [511, 470] on span "Nothing selected" at bounding box center [523, 476] width 75 height 14
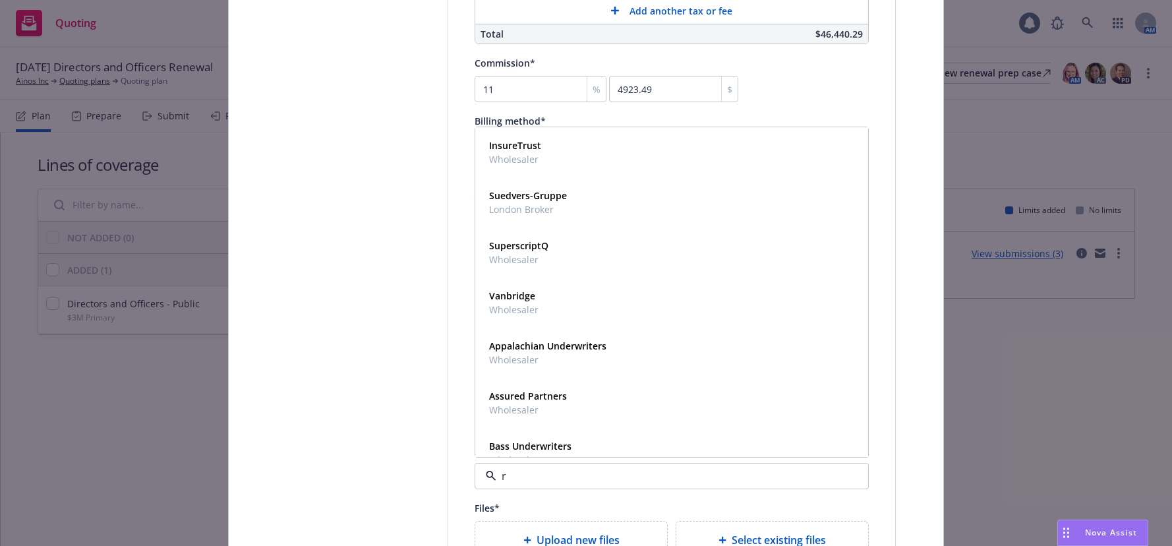
type input "rt"
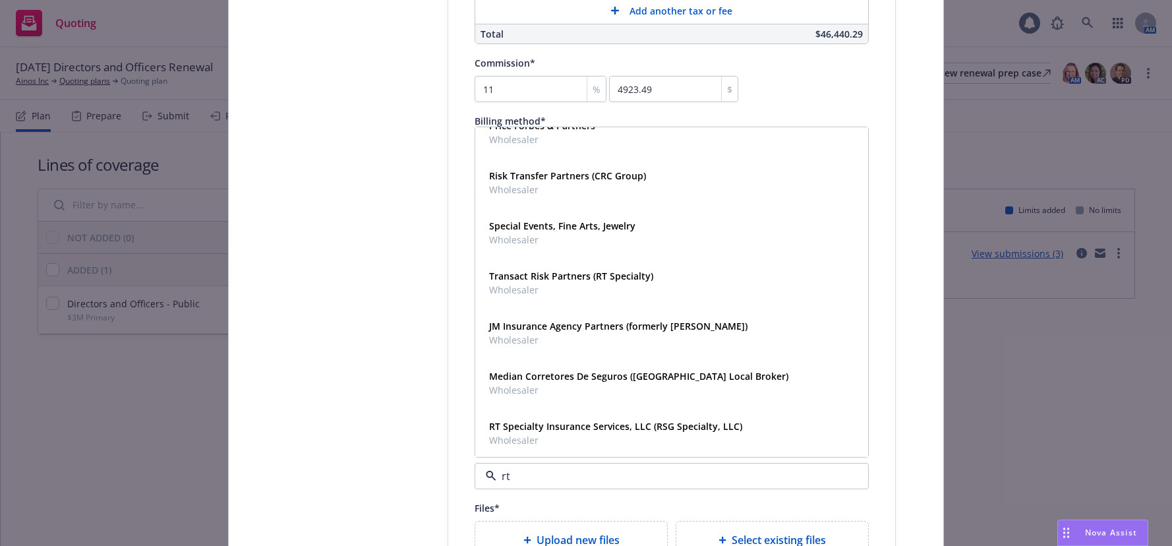
scroll to position [272, 0]
click at [520, 435] on span "Wholesaler" at bounding box center [615, 439] width 253 height 14
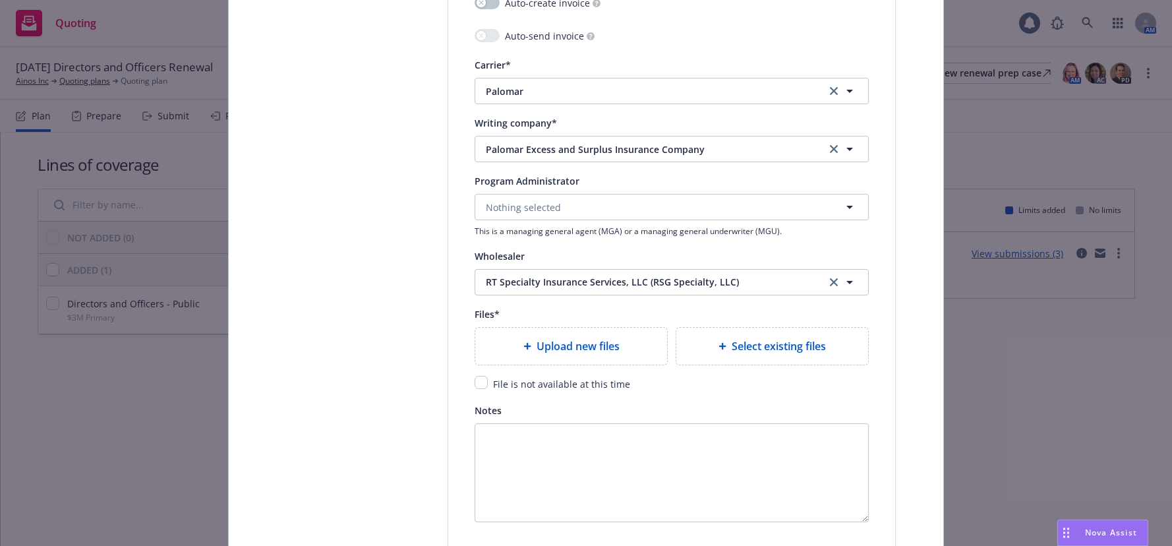
scroll to position [1451, 0]
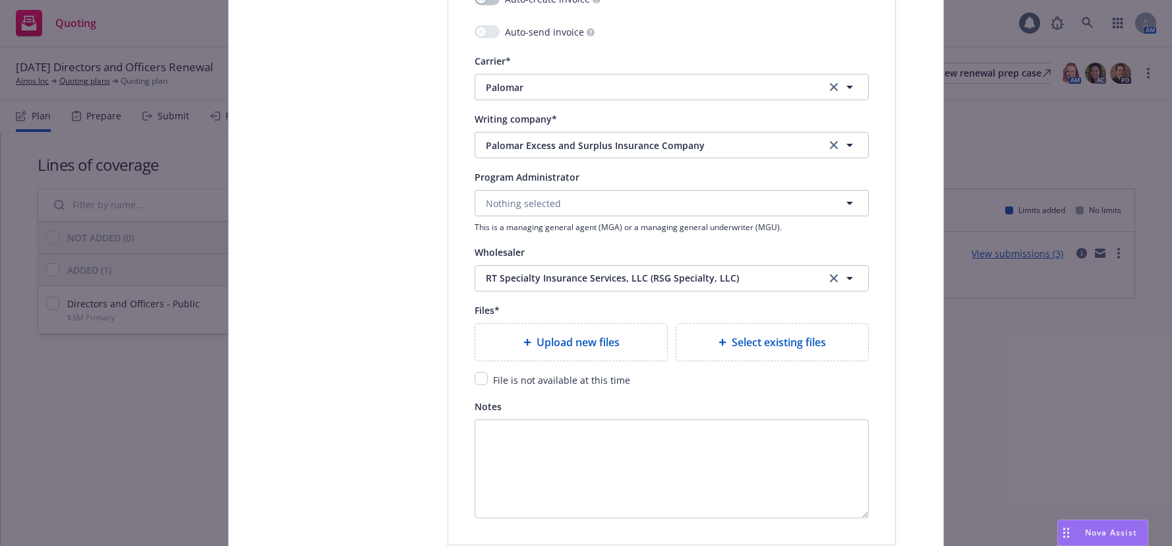
click at [568, 343] on span "Upload new files" at bounding box center [578, 342] width 83 height 16
type textarea "x"
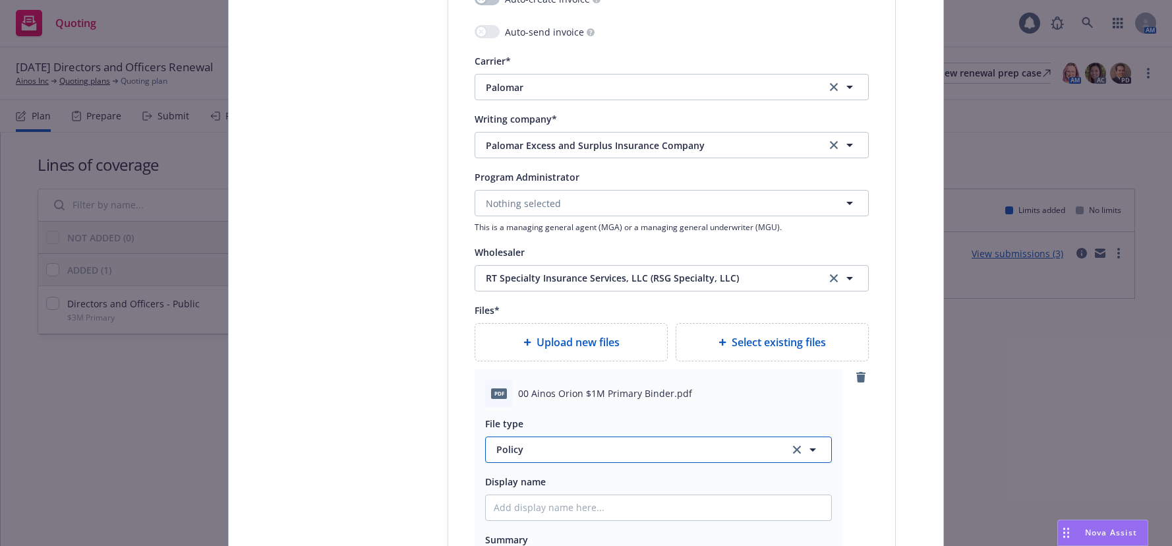
click at [506, 448] on span "Policy" at bounding box center [636, 449] width 278 height 14
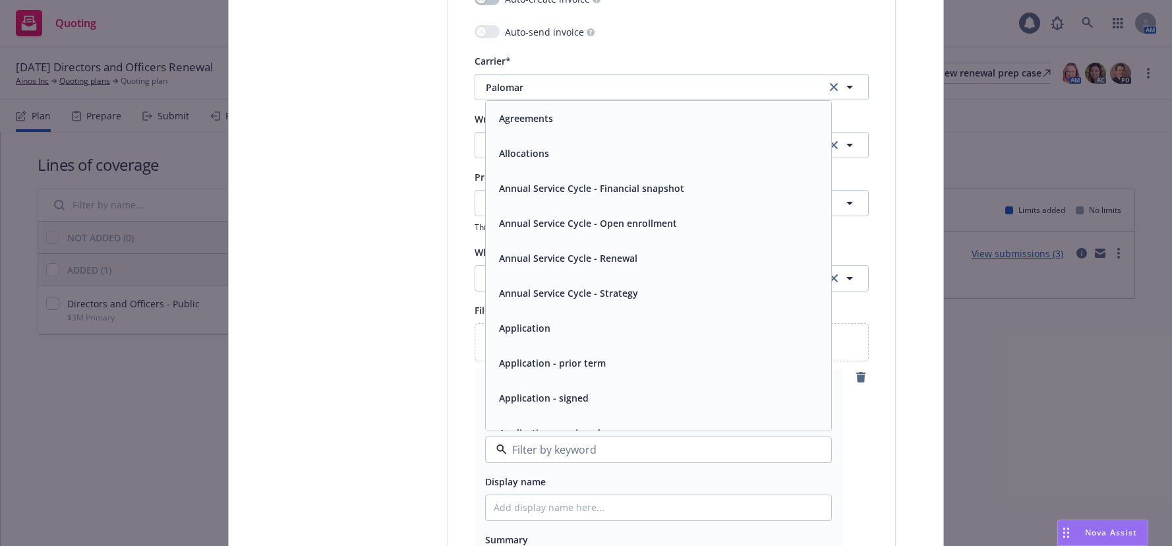
type input "b"
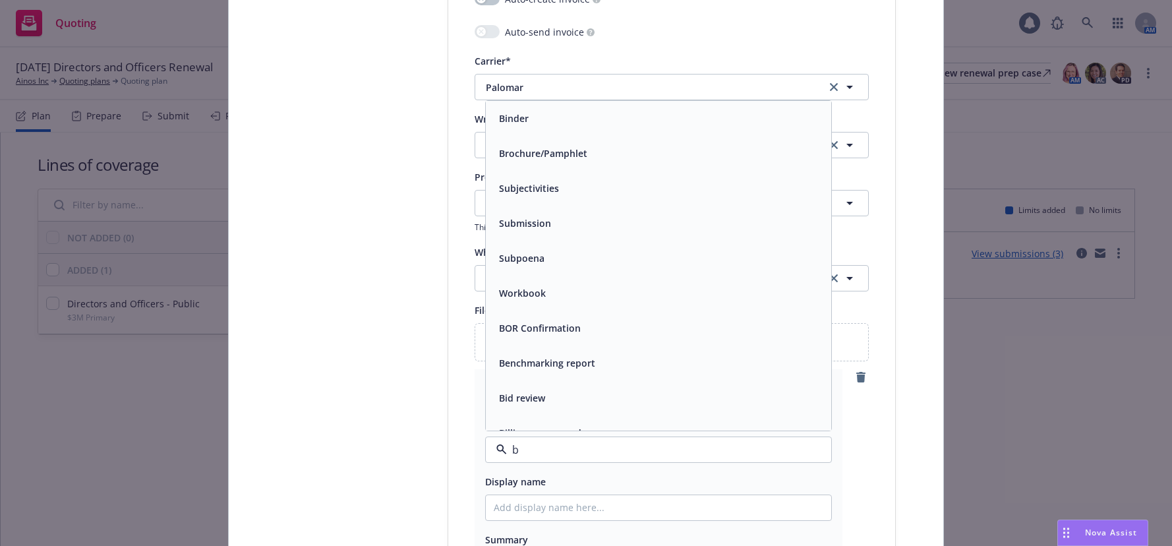
click at [522, 121] on span "Binder" at bounding box center [514, 118] width 30 height 14
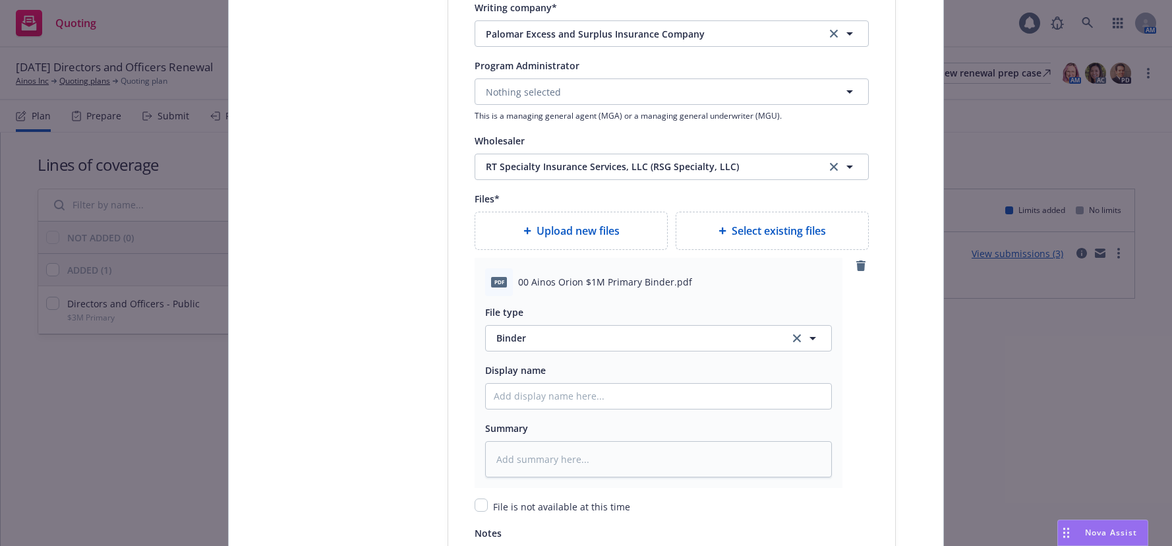
scroll to position [1583, 0]
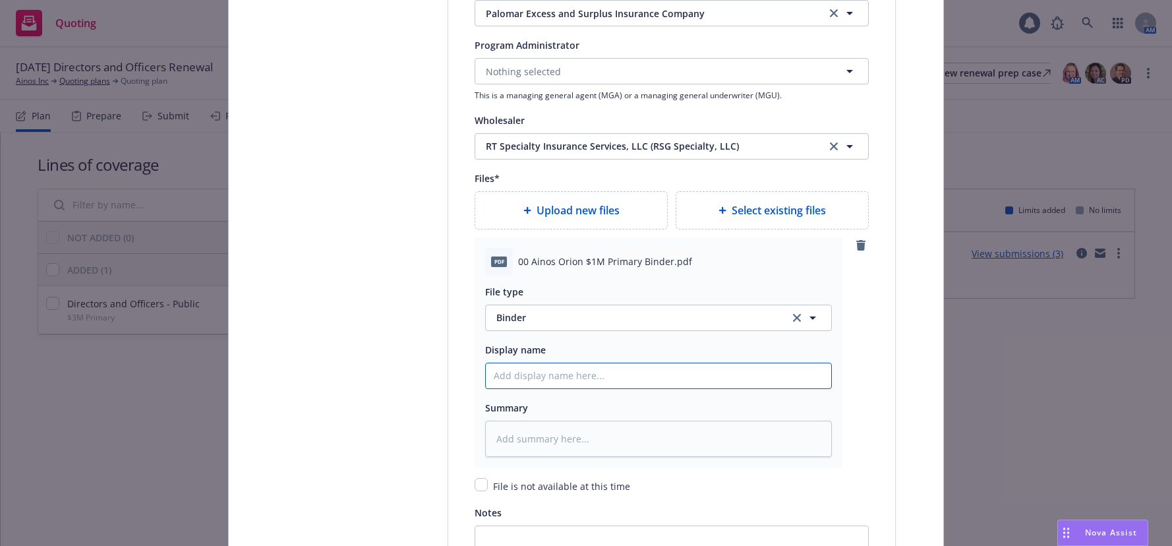
click at [569, 375] on input "Policy display name" at bounding box center [659, 375] width 346 height 25
type textarea "x"
type input "$"
type textarea "x"
type input "$1"
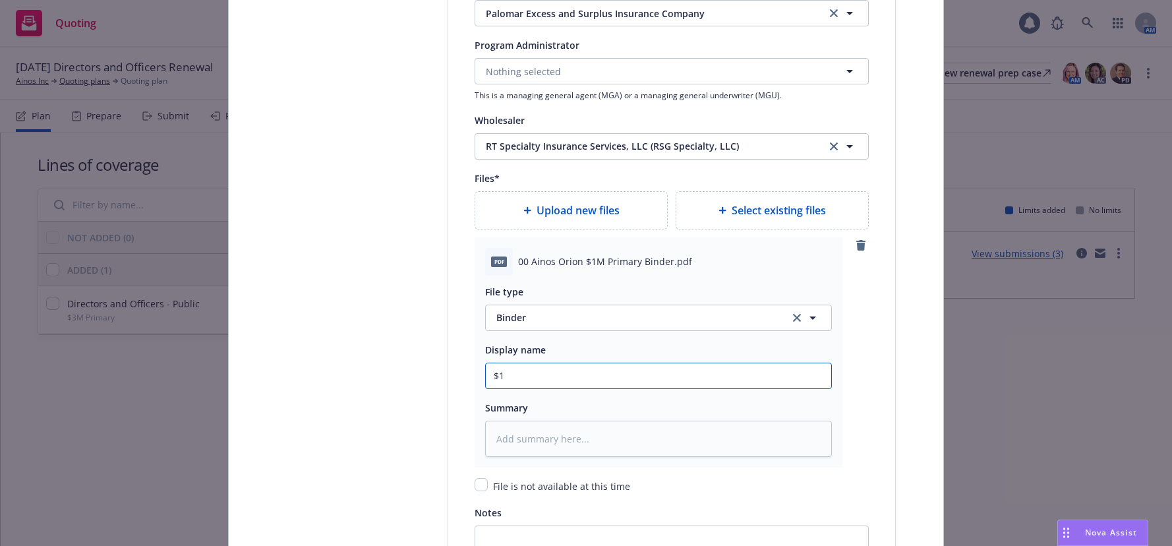
type textarea "x"
type input "$1M"
type textarea "x"
type input "$1M"
type textarea "x"
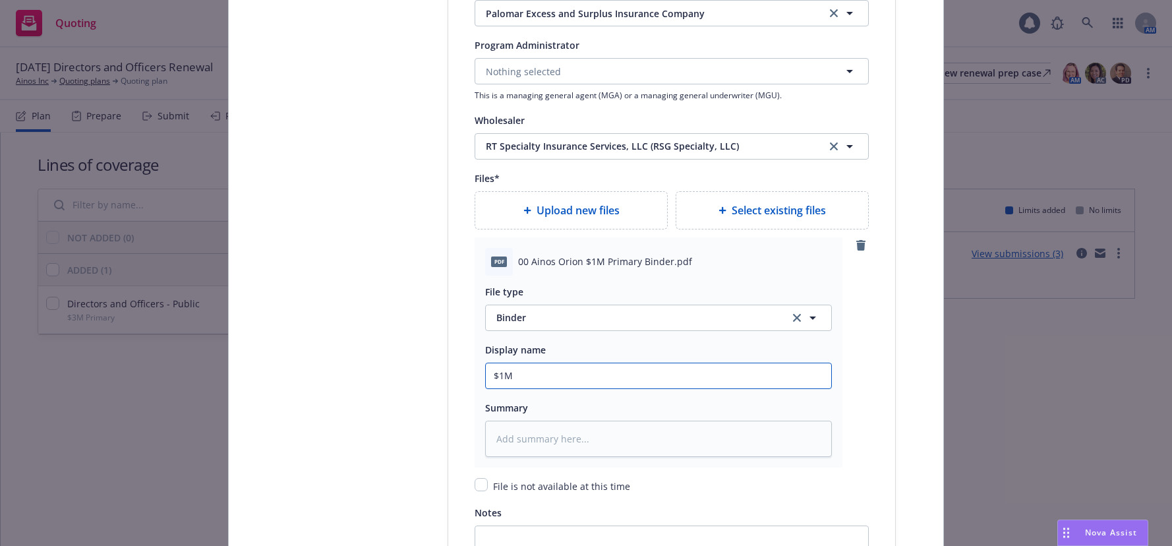
type input "$1M P"
type textarea "x"
type input "$1M Pr"
type textarea "x"
type input "$1M Pri"
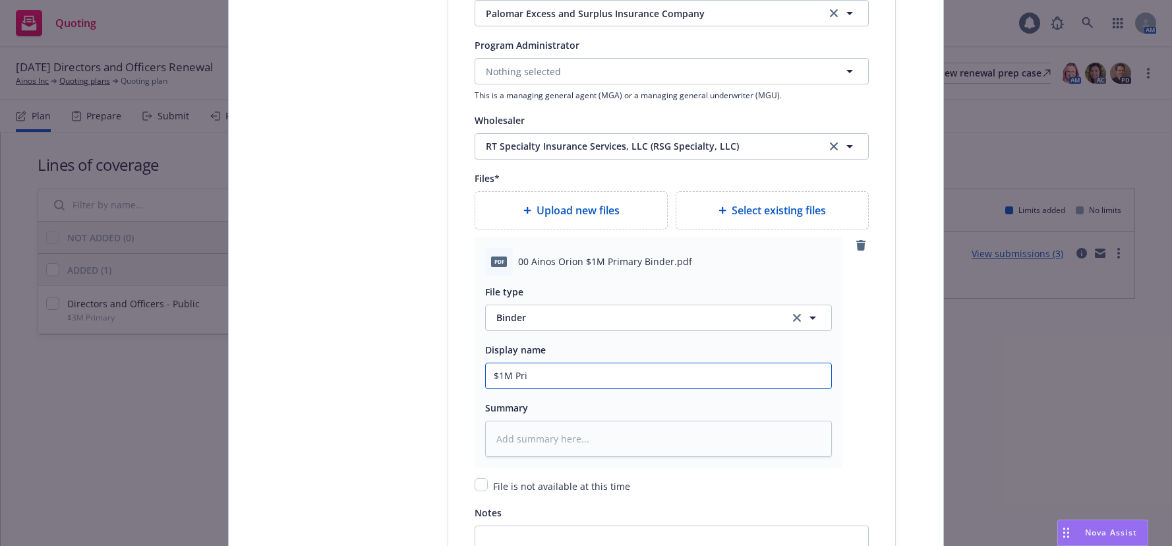
type textarea "x"
type input "$1M Prim"
type textarea "x"
type input "$1M Prima"
type textarea "x"
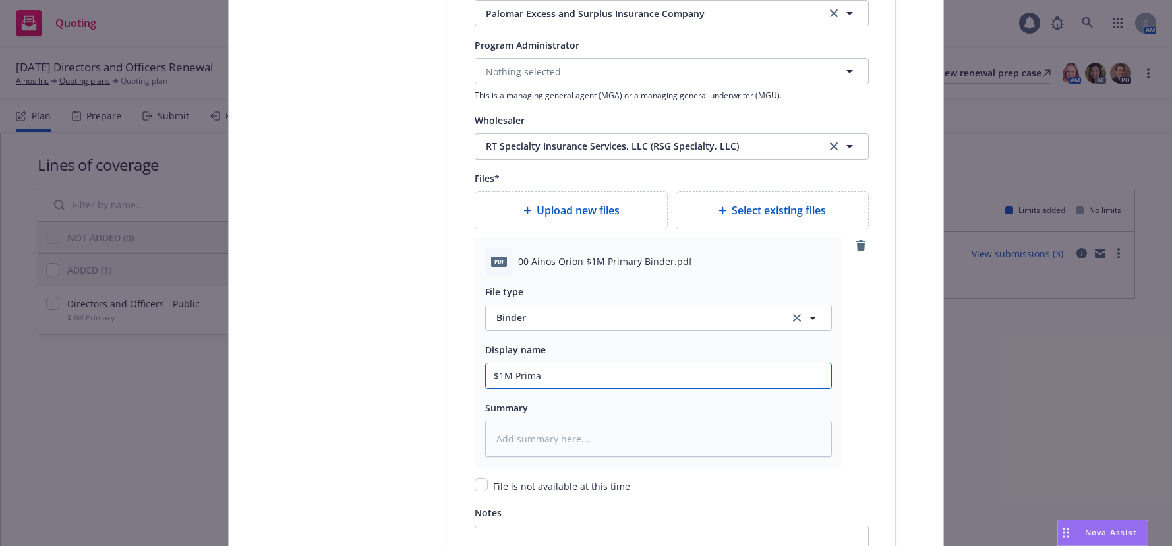
type input "$1M Primar"
type textarea "x"
type input "$1M Primary"
type textarea "x"
type input "$1M Primary"
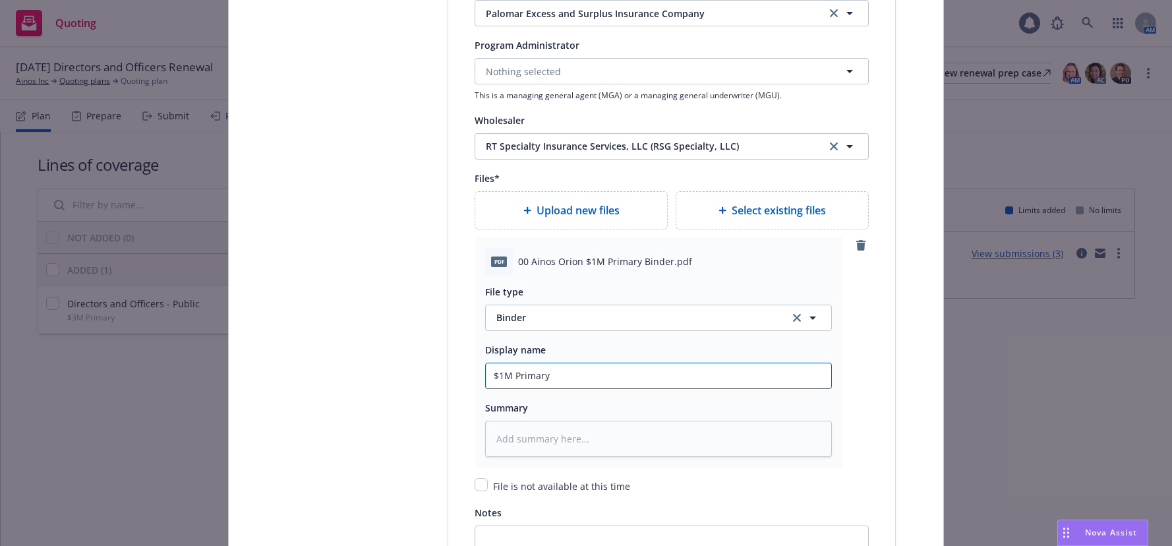
type textarea "x"
type input "$1M Primary B"
type textarea "x"
type input "$1M Primary Bi"
type textarea "x"
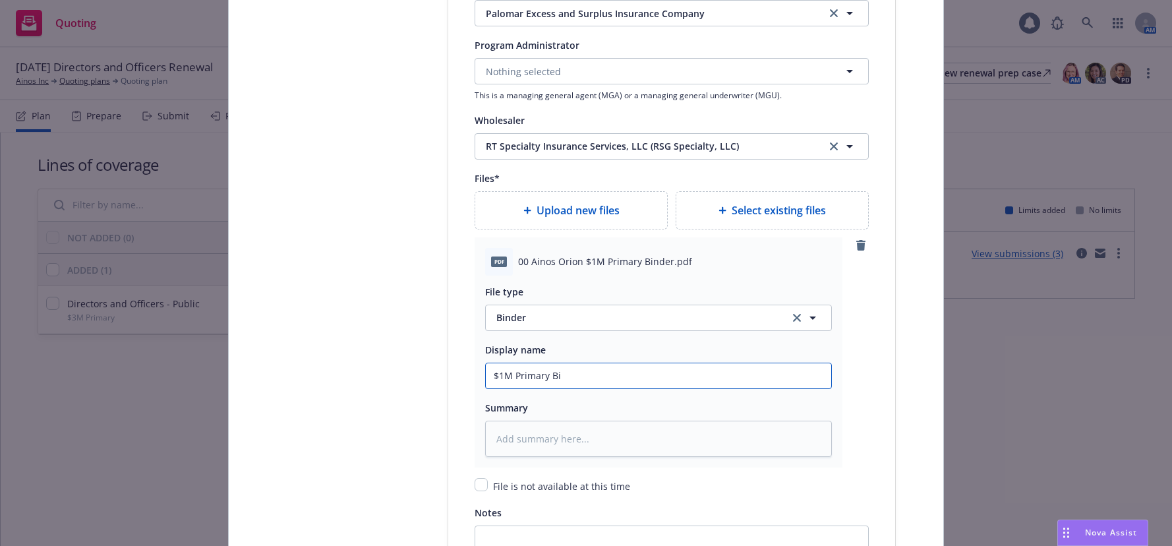
type input "$1M Primary Bin"
type textarea "x"
type input "$1M Primary Bind"
type textarea "x"
type input "$1M Primary Binde"
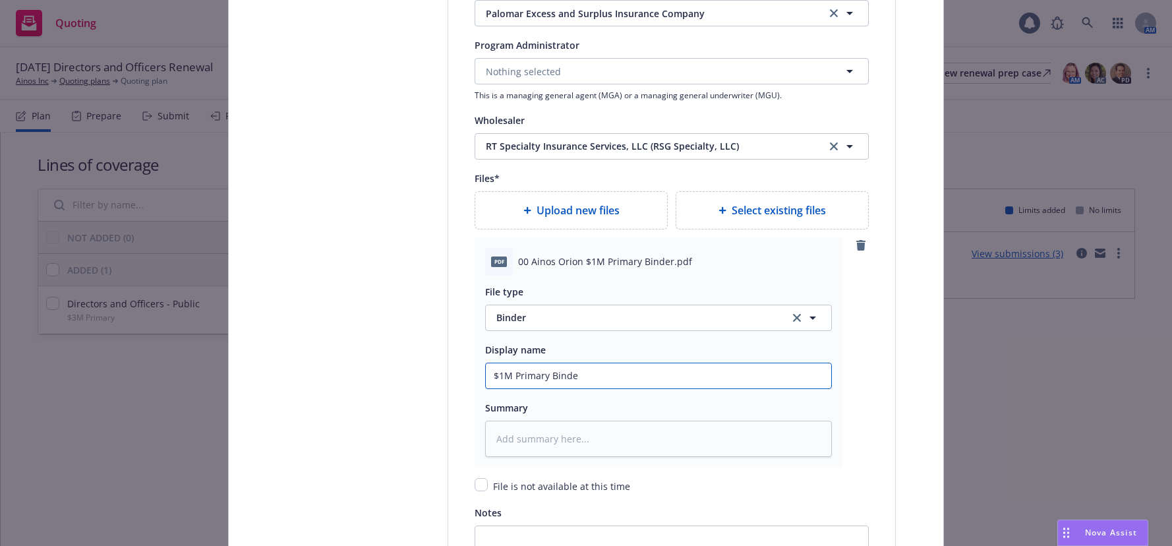
type textarea "x"
type input "$1M Primary Binder"
click at [584, 208] on span "Upload new files" at bounding box center [578, 210] width 83 height 16
type textarea "x"
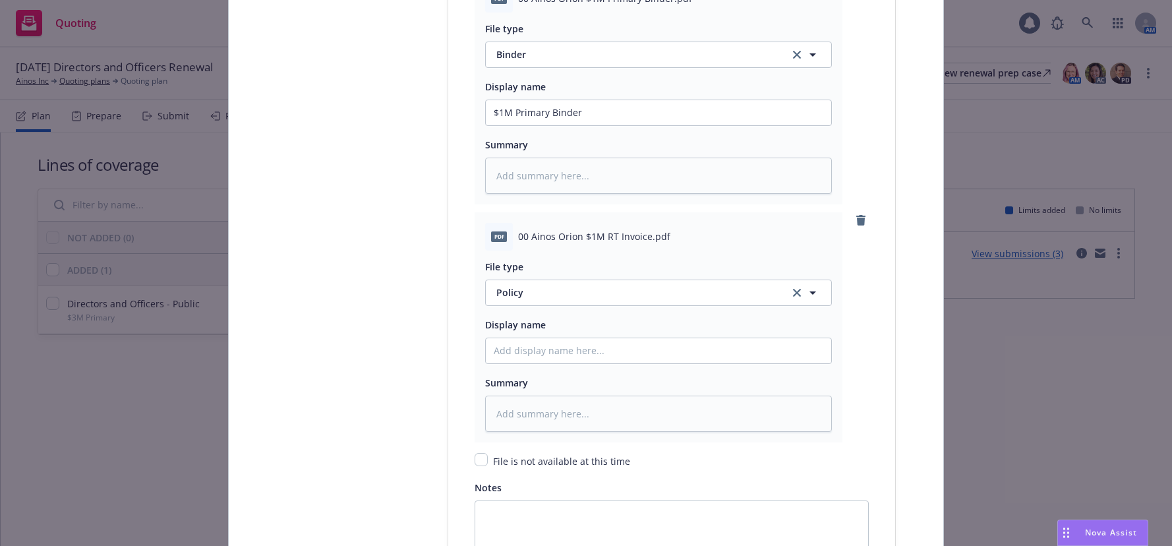
scroll to position [1846, 0]
click at [506, 289] on span "Policy" at bounding box center [636, 292] width 278 height 14
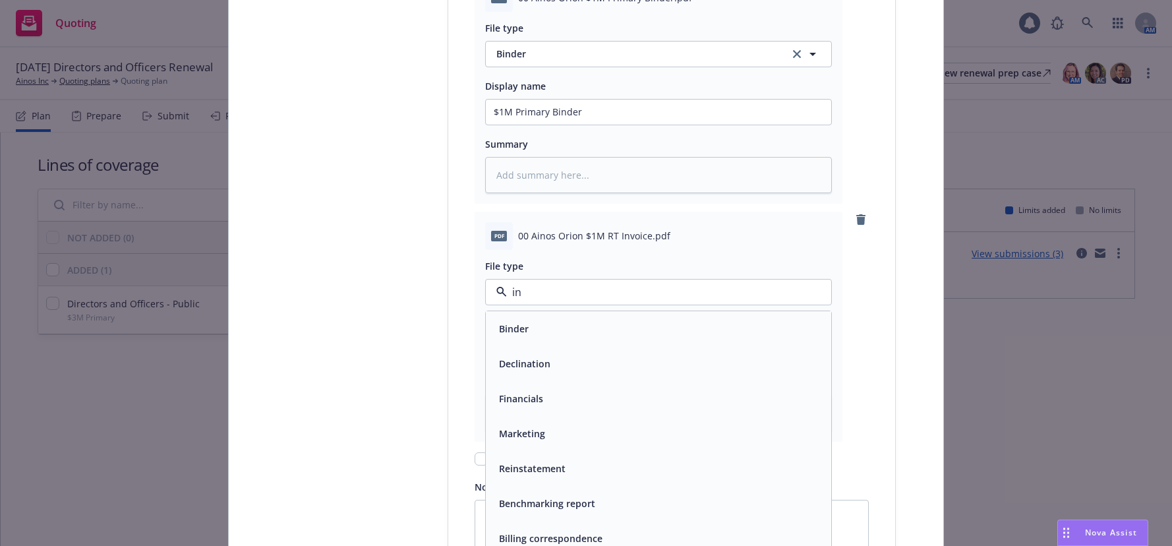
type input "inv"
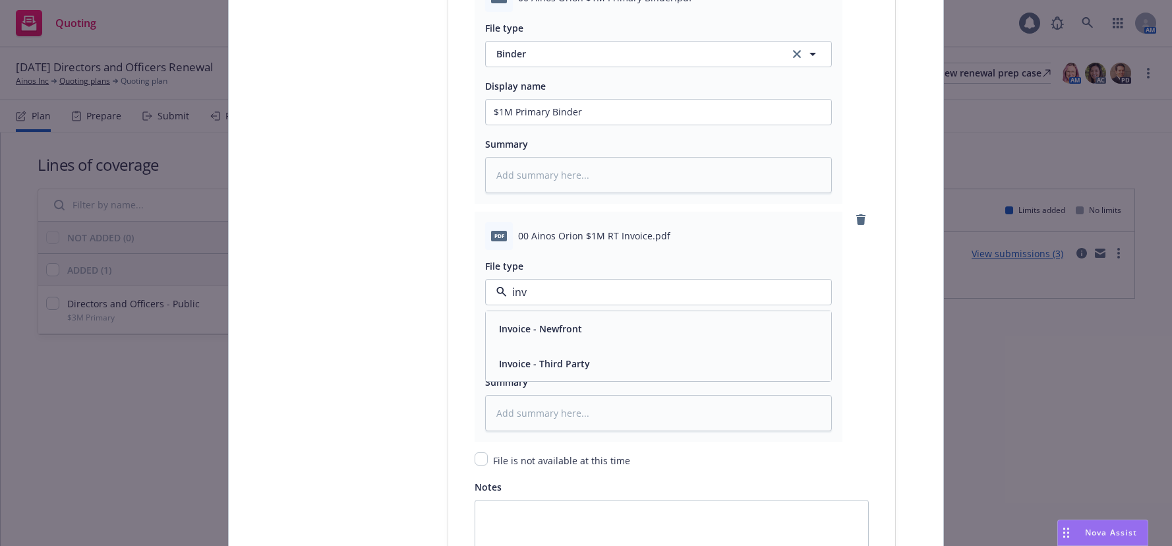
click at [562, 365] on span "Invoice - Third Party" at bounding box center [544, 364] width 91 height 14
click at [583, 125] on input "Policy display name" at bounding box center [659, 112] width 346 height 25
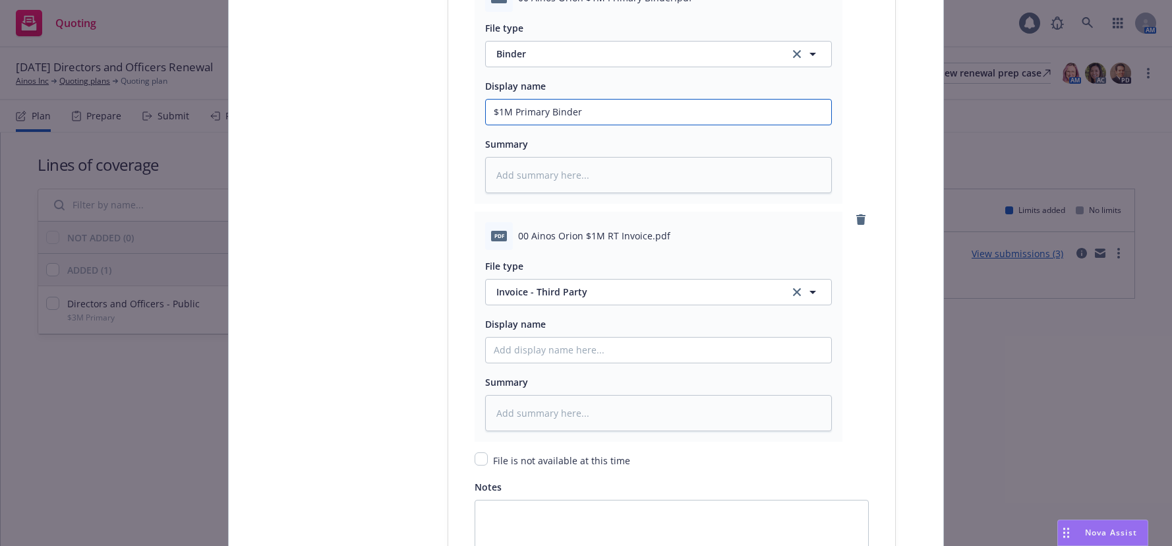
drag, startPoint x: 585, startPoint y: 112, endPoint x: 485, endPoint y: 119, distance: 99.8
click at [486, 119] on input "$1M Primary Binder" at bounding box center [659, 112] width 346 height 25
click at [549, 125] on input "Policy display name" at bounding box center [659, 112] width 346 height 25
paste input "$1M Primary Binder"
type textarea "x"
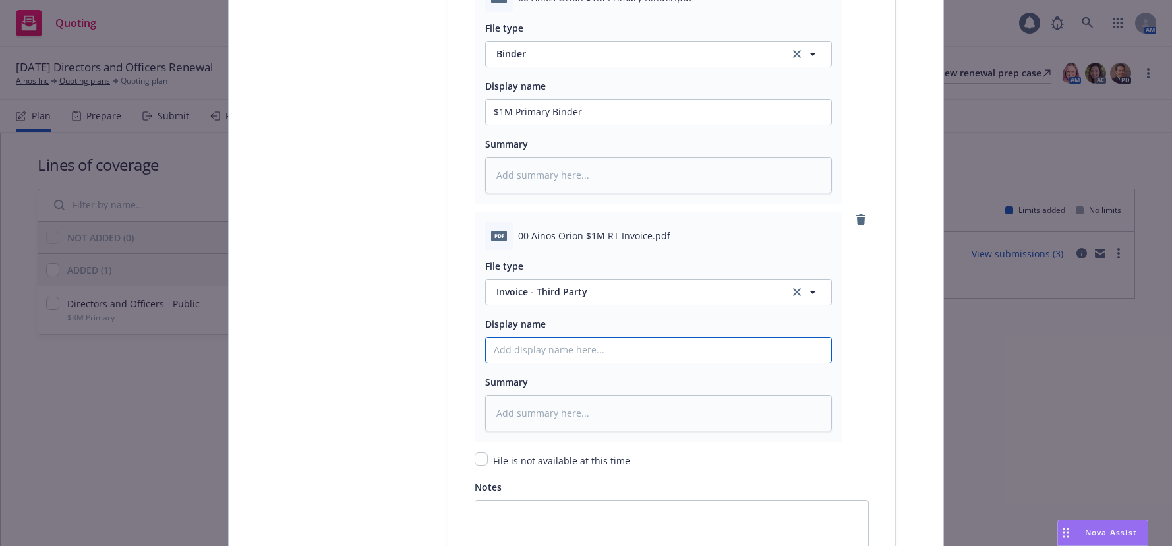
type input "$1M Primary Binder"
type textarea "x"
type input "$1M Primary Binde"
type textarea "x"
type input "$1M Primary Bine"
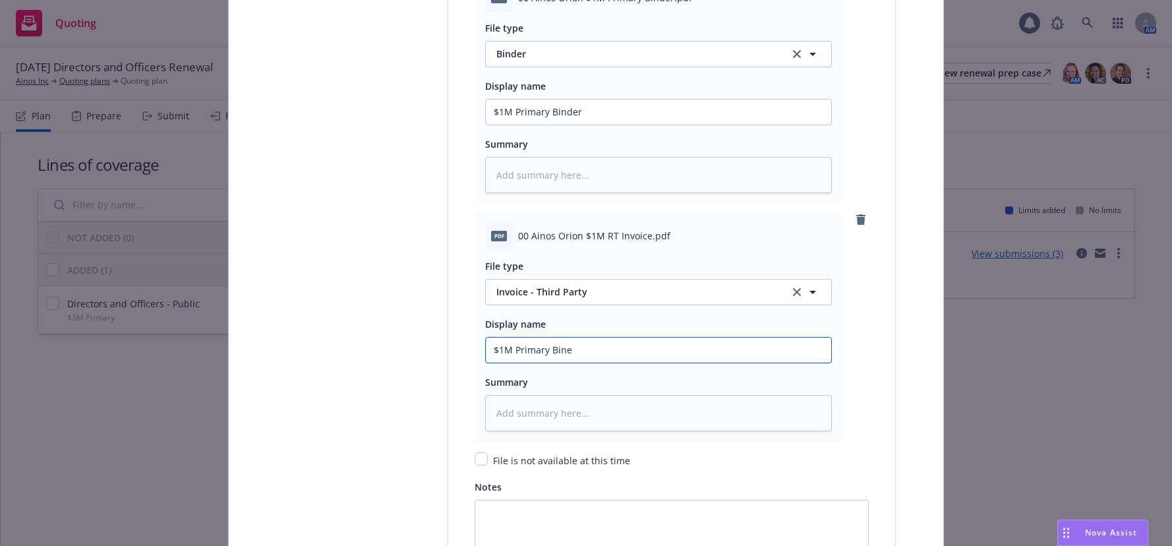
type textarea "x"
type input "$1M Primary Bne"
type textarea "x"
type input "$1M Primary ne"
type textarea "x"
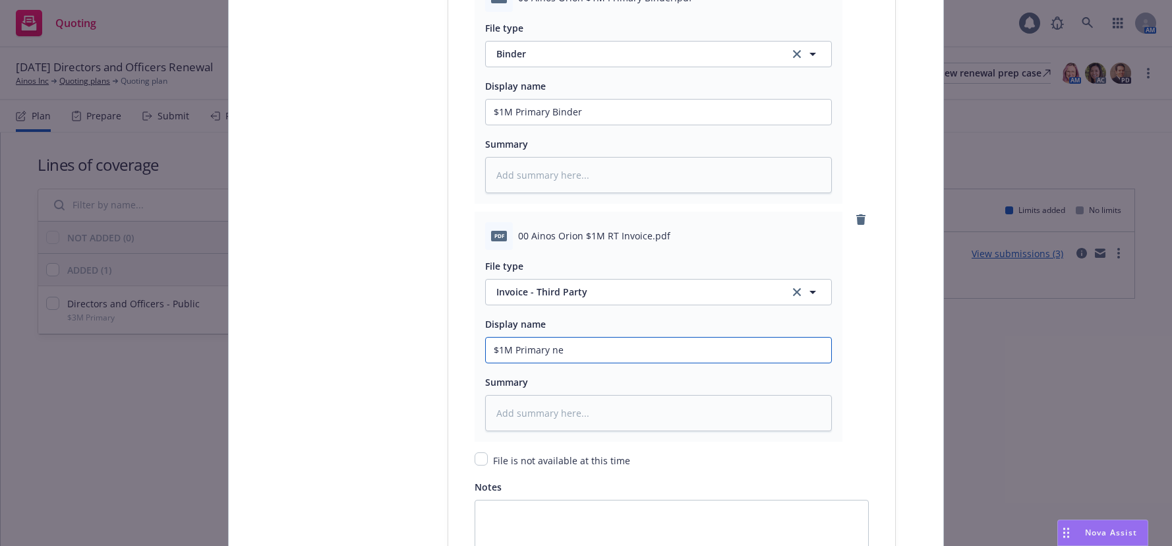
type input "$1M Primary Ine"
type textarea "x"
type input "$1M Primary Invie"
type textarea "x"
type input "$1M Primary Inve"
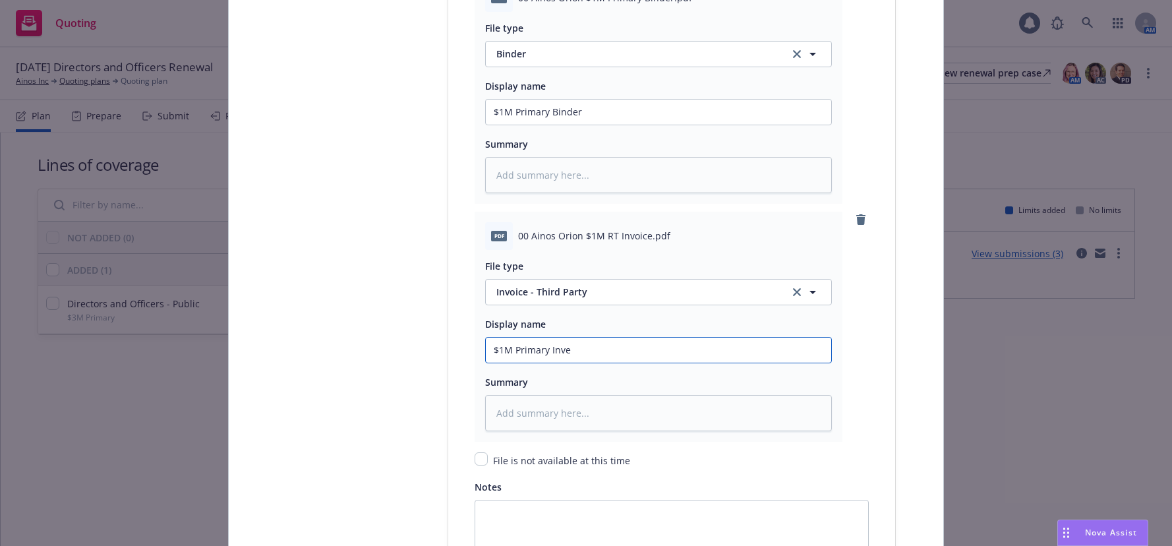
type textarea "x"
type input "$1M Primary Invoe"
type textarea "x"
type input "$1M Primary Invoie"
type textarea "x"
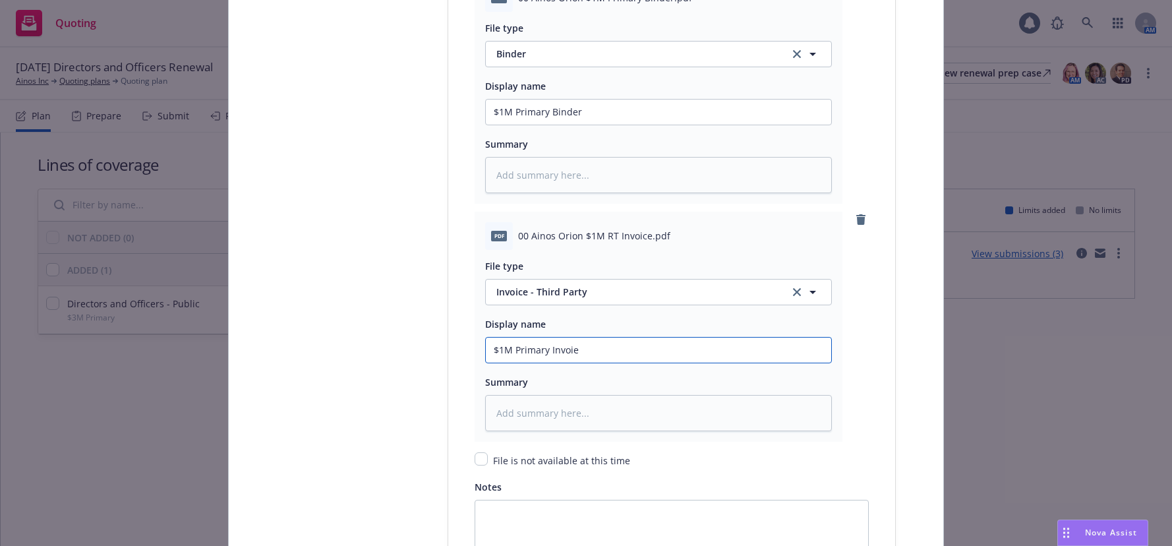
type input "$1M Primary Invoice"
type textarea "x"
type input "$1M Primary RInvoice"
type textarea "x"
type input "$1M Primary RT Invoice"
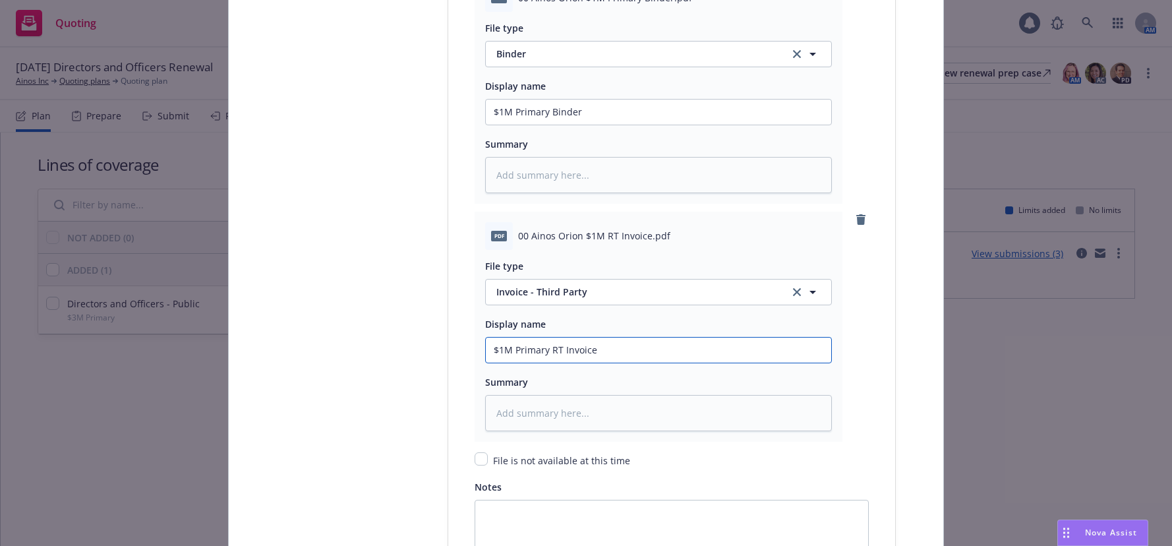
type textarea "x"
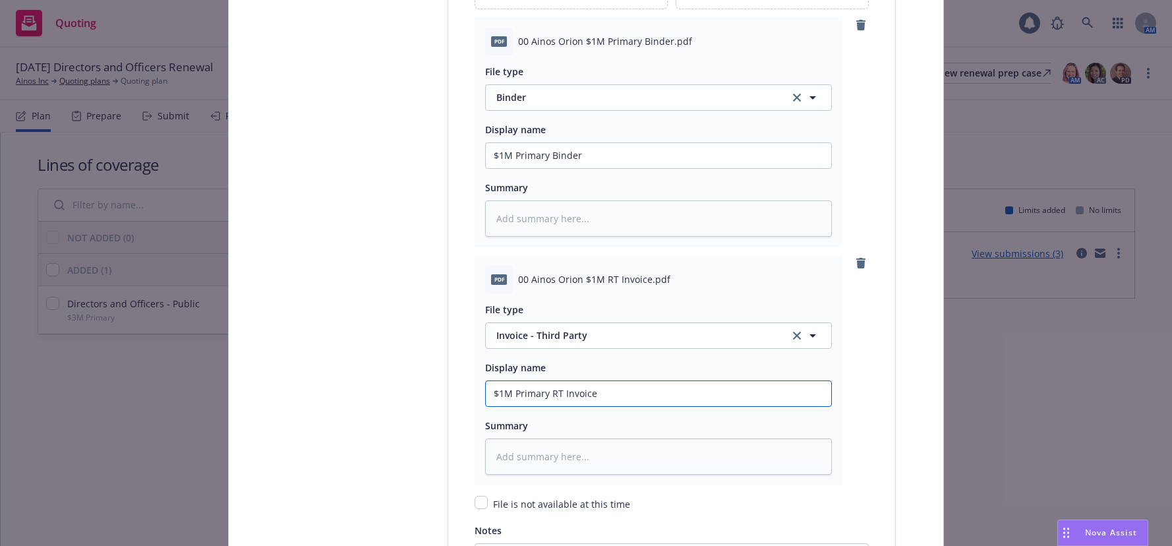
scroll to position [1780, 0]
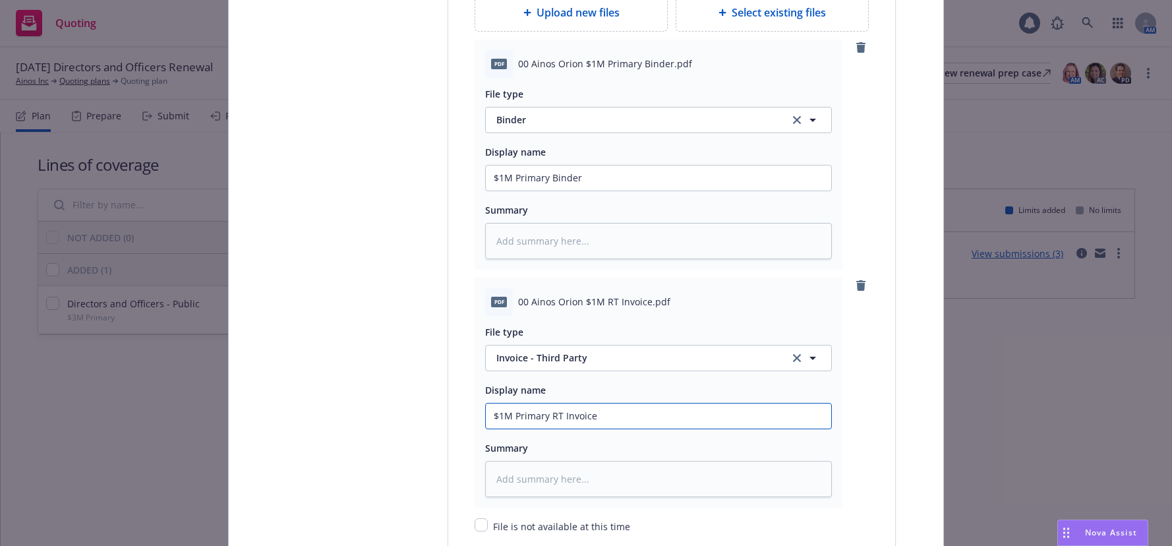
type input "$1M Primary RT Invoice"
drag, startPoint x: 487, startPoint y: 180, endPoint x: 675, endPoint y: 232, distance: 195.0
click at [489, 180] on input "$1M Primary Binder" at bounding box center [659, 178] width 346 height 25
type textarea "x"
type input "O$1M Primary Binder"
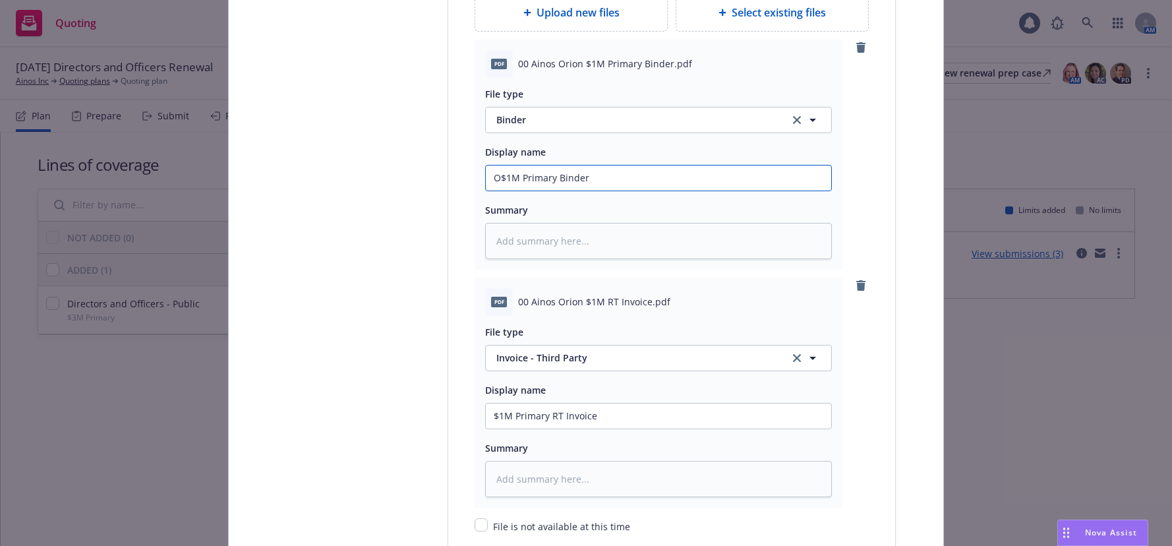
type textarea "x"
type input "Or$1M Primary Binder"
type textarea "x"
click at [490, 191] on input "$1M Primary RT Invoice" at bounding box center [659, 178] width 346 height 25
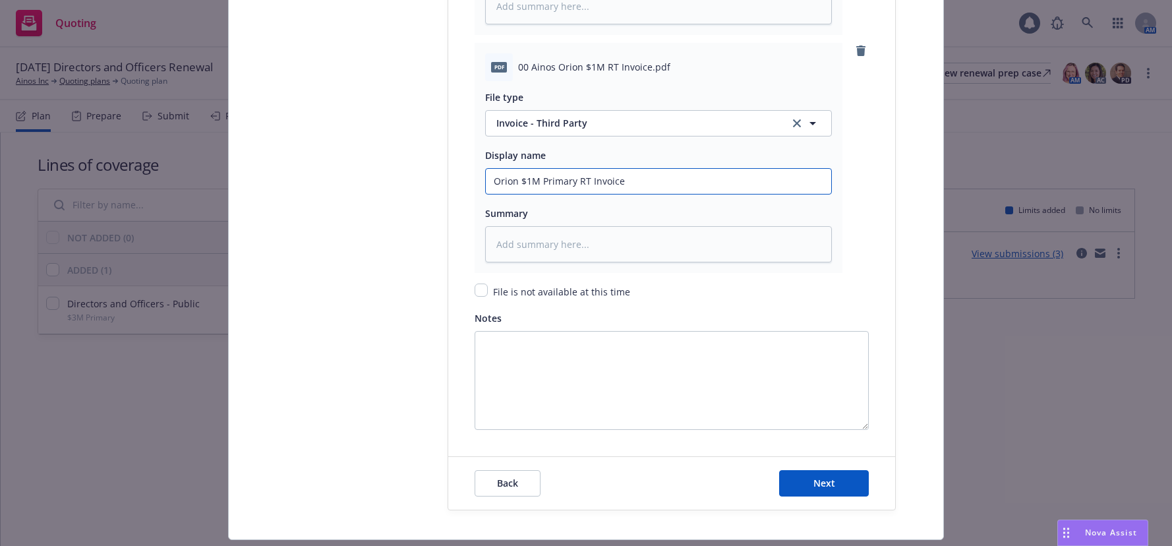
scroll to position [2051, 0]
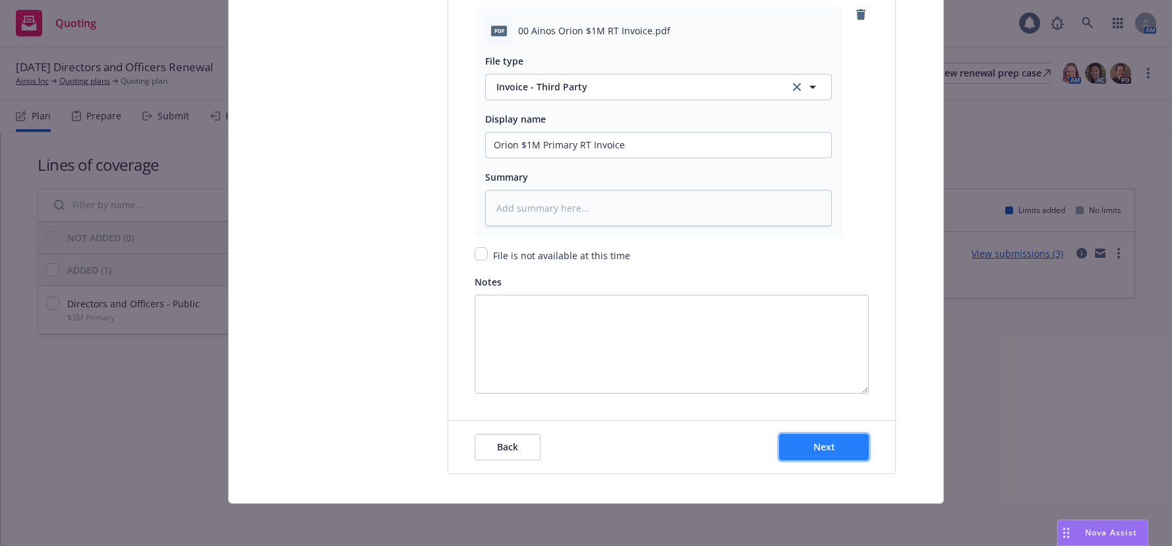
click at [816, 447] on span "Next" at bounding box center [825, 446] width 22 height 13
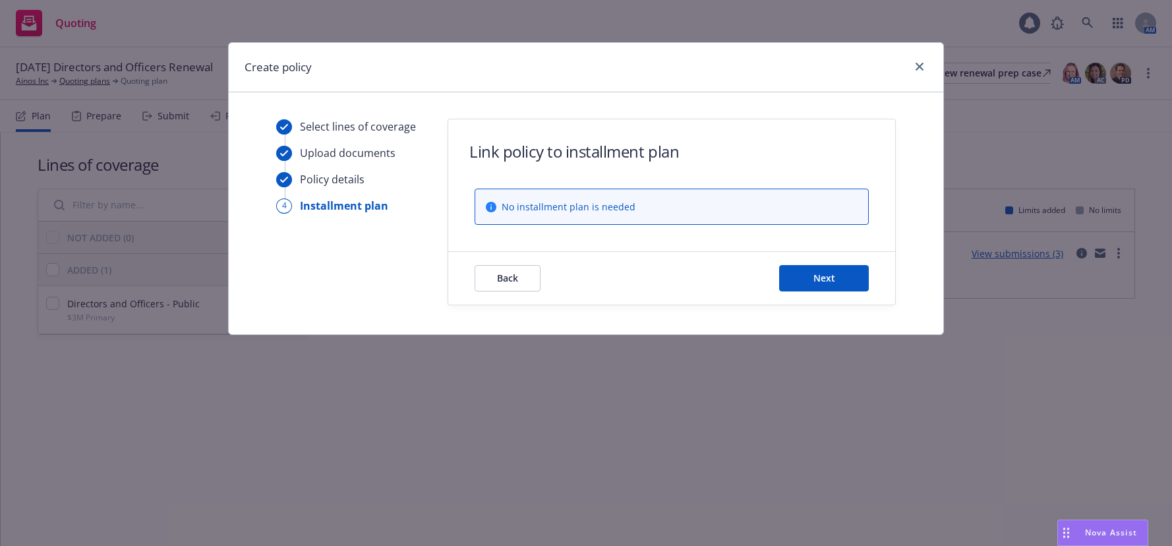
scroll to position [0, 0]
click at [830, 278] on span "Next" at bounding box center [825, 278] width 22 height 13
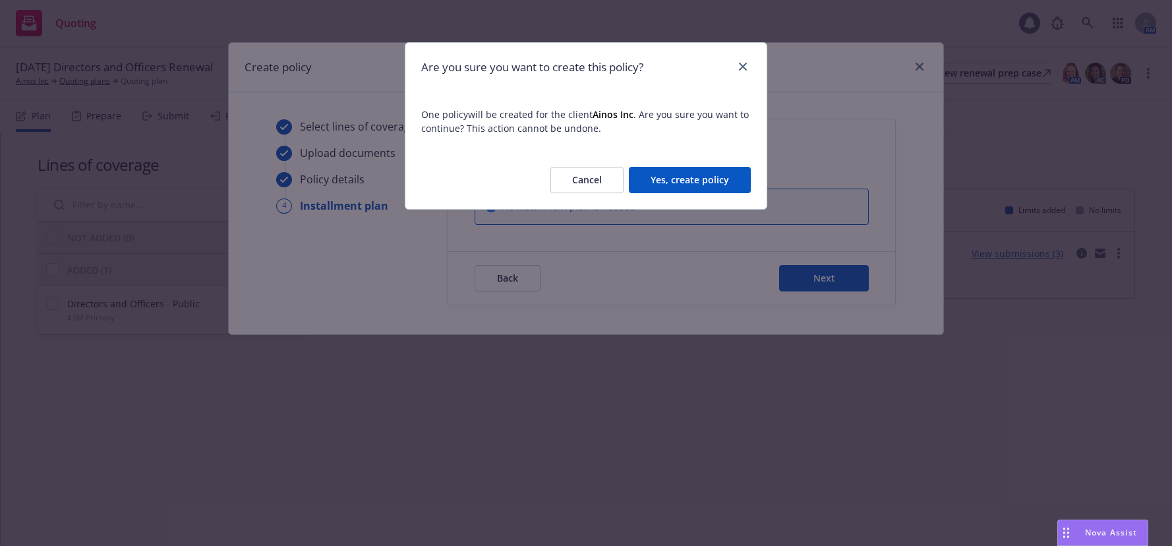
click at [704, 178] on button "Yes, create policy" at bounding box center [690, 180] width 122 height 26
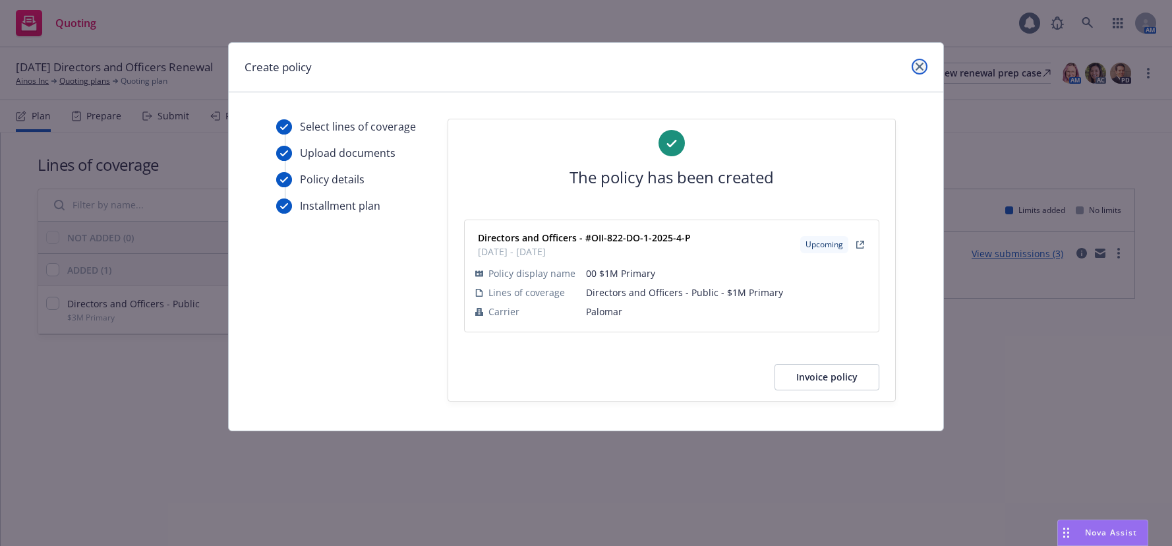
click at [918, 67] on icon "close" at bounding box center [920, 67] width 8 height 8
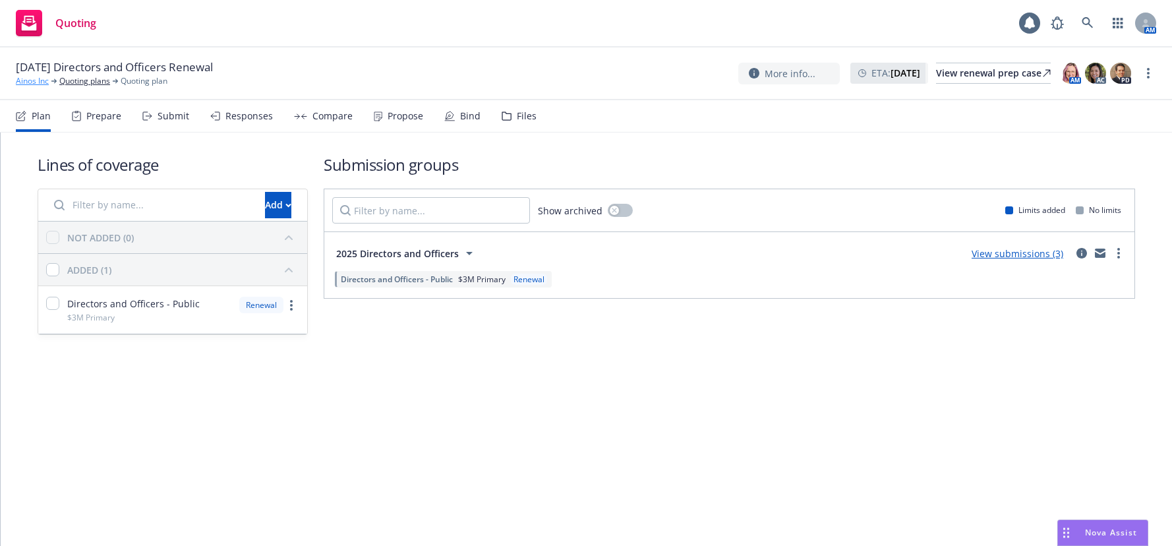
click at [38, 80] on link "Ainos Inc" at bounding box center [32, 81] width 33 height 12
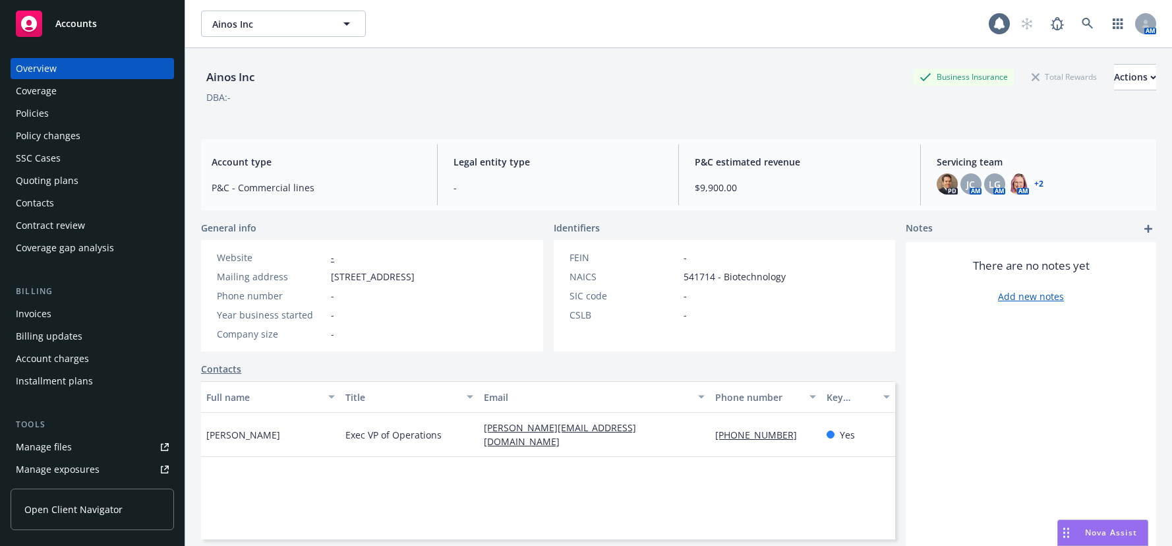
click at [40, 314] on div "Invoices" at bounding box center [34, 313] width 36 height 21
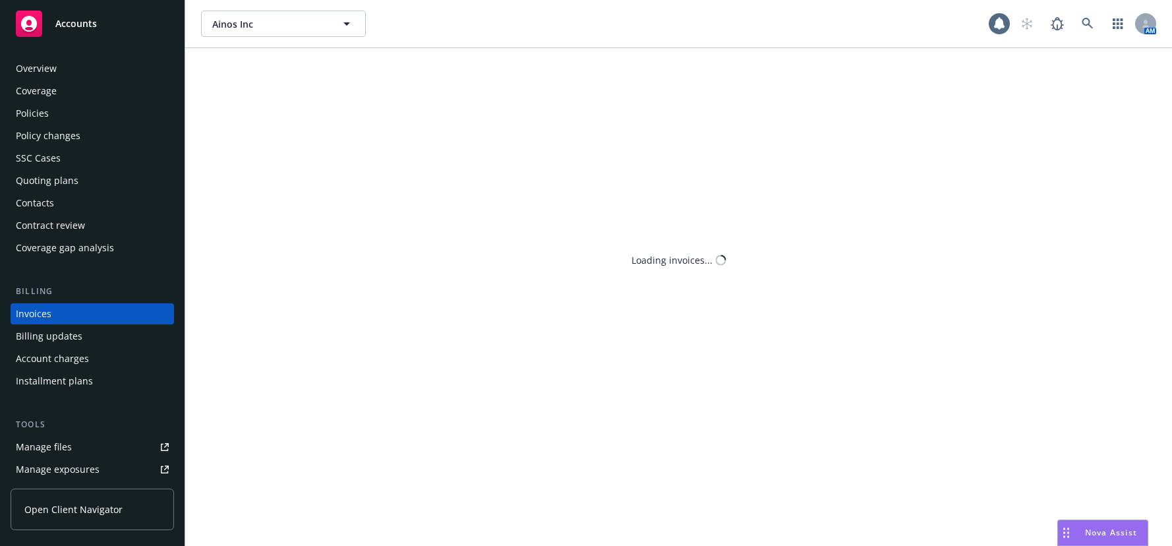
scroll to position [20, 0]
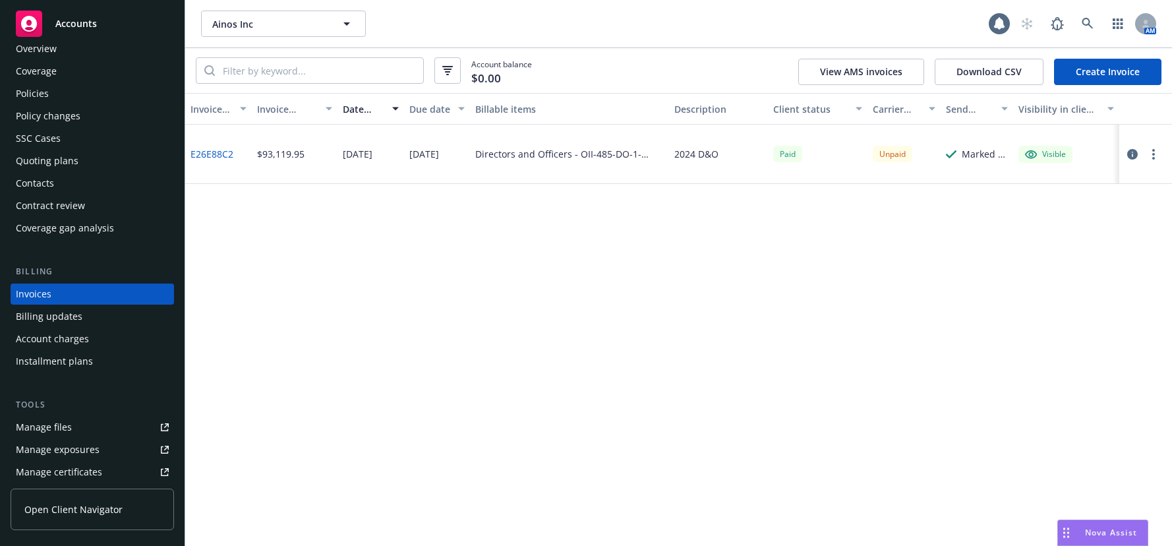
click at [1126, 70] on link "Create Invoice" at bounding box center [1107, 72] width 107 height 26
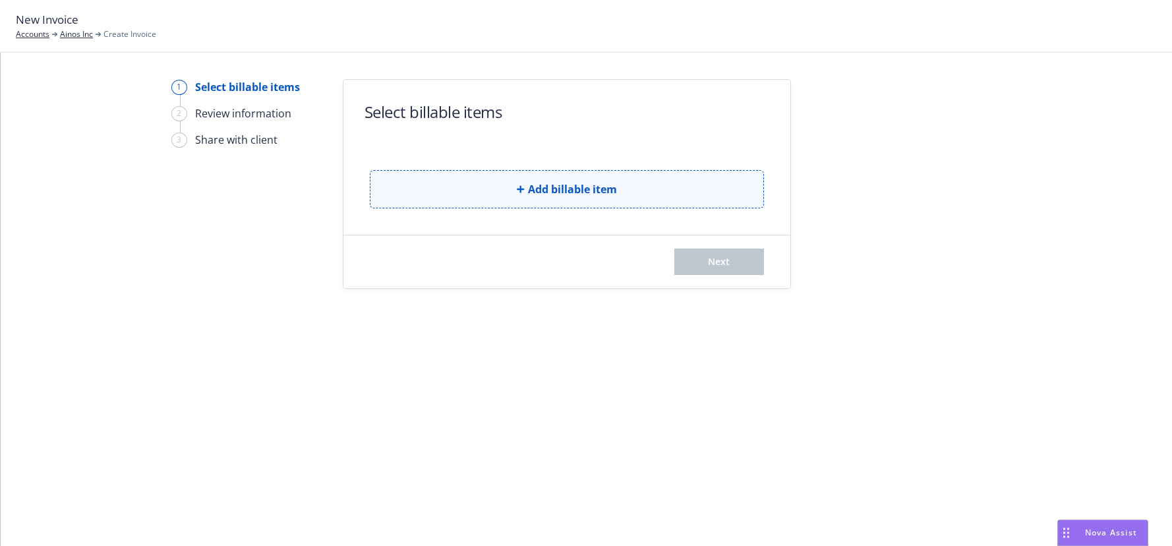
click at [610, 190] on span "Add billable item" at bounding box center [572, 189] width 89 height 16
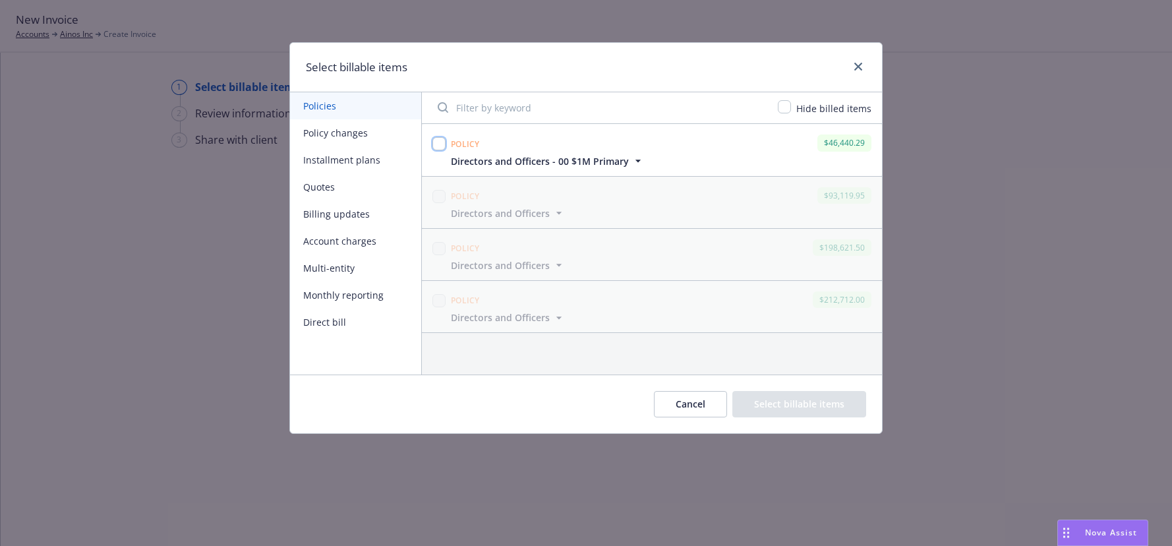
click at [438, 141] on input "checkbox" at bounding box center [439, 143] width 13 height 13
checkbox input "true"
click at [814, 404] on button "Select billable items" at bounding box center [800, 404] width 134 height 26
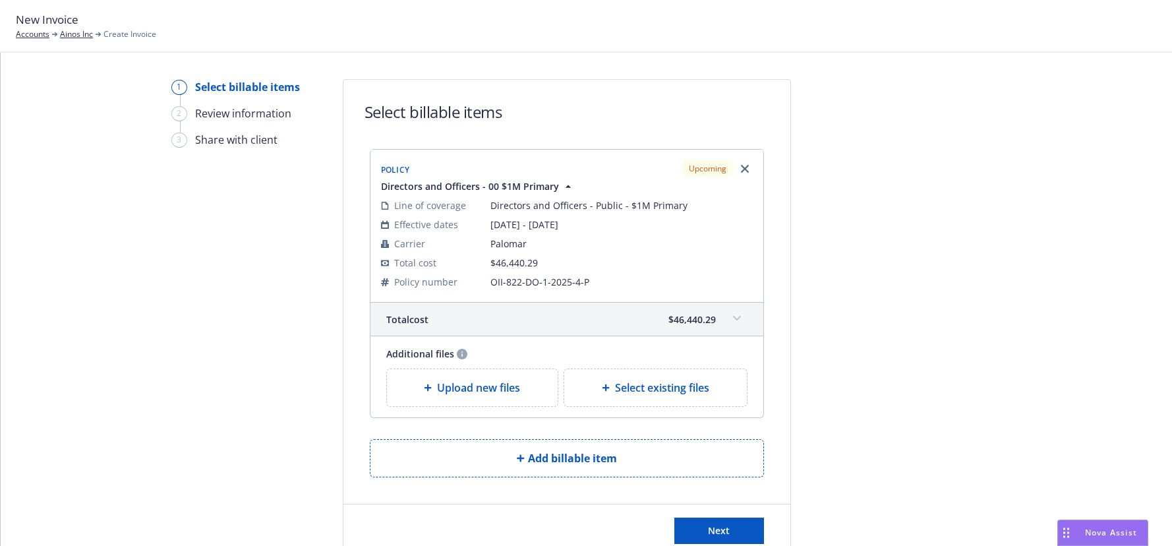
scroll to position [38, 0]
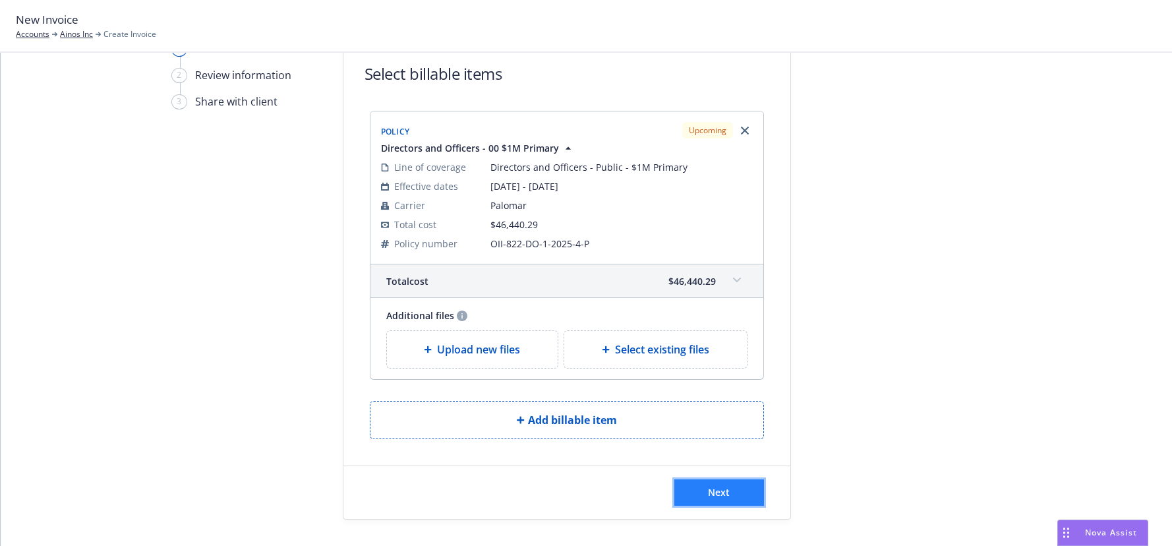
click at [715, 493] on span "Next" at bounding box center [719, 492] width 22 height 13
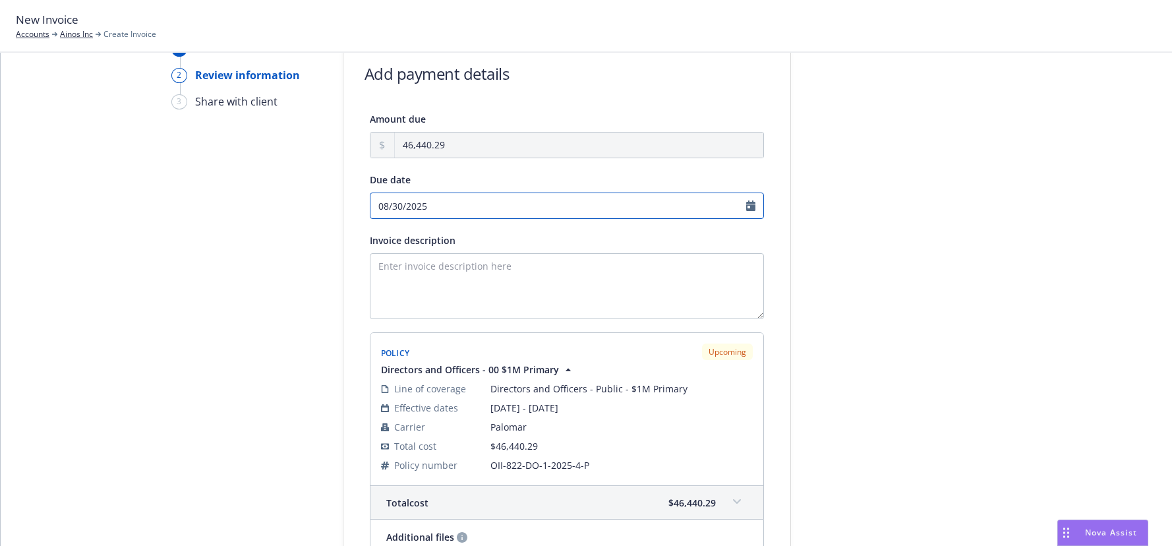
click at [745, 204] on input "08/30/2025" at bounding box center [567, 206] width 394 height 26
select select "August"
select select "2025"
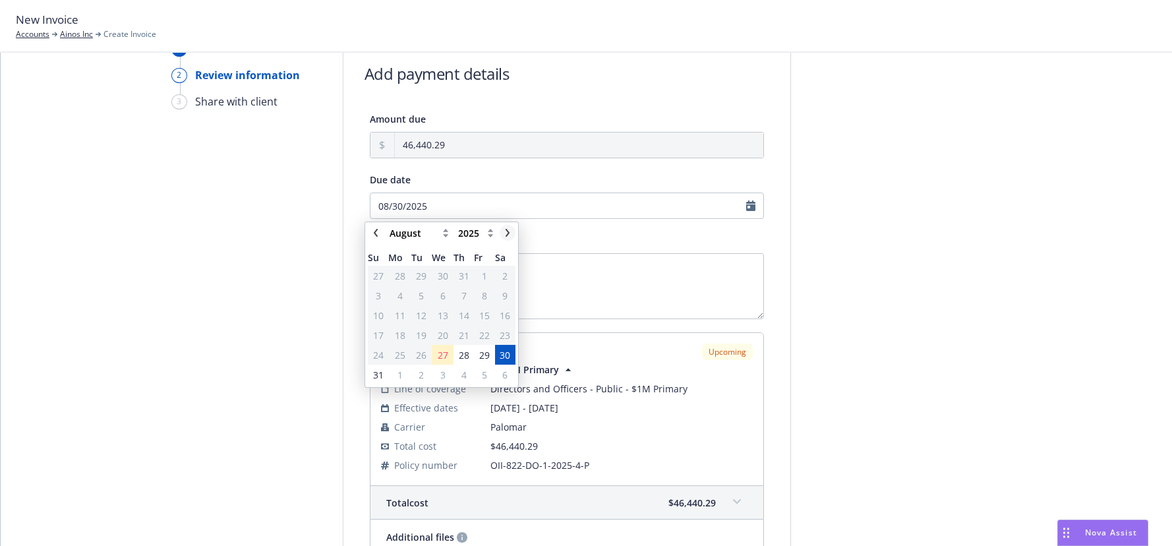
click at [508, 233] on icon "chevronRight" at bounding box center [508, 233] width 4 height 8
select select "September"
click at [440, 295] on span "10" at bounding box center [443, 296] width 11 height 14
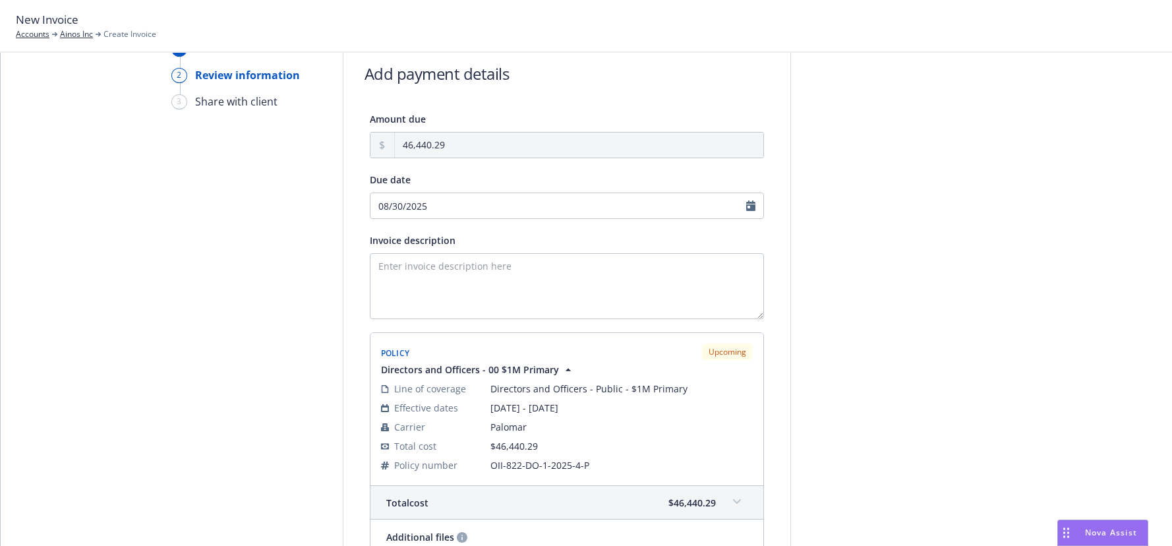
type input "[DATE]"
click at [433, 270] on textarea "Invoice description" at bounding box center [567, 286] width 394 height 66
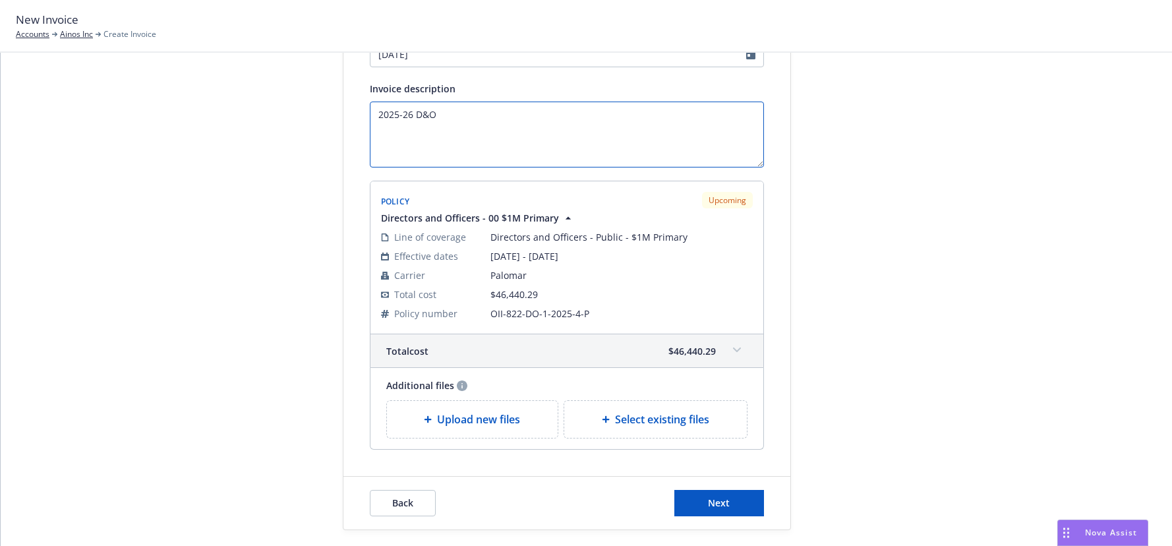
scroll to position [200, 0]
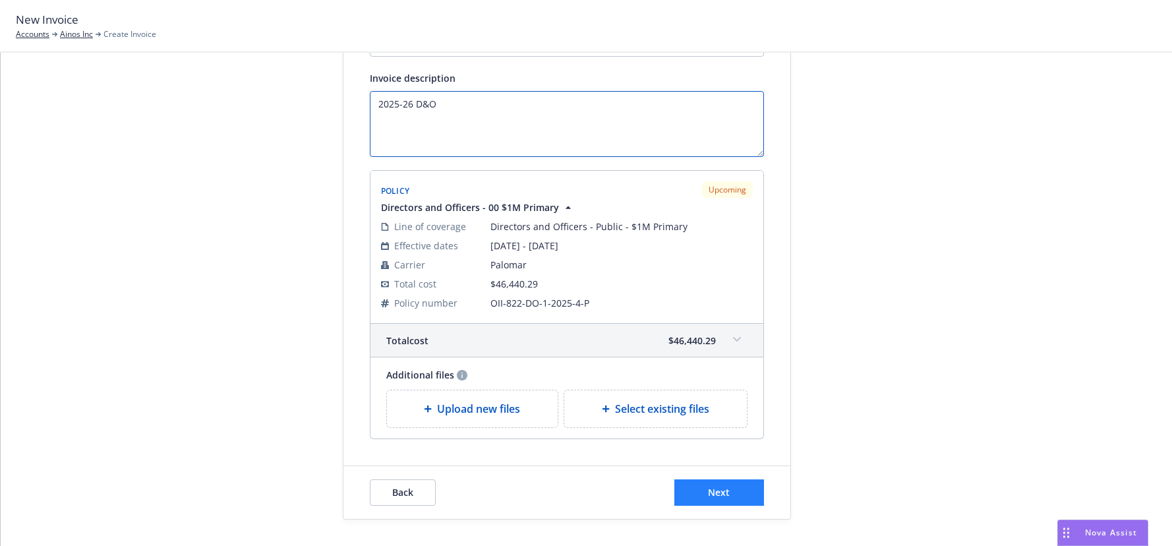
type textarea "2025-26 D&O"
click at [709, 491] on span "Next" at bounding box center [719, 492] width 22 height 13
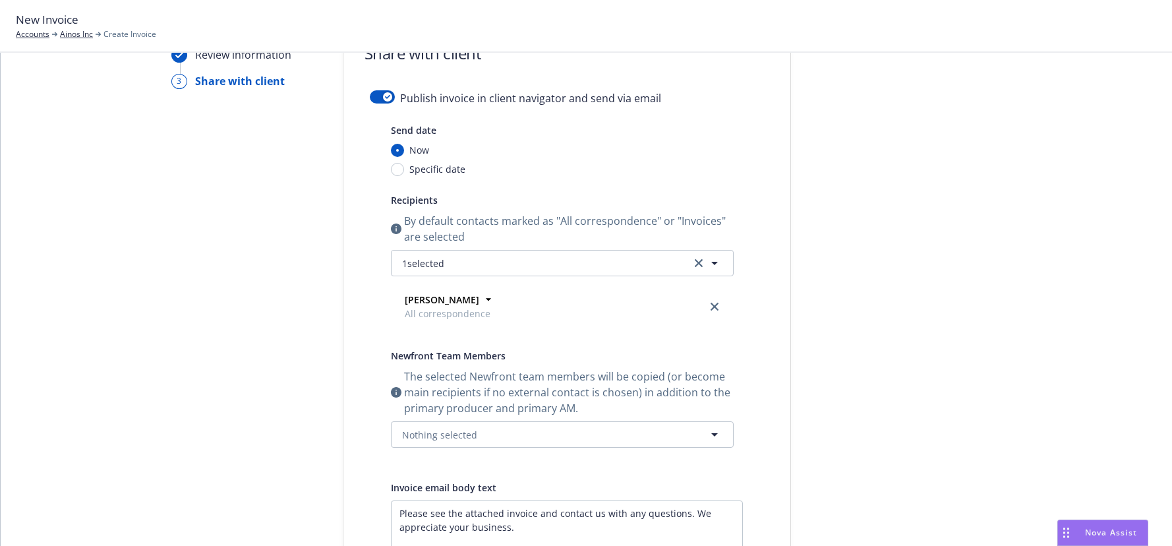
scroll to position [3, 0]
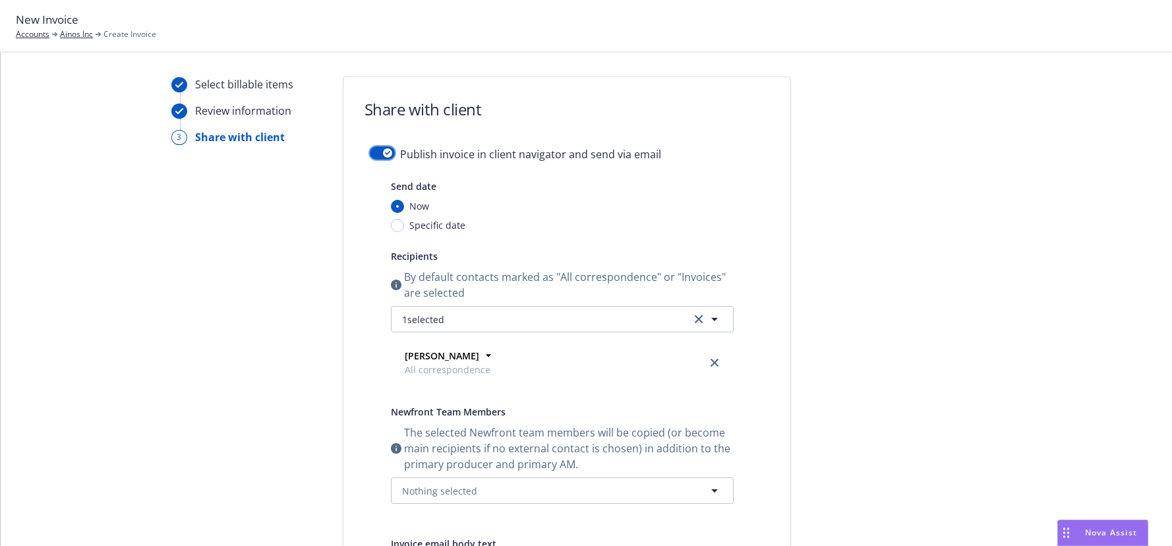
click at [370, 152] on button "button" at bounding box center [382, 152] width 25 height 13
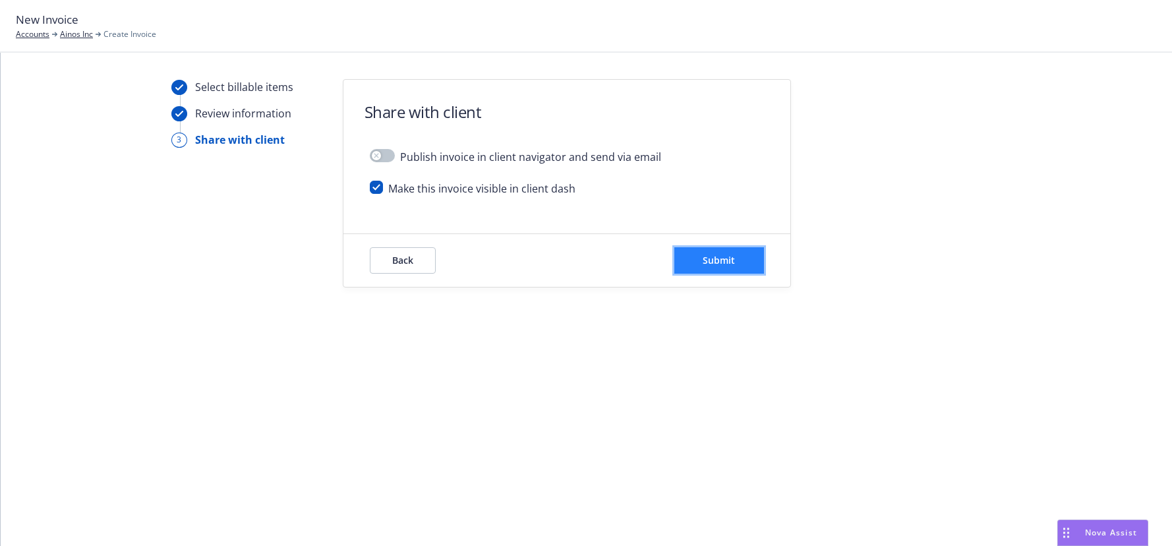
click at [721, 258] on span "Submit" at bounding box center [719, 260] width 32 height 13
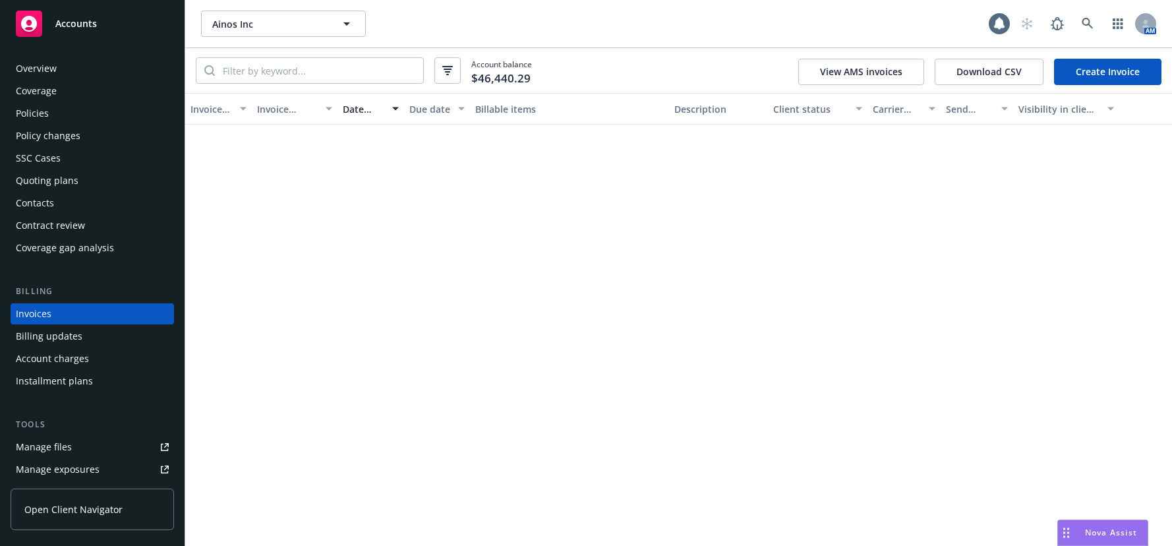
scroll to position [20, 0]
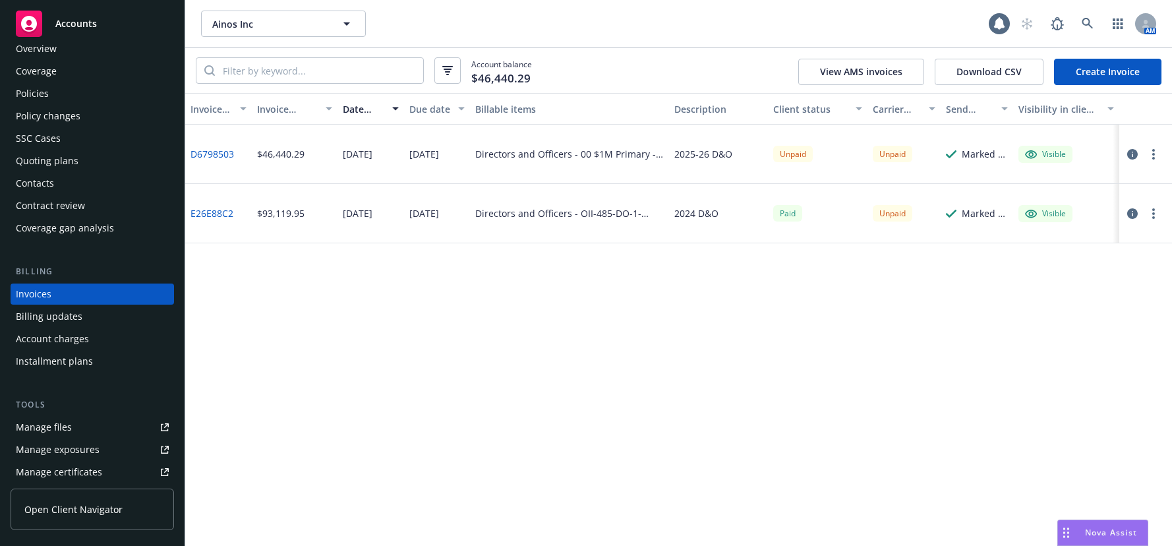
click at [36, 427] on div "Manage files" at bounding box center [44, 427] width 56 height 21
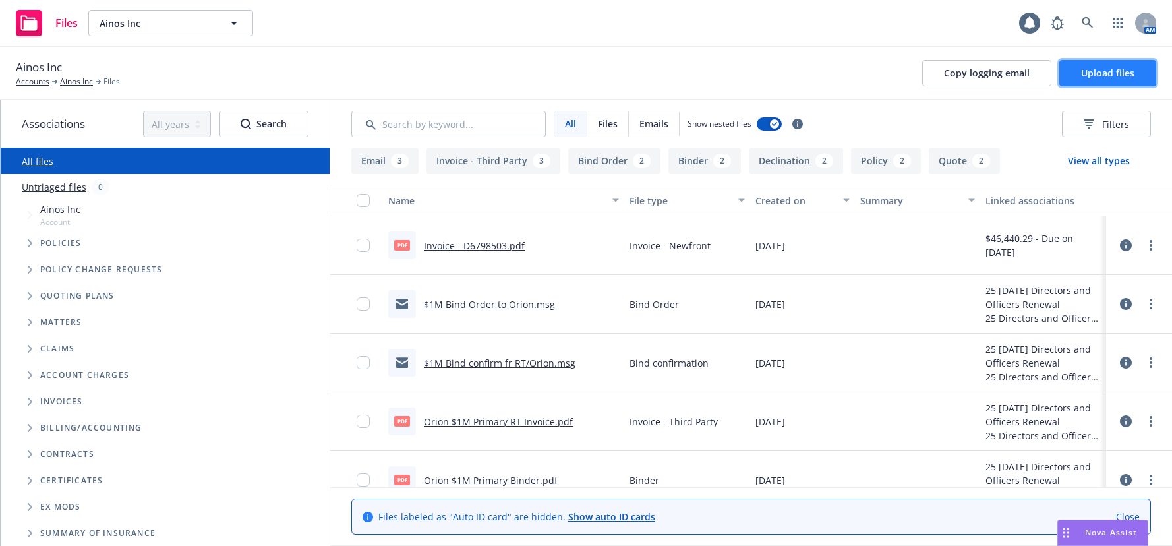
click at [1100, 72] on span "Upload files" at bounding box center [1107, 73] width 53 height 13
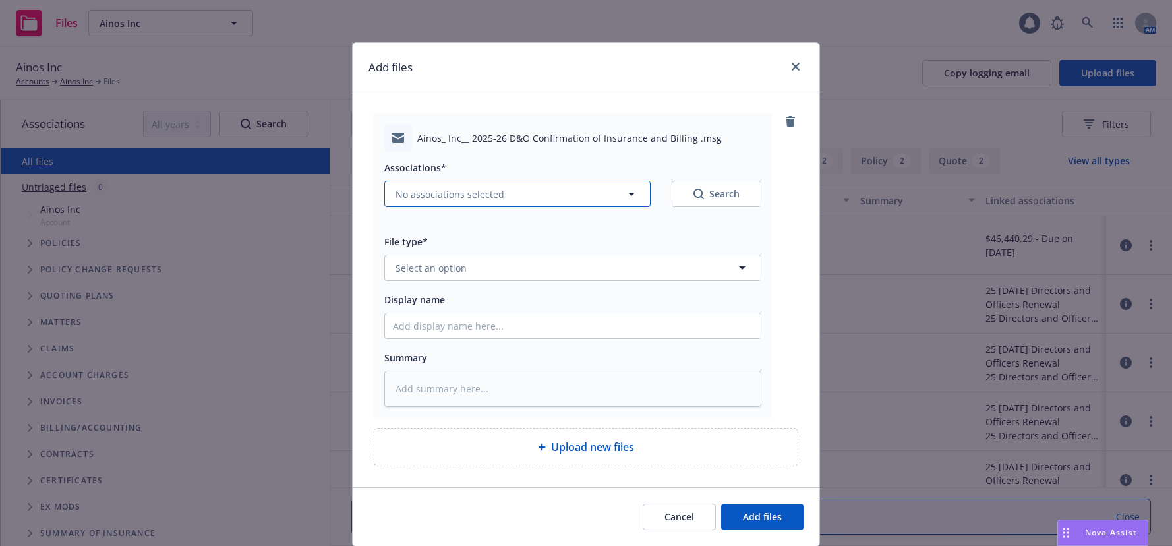
click at [433, 198] on span "No associations selected" at bounding box center [450, 194] width 109 height 14
type textarea "x"
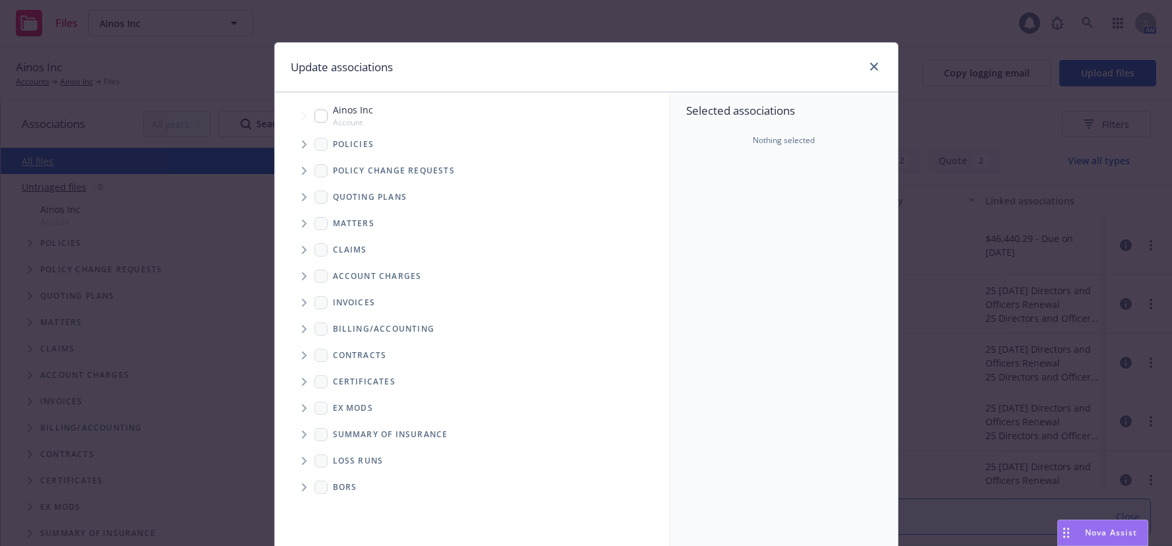
click at [302, 145] on icon "Tree Example" at bounding box center [304, 144] width 5 height 8
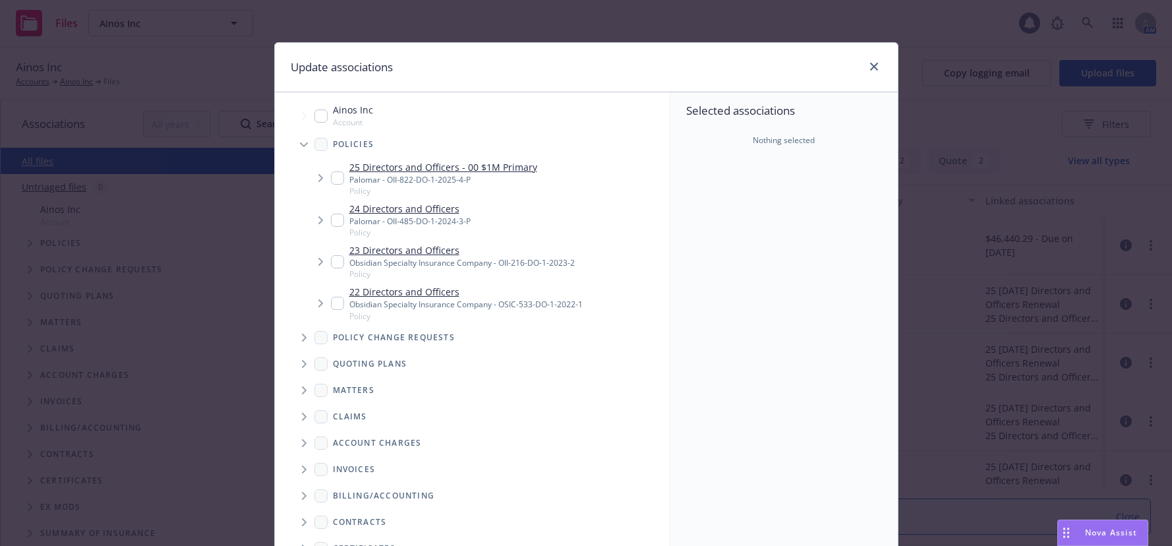
click at [334, 179] on input "Tree Example" at bounding box center [337, 177] width 13 height 13
checkbox input "true"
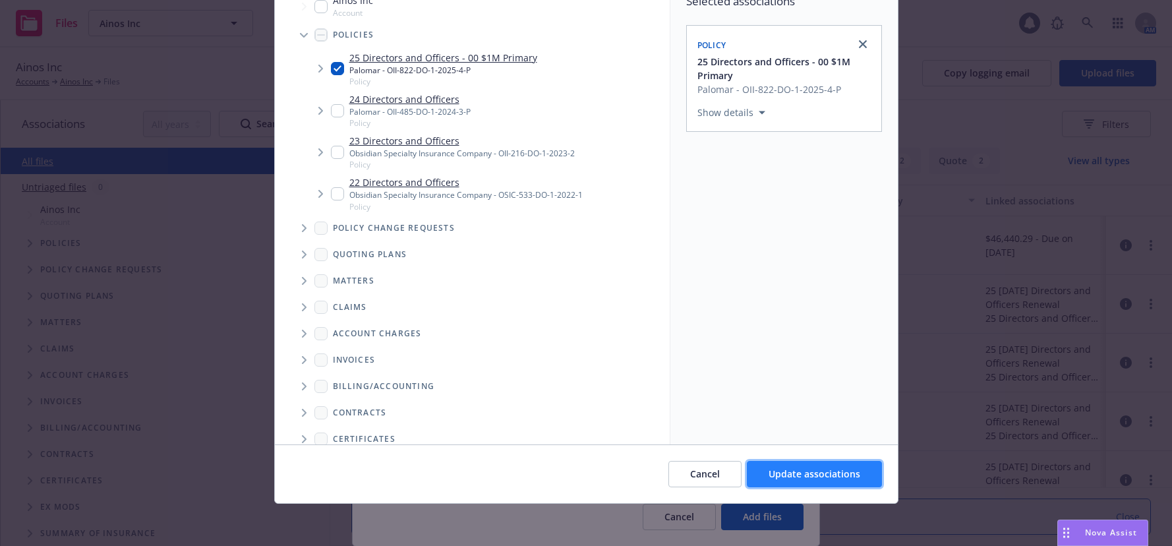
click at [801, 475] on span "Update associations" at bounding box center [815, 474] width 92 height 13
type textarea "x"
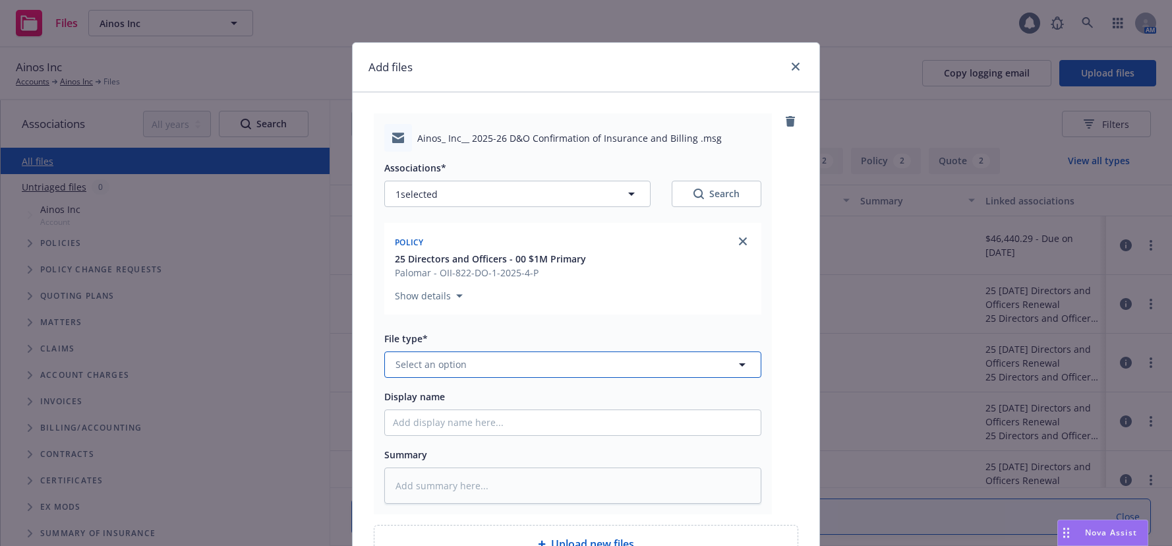
click at [445, 365] on span "Select an option" at bounding box center [431, 364] width 71 height 14
type input "email"
click at [409, 322] on span "Email" at bounding box center [410, 328] width 24 height 14
click at [424, 427] on input "Display name" at bounding box center [573, 422] width 376 height 25
type textarea "x"
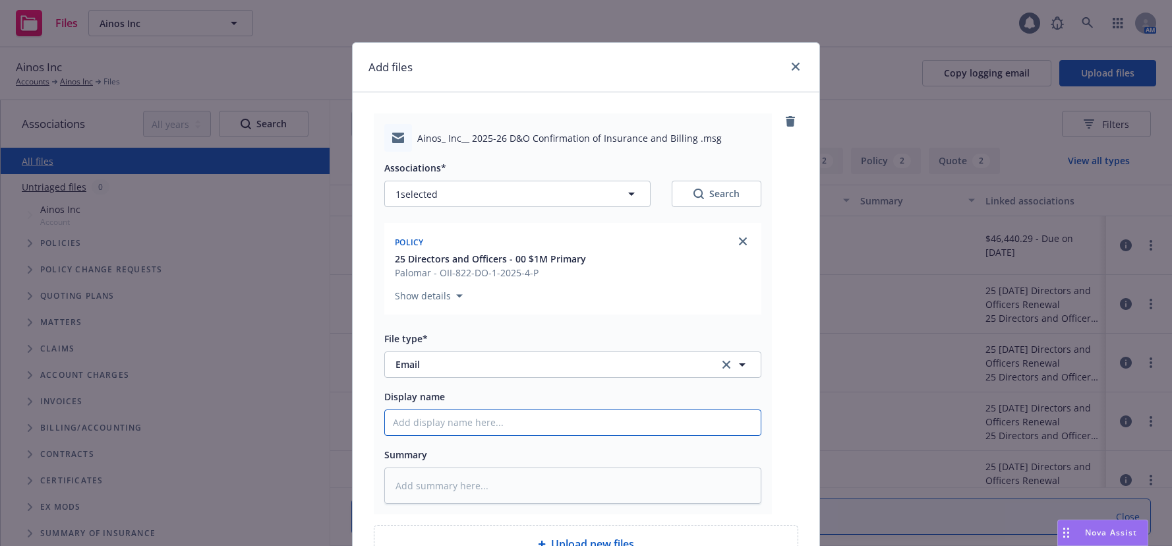
type input "2"
type textarea "x"
type input "20"
type textarea "x"
type input "202"
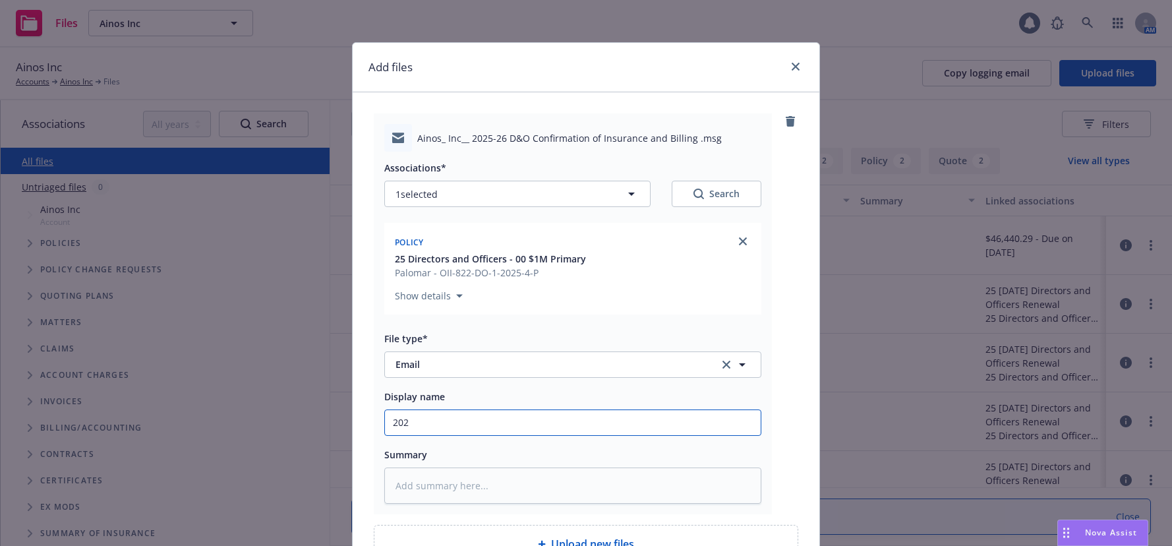
type textarea "x"
type input "2025-"
type textarea "x"
type input "2025-2"
type textarea "x"
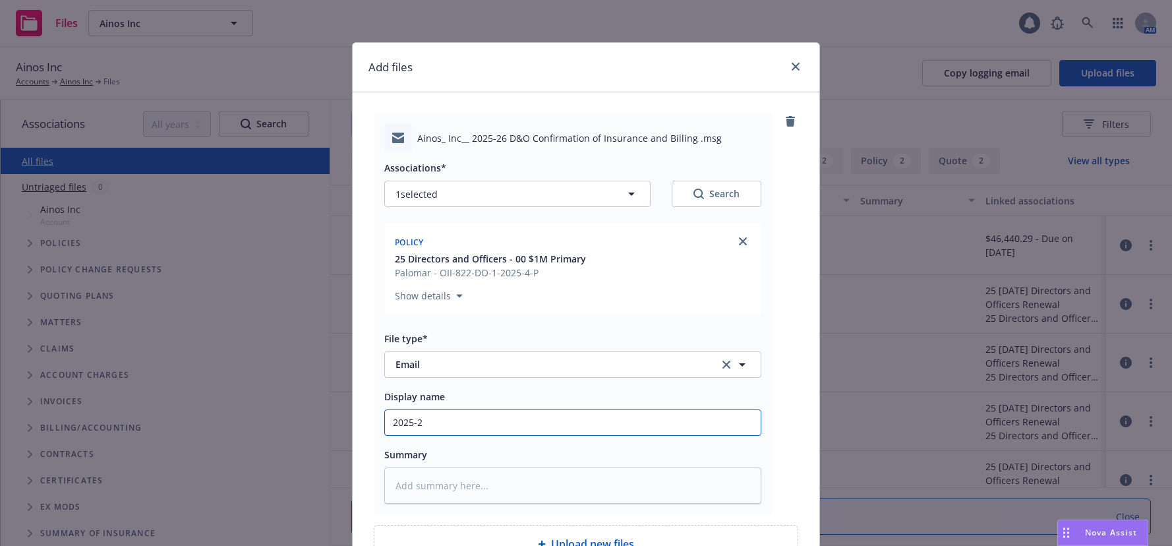
type input "2025-26"
type textarea "x"
type input "2025-26"
type textarea "x"
type input "2025-26 D"
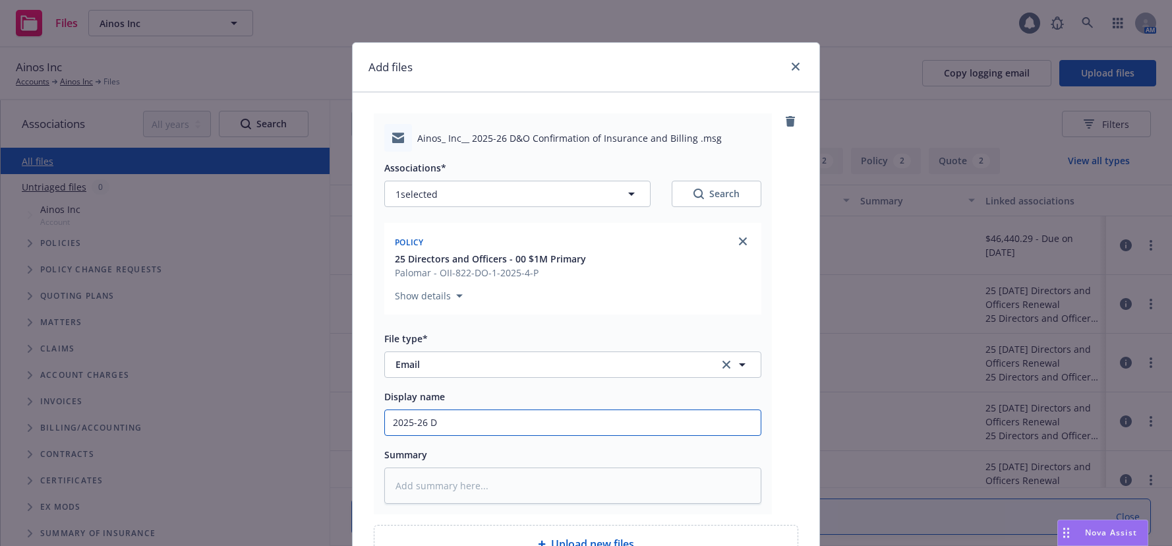
type textarea "x"
type input "2025-26 D&"
type textarea "x"
type input "2025-26 D&O"
type textarea "x"
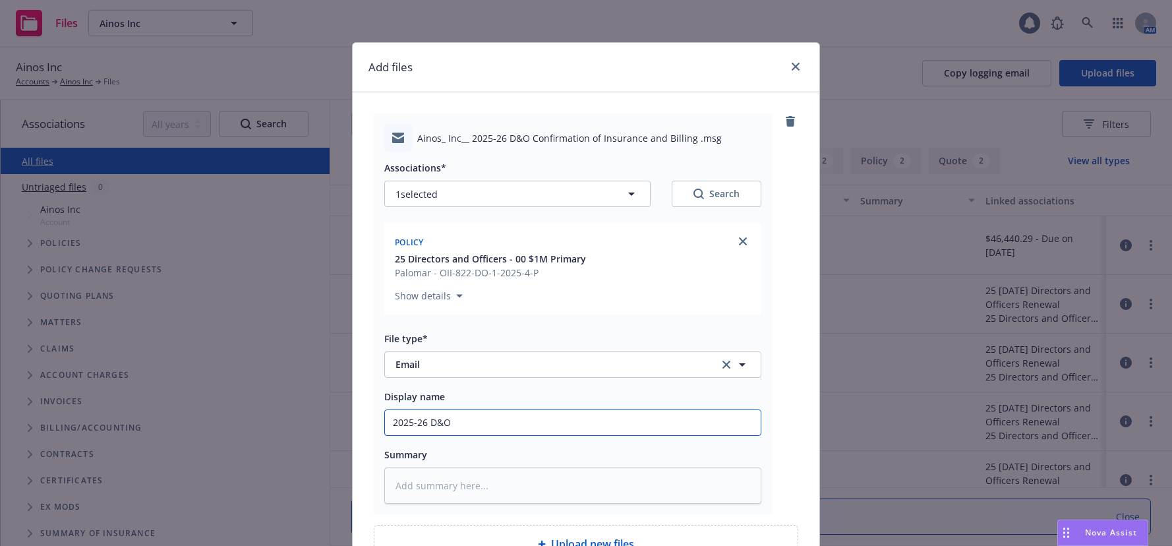
type input "2025-26 D&O"
type textarea "x"
type input "2025-26 D&O C"
type textarea "x"
type input "2025-26 D&O CO"
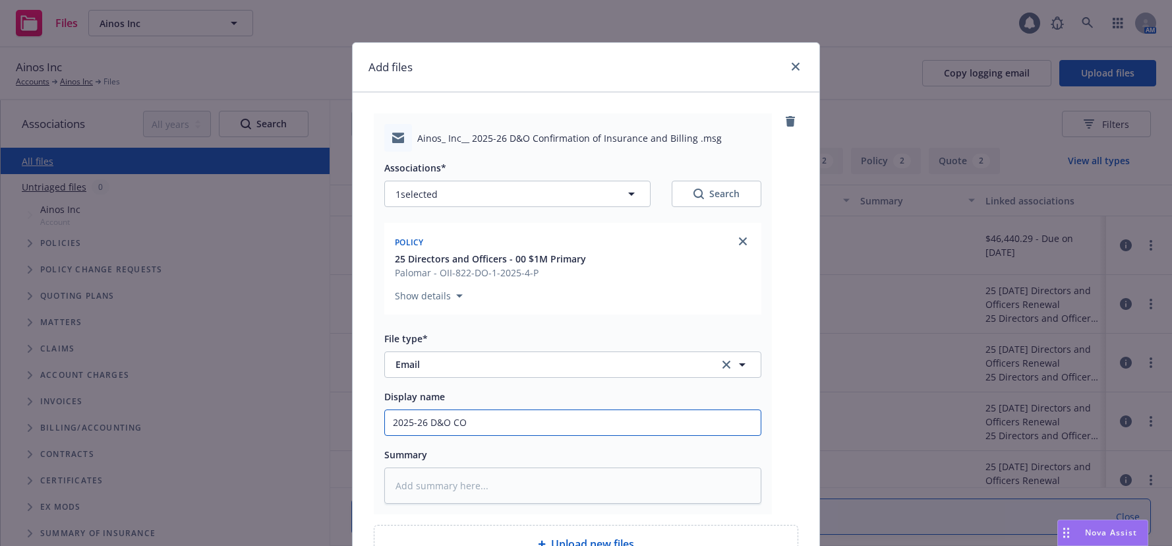
type textarea "x"
type input "2025-26 D&O COI"
type textarea "x"
type input "2025-26 D&O COI"
type textarea "x"
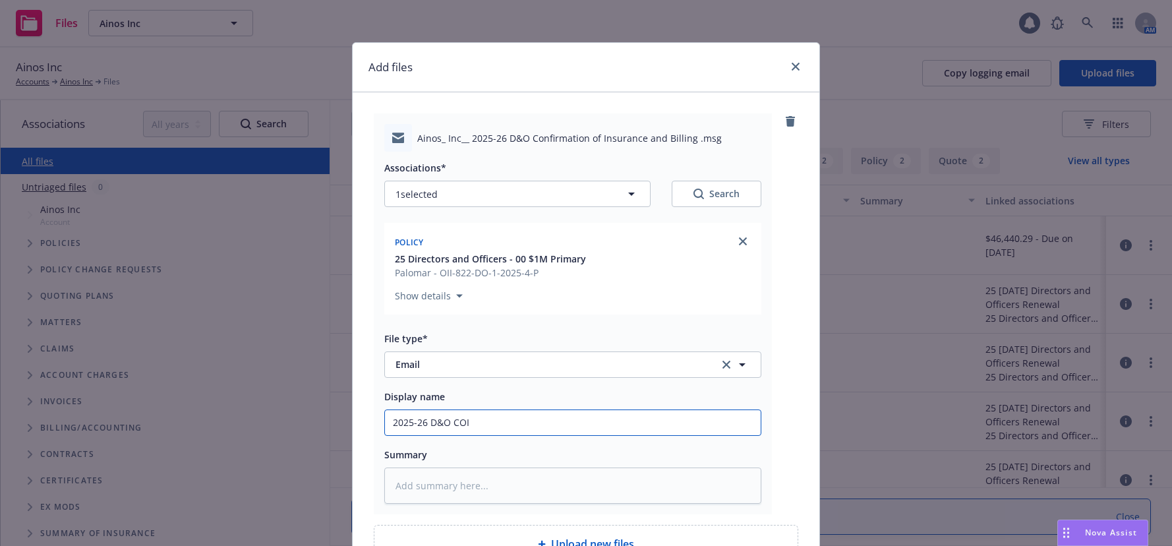
type input "2025-26 D&O COI a"
type textarea "x"
type input "2025-26 D&O COI an"
type textarea "x"
type input "2025-26 D&O COI and"
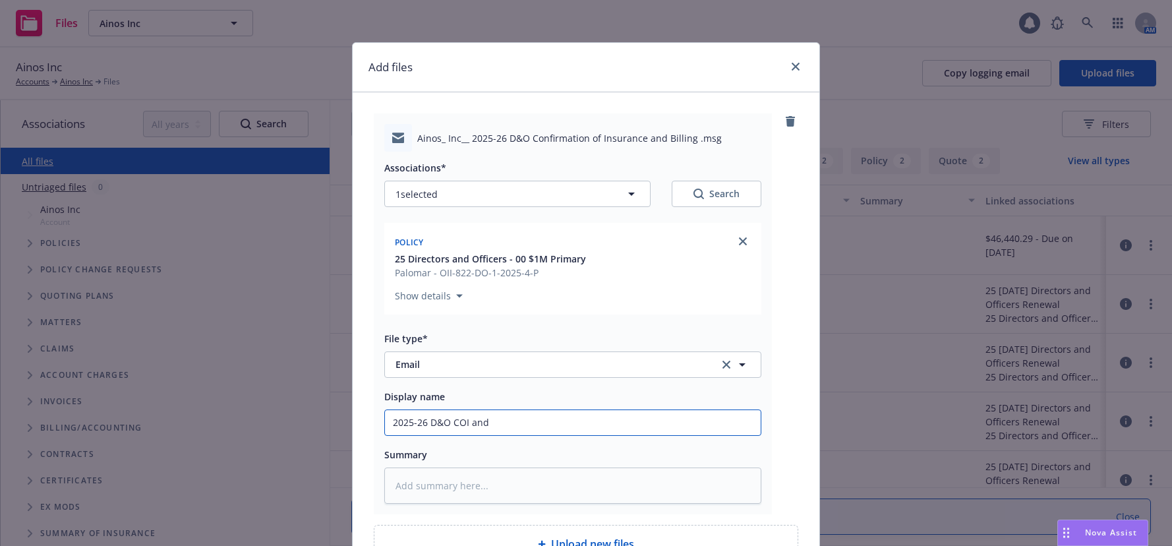
type textarea "x"
type input "2025-26 D&O COI and"
type textarea "x"
type input "2025-26 D&O COI and B"
type textarea "x"
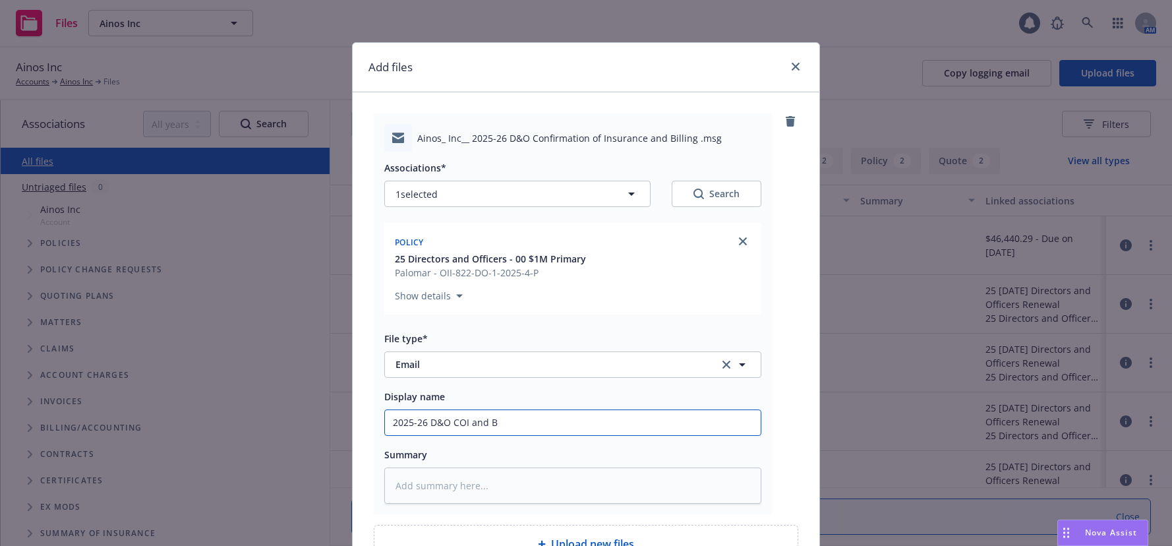
type input "2025-26 D&O COI and Bi"
type textarea "x"
type input "2025-26 D&O COI and Bil"
type textarea "x"
type input "2025-26 D&O COI and Bill"
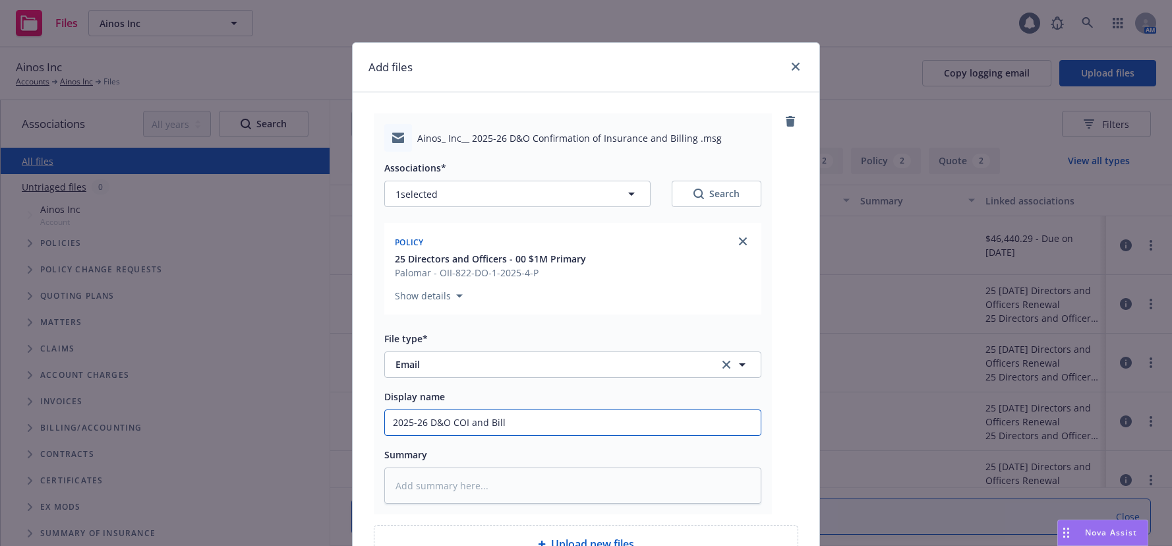
type textarea "x"
type input "2025-26 D&O COI and Billi"
type textarea "x"
type input "2025-26 D&O COI and Billin"
type textarea "x"
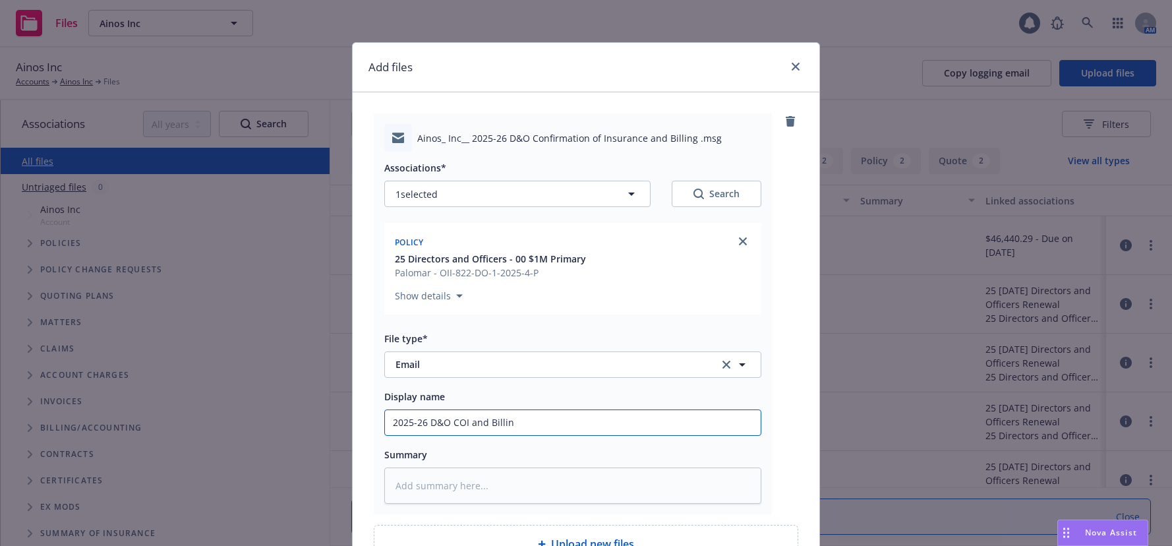
type input "2025-26 D&O COI and Billing"
type textarea "x"
type input "2025-26 D&O COI and Billing"
type textarea "x"
type input "2025-26 D&O COI and Billing t"
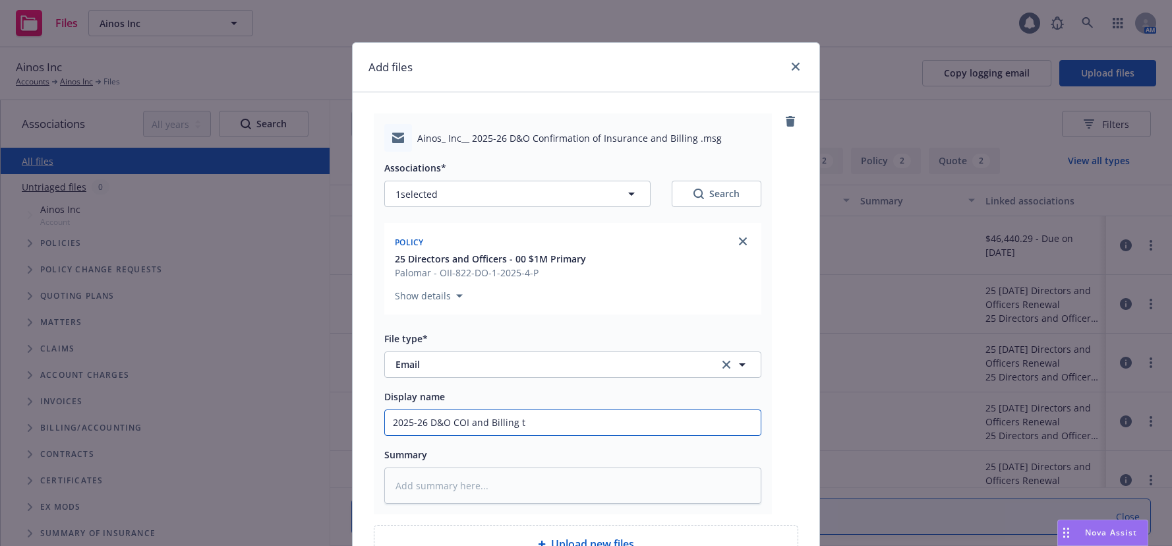
type textarea "x"
type input "2025-26 D&O COI and Billing to"
type textarea "x"
type input "2025-26 D&O COI and Billing to"
type textarea "x"
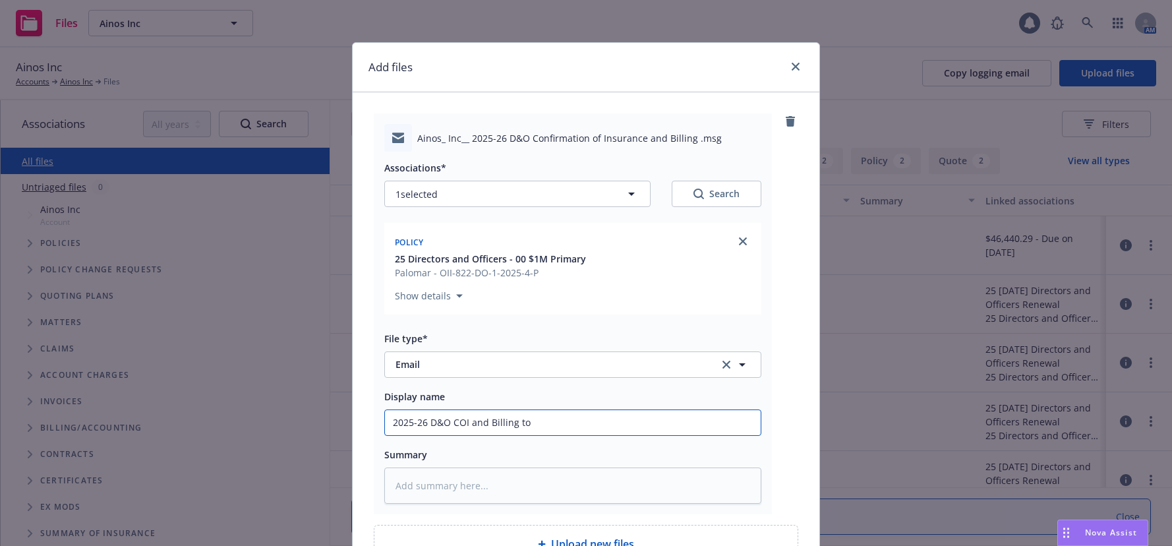
type input "2025-26 D&O COI and Billing to C"
type textarea "x"
type input "2025-26 D&O COI and Billing to Cl"
type textarea "x"
type input "2025-26 D&O COI and Billing to Cli"
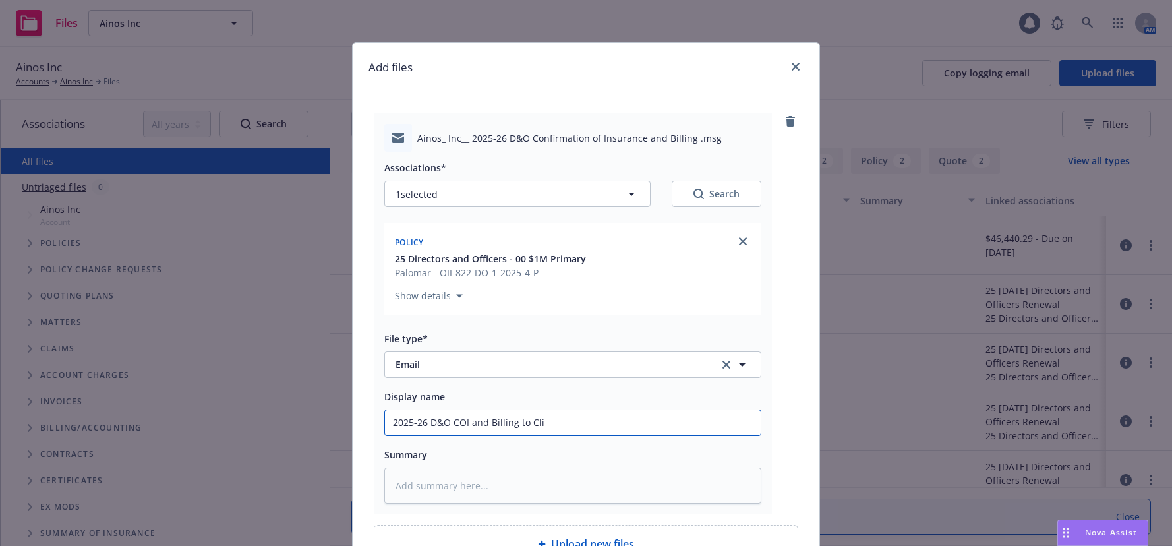
type textarea "x"
type input "2025-26 D&O COI and Billing to Clie"
type textarea "x"
type input "2025-26 D&O COI and Billing to Clien"
type textarea "x"
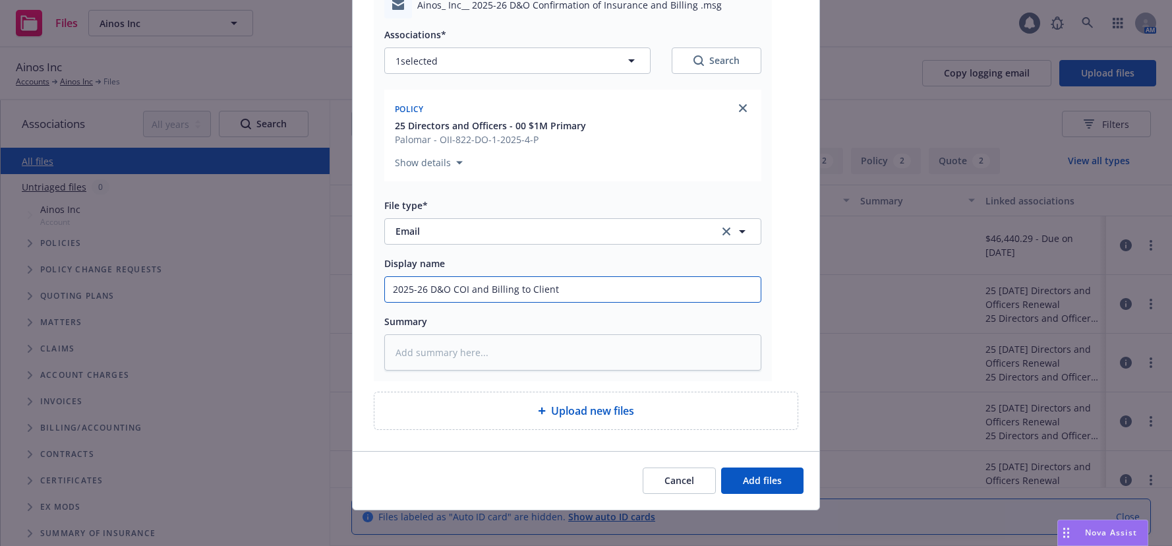
scroll to position [140, 0]
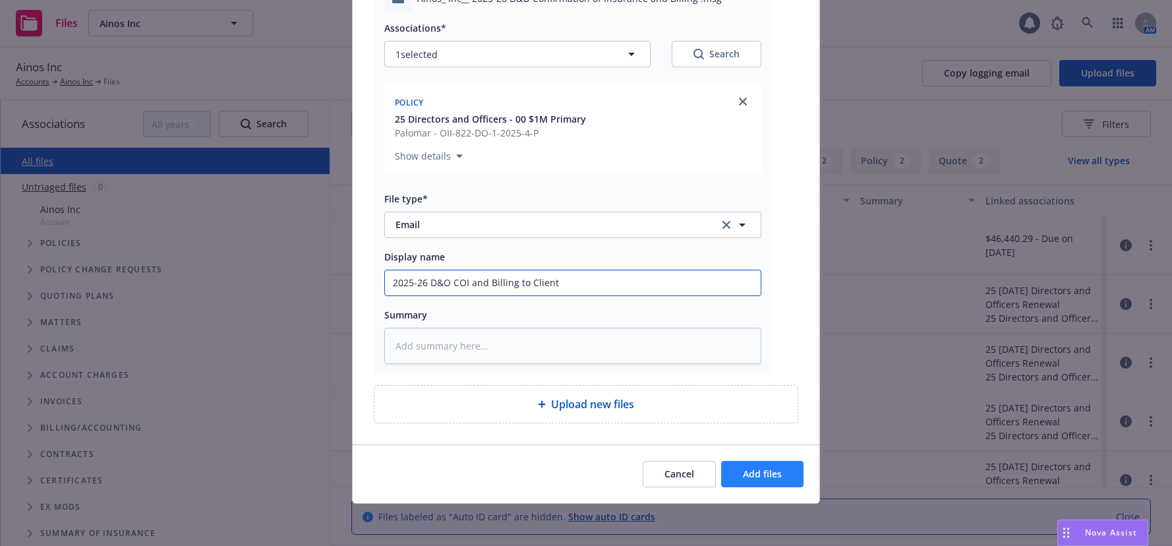
type input "2025-26 D&O COI and Billing to Client"
click at [748, 471] on span "Add files" at bounding box center [762, 474] width 39 height 13
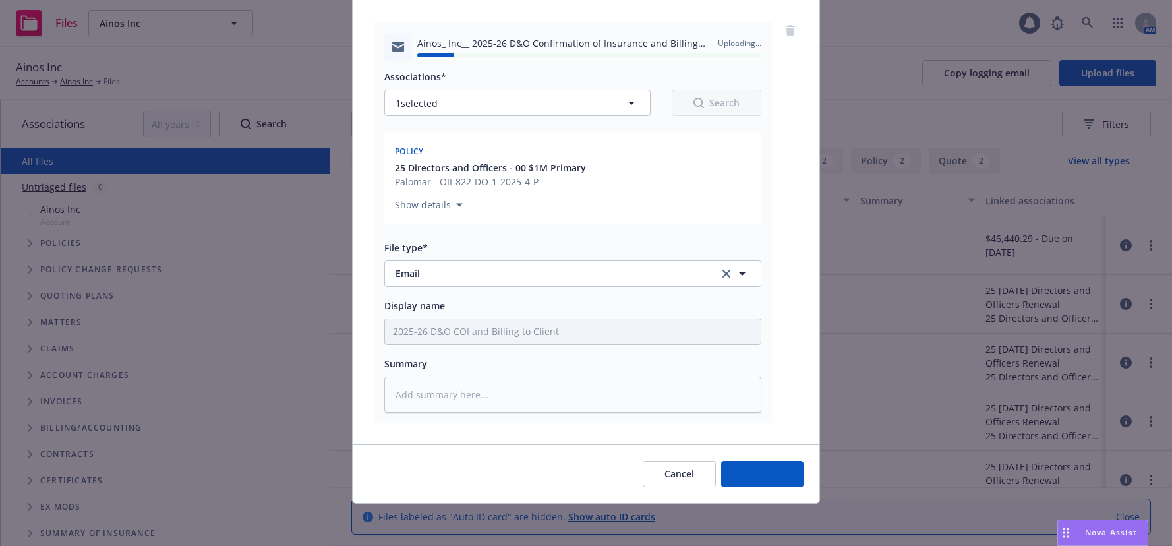
type textarea "x"
